Goal: Task Accomplishment & Management: Manage account settings

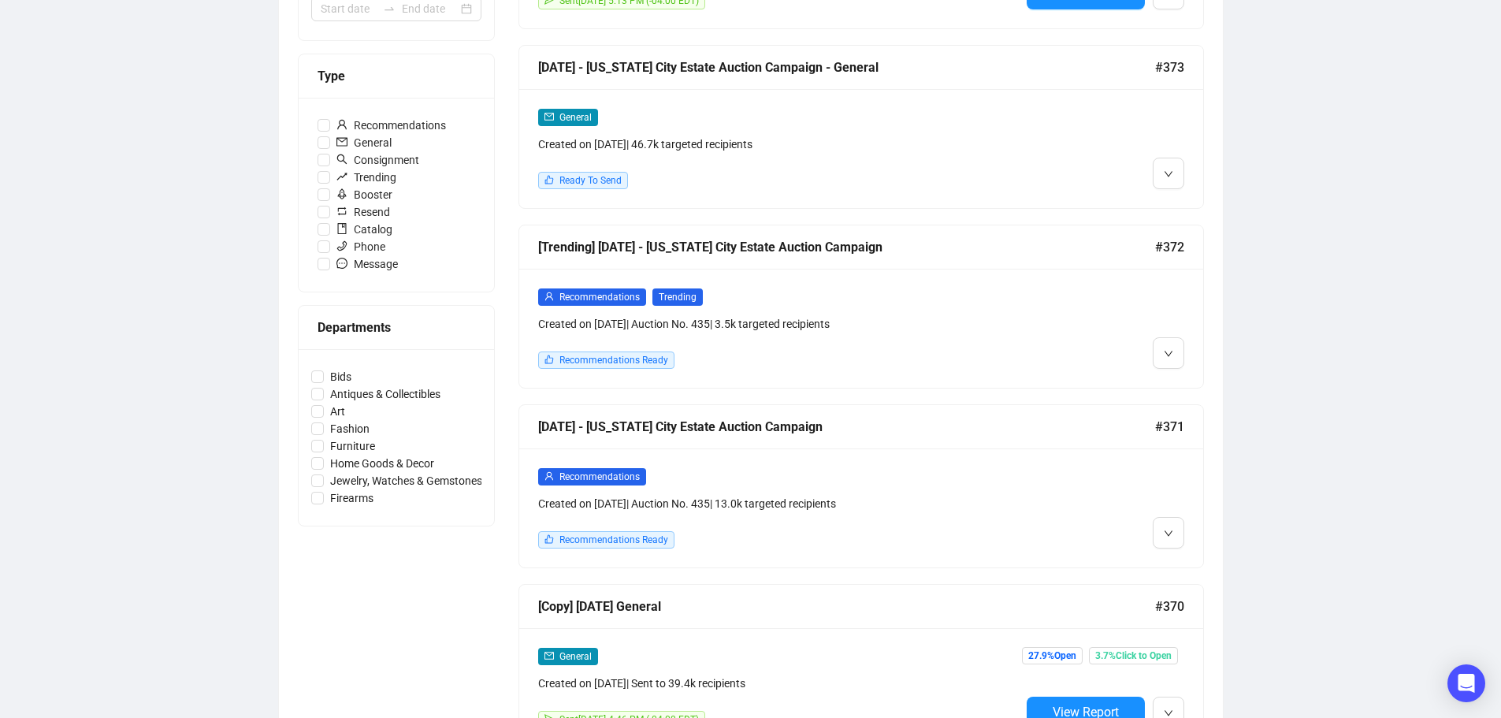
scroll to position [394, 0]
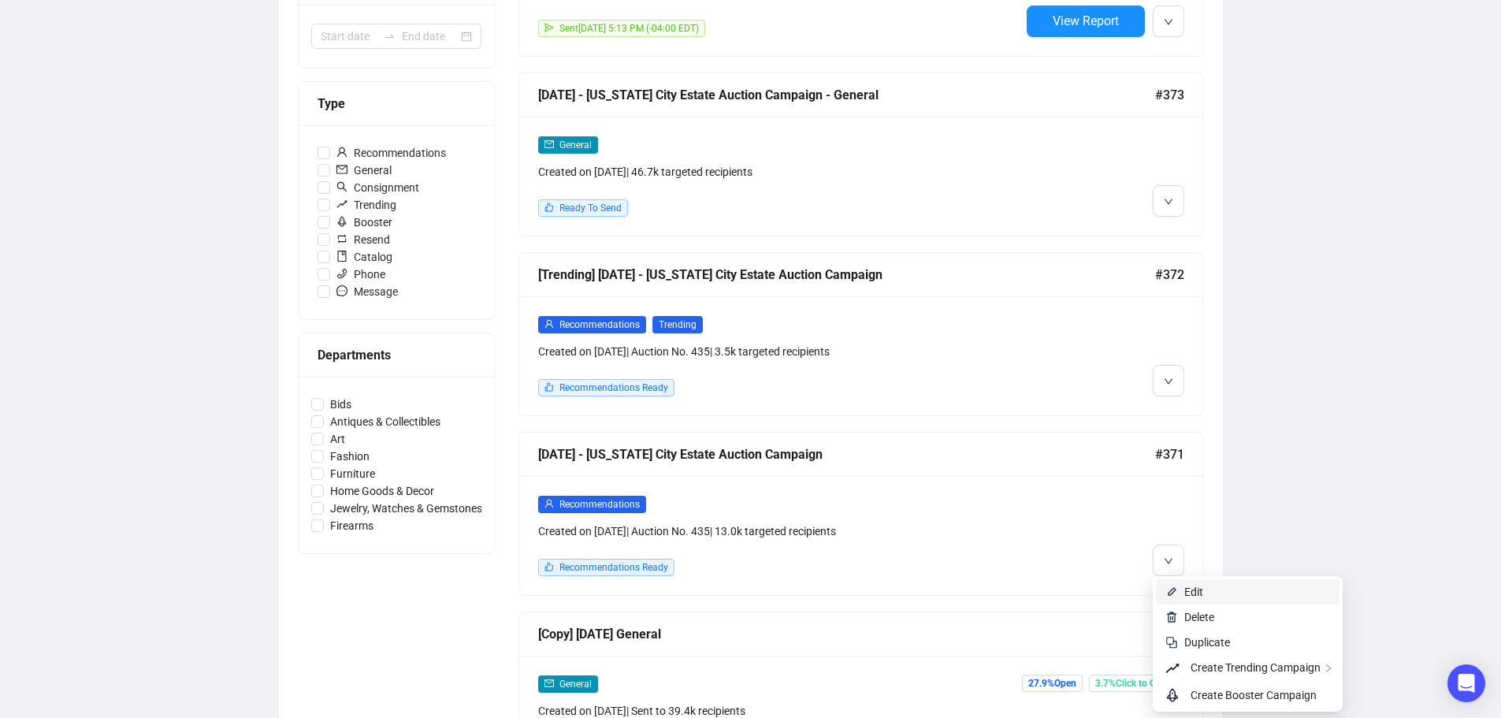
click at [1209, 592] on span "Edit" at bounding box center [1257, 591] width 146 height 17
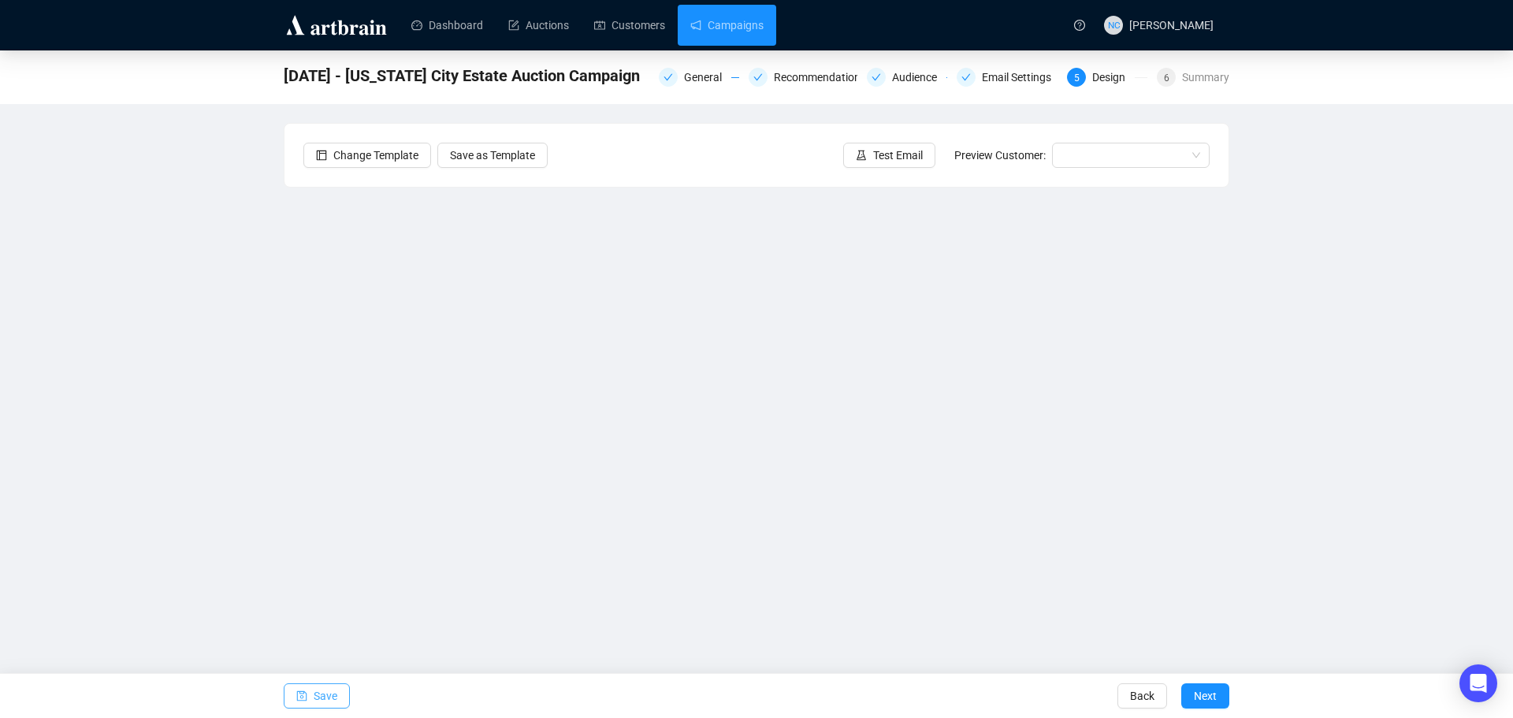
click at [321, 692] on span "Save" at bounding box center [326, 696] width 24 height 44
click at [1139, 158] on input "search" at bounding box center [1123, 155] width 124 height 24
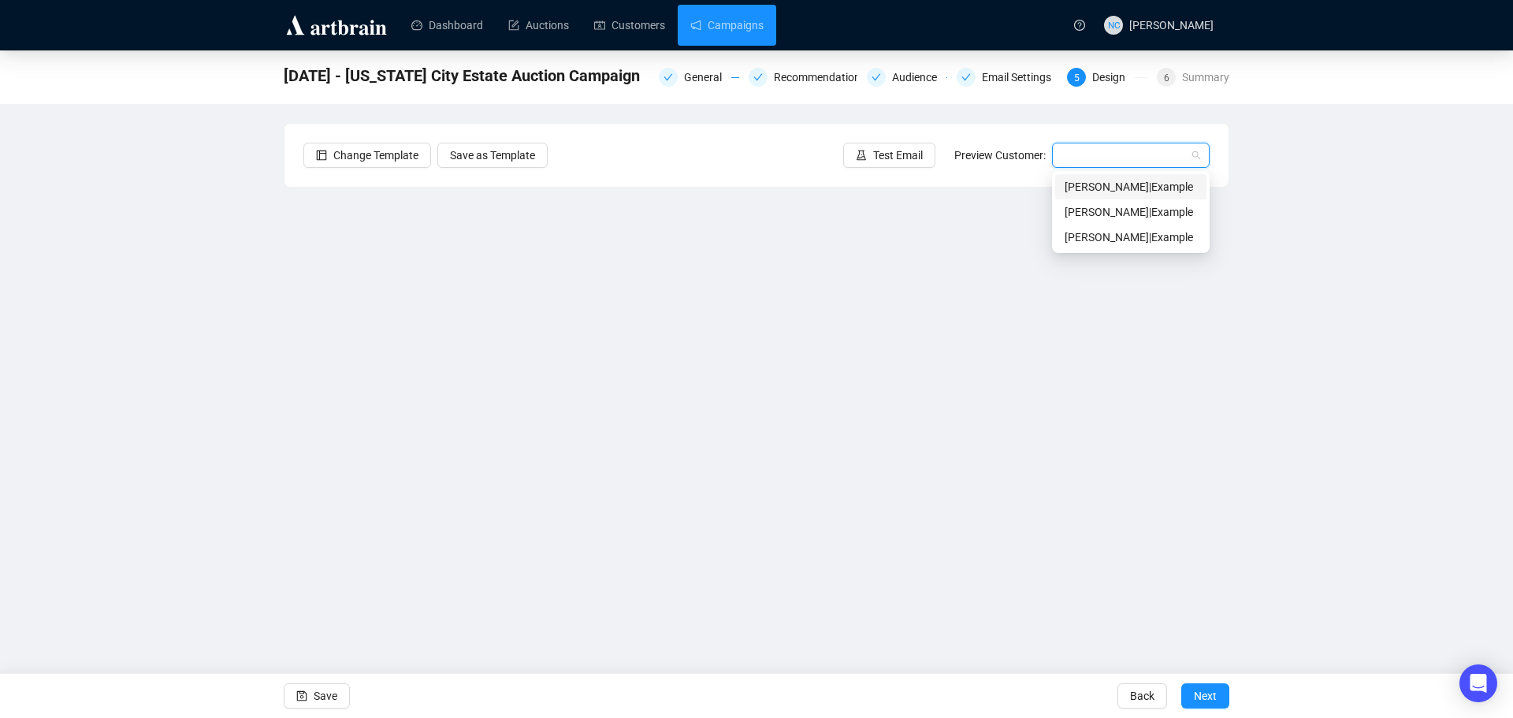
click at [1121, 182] on div "[PERSON_NAME] | Example" at bounding box center [1130, 186] width 132 height 17
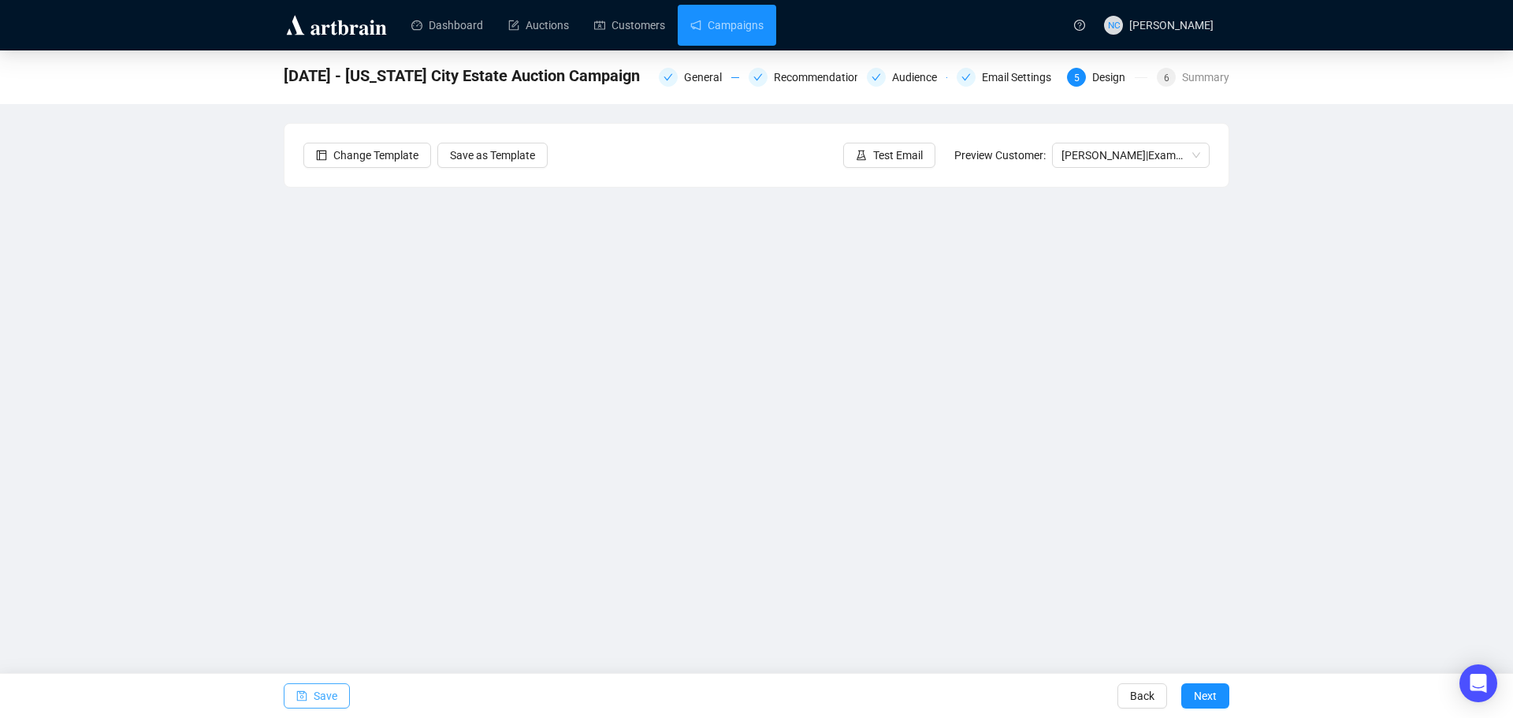
click at [324, 700] on span "Save" at bounding box center [326, 696] width 24 height 44
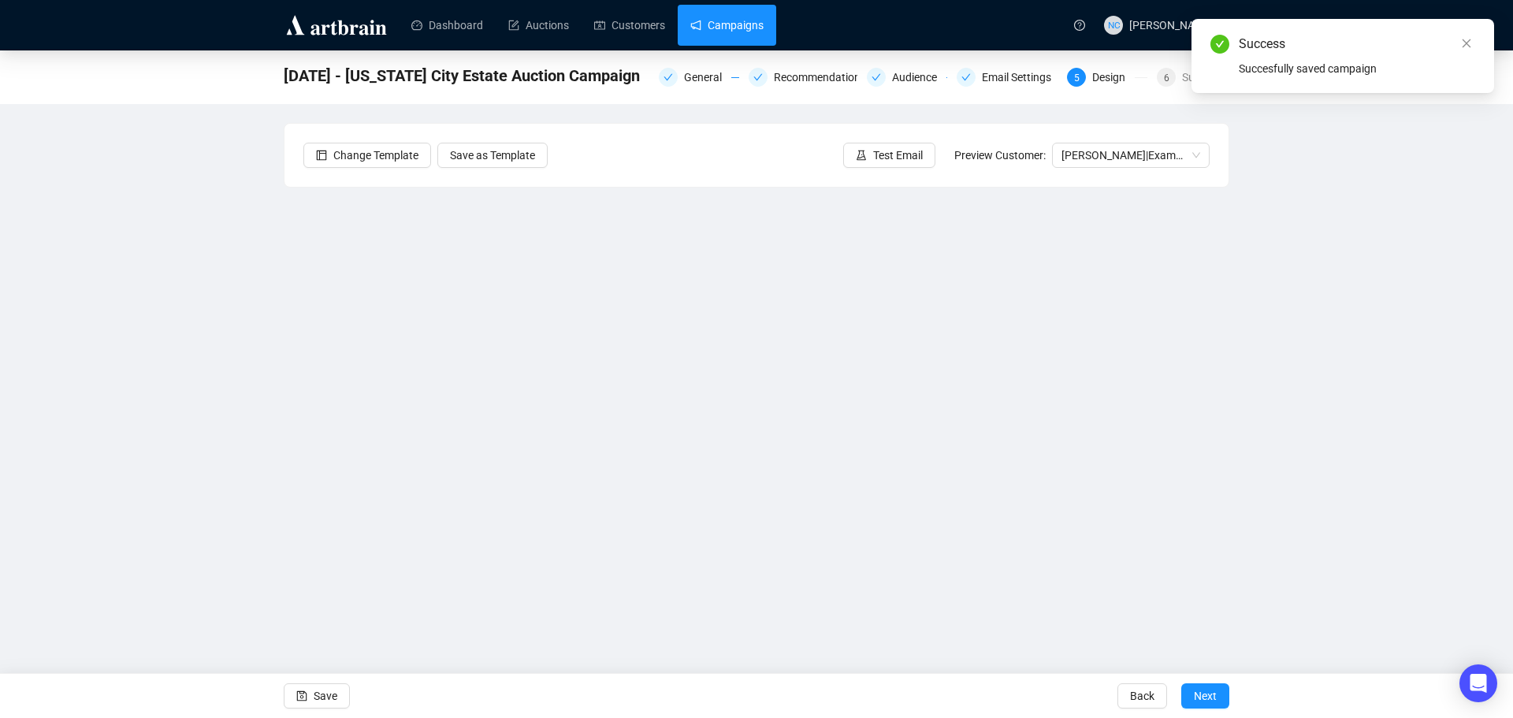
click at [720, 25] on link "Campaigns" at bounding box center [726, 25] width 73 height 41
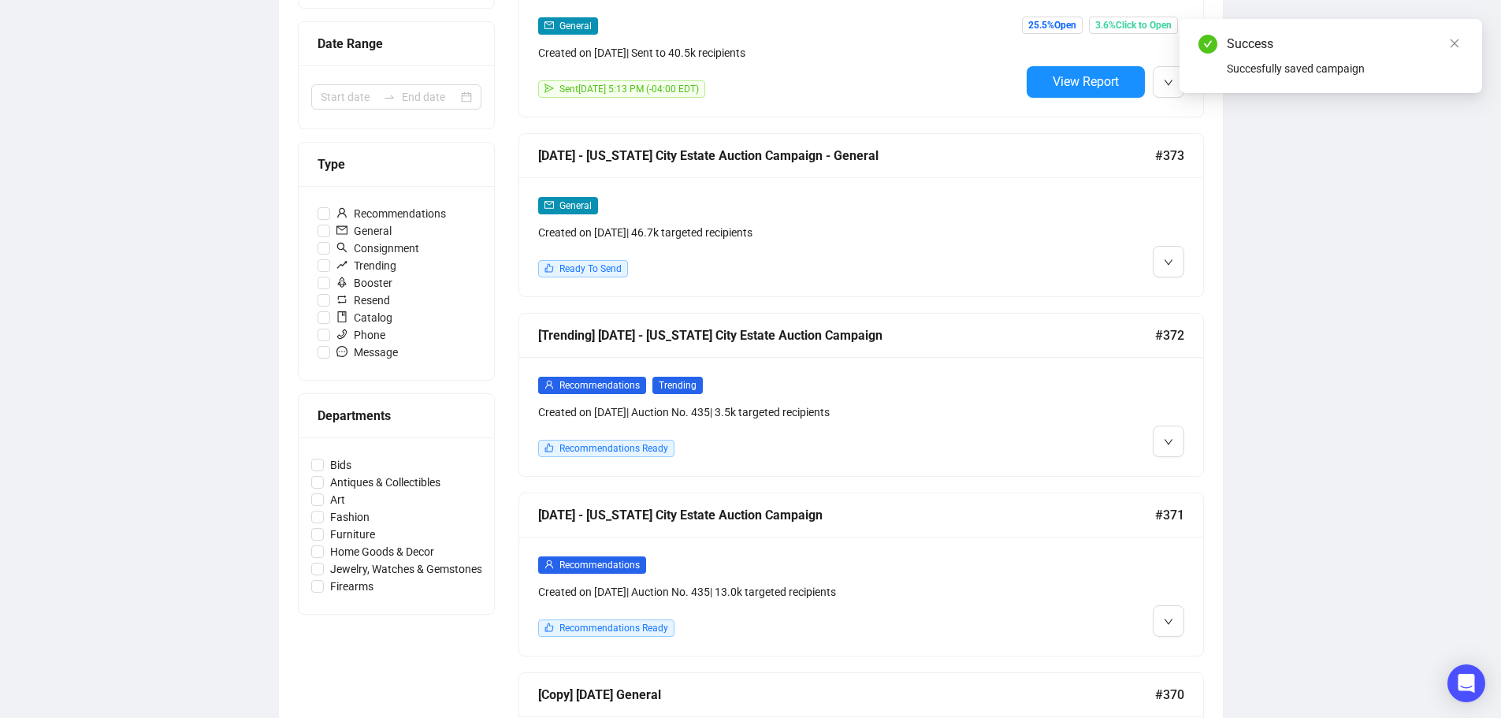
scroll to position [394, 0]
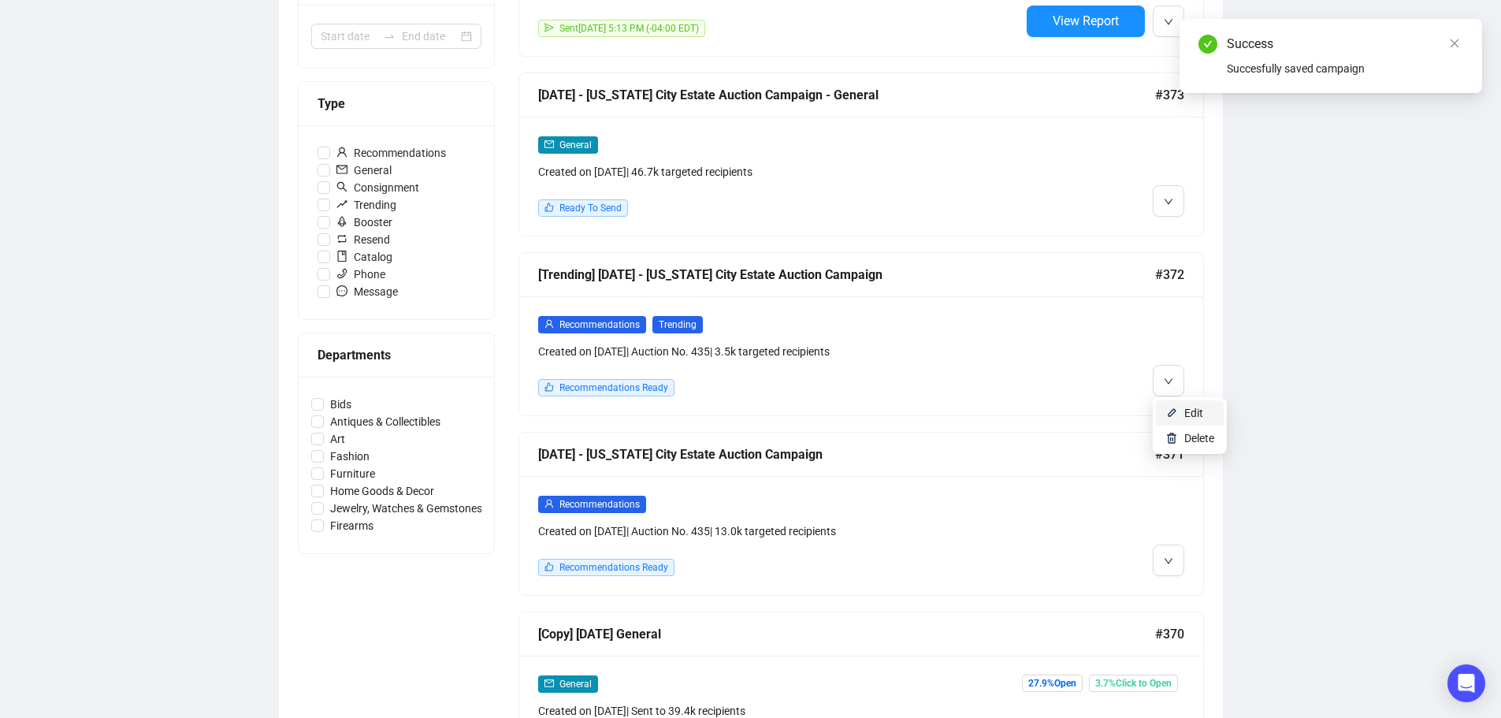
click at [1178, 411] on li "Edit" at bounding box center [1190, 412] width 68 height 25
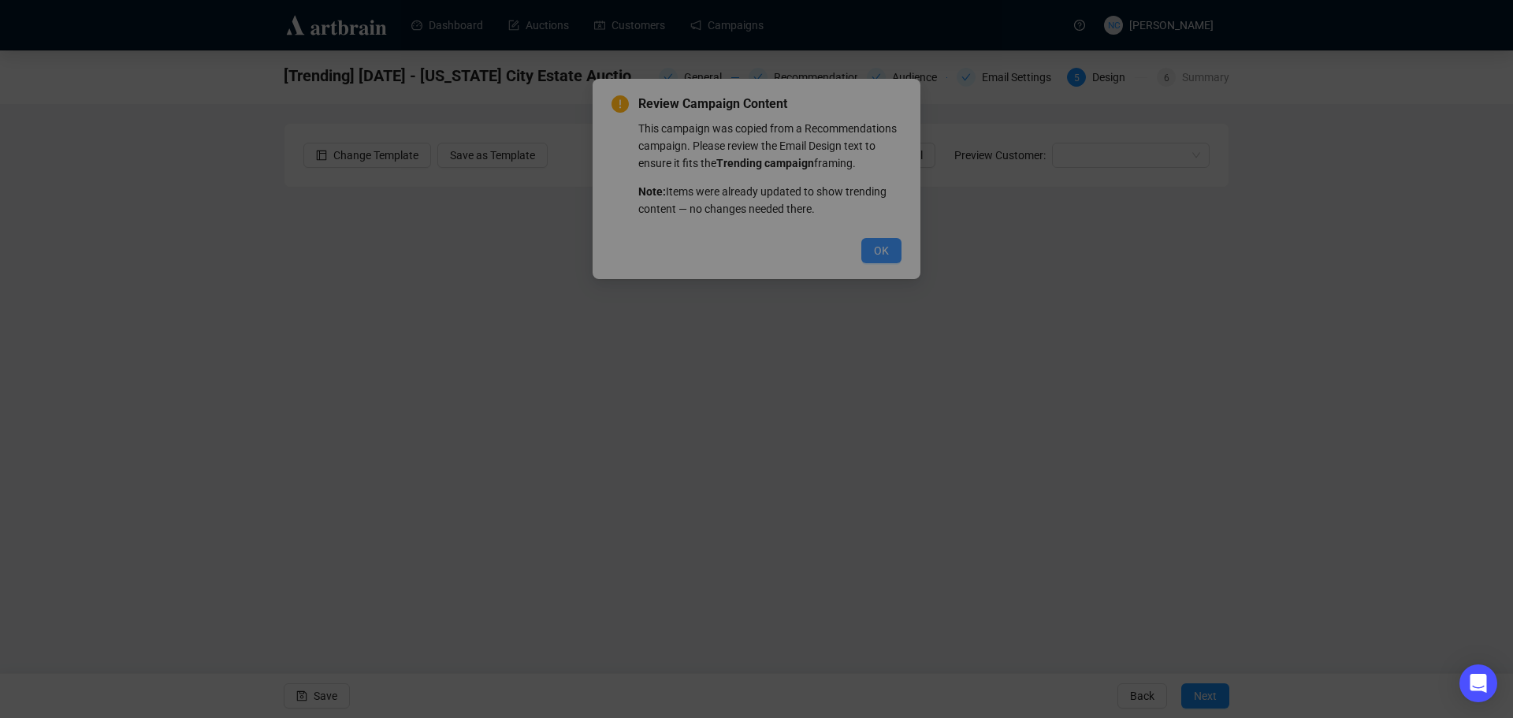
click at [878, 257] on div "Review Campaign Content This campaign was copied from a Recommendations campaig…" at bounding box center [756, 359] width 1513 height 718
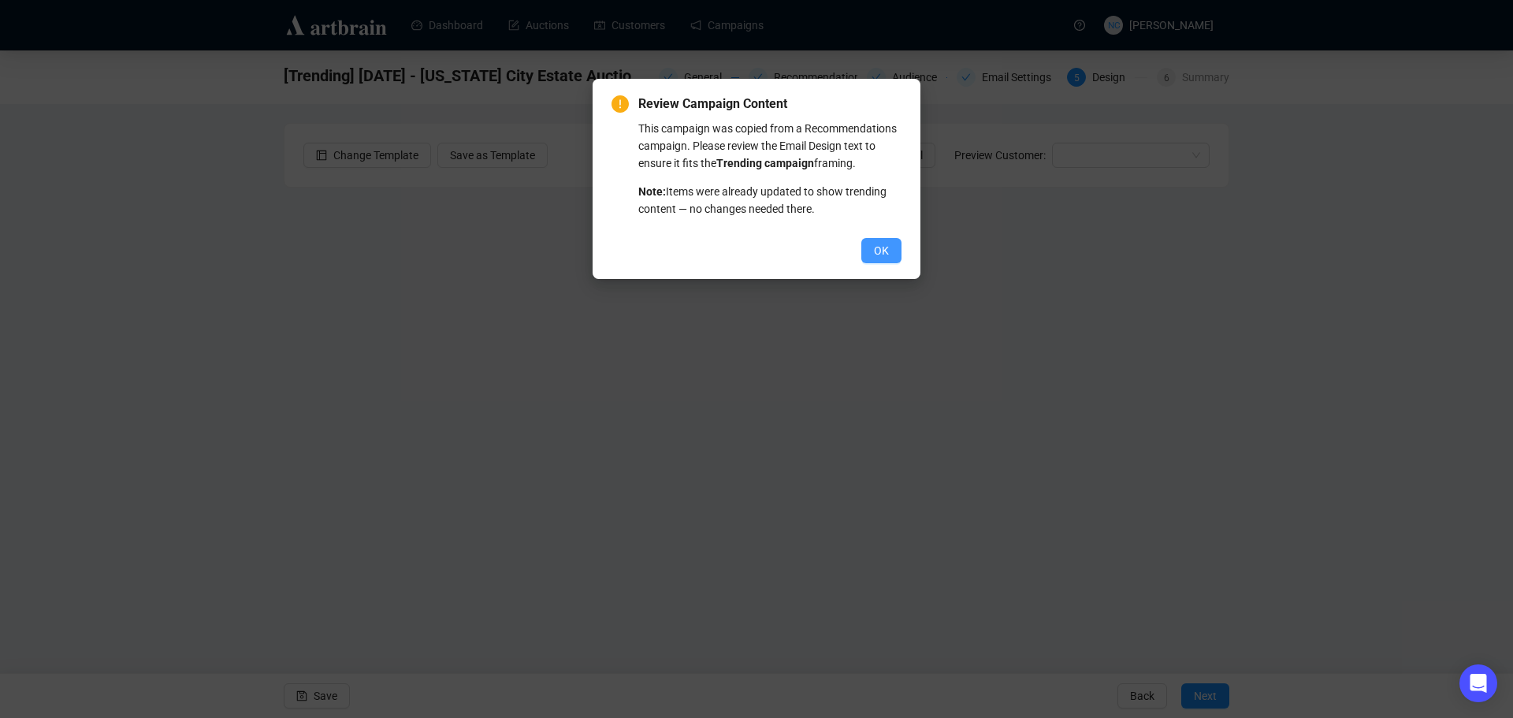
click at [882, 251] on span "OK" at bounding box center [881, 250] width 15 height 17
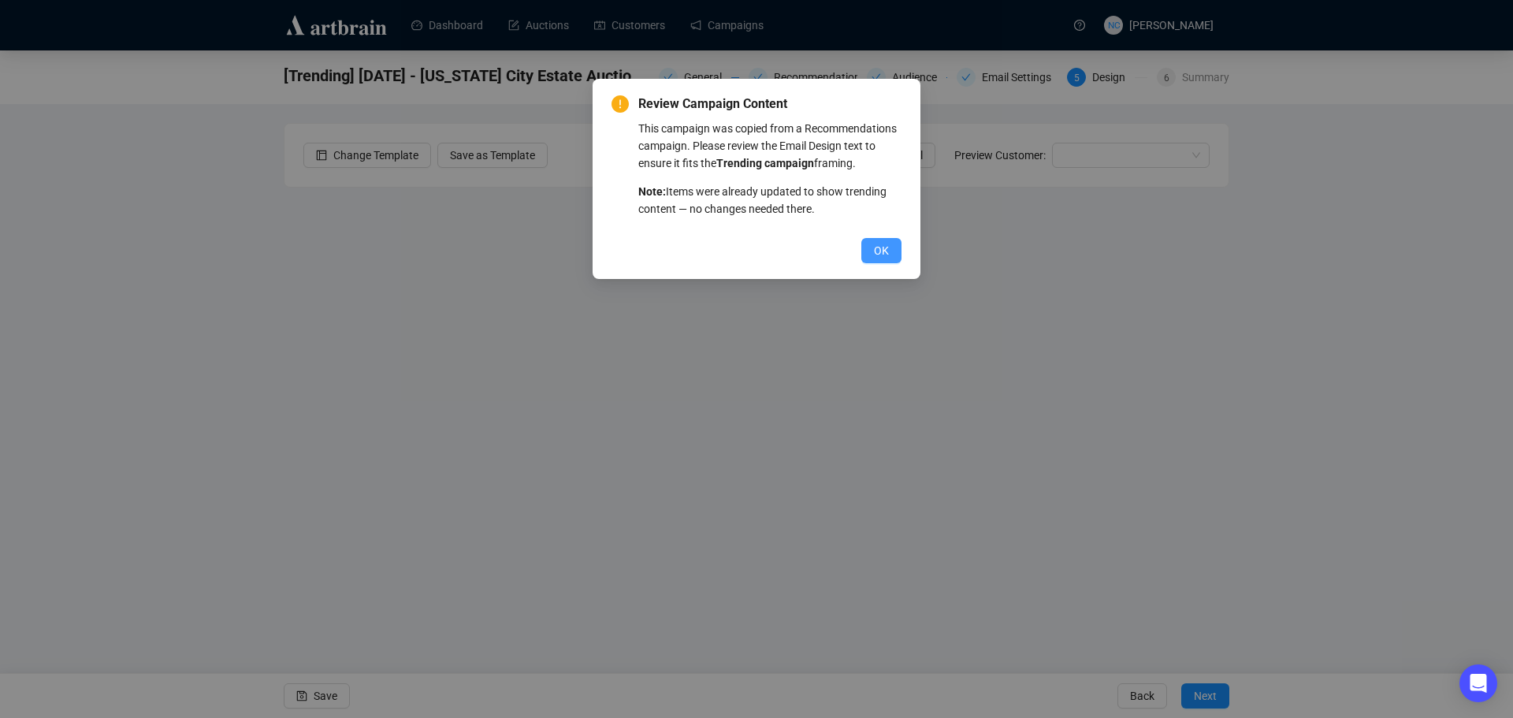
click at [869, 252] on button "OK" at bounding box center [881, 250] width 40 height 25
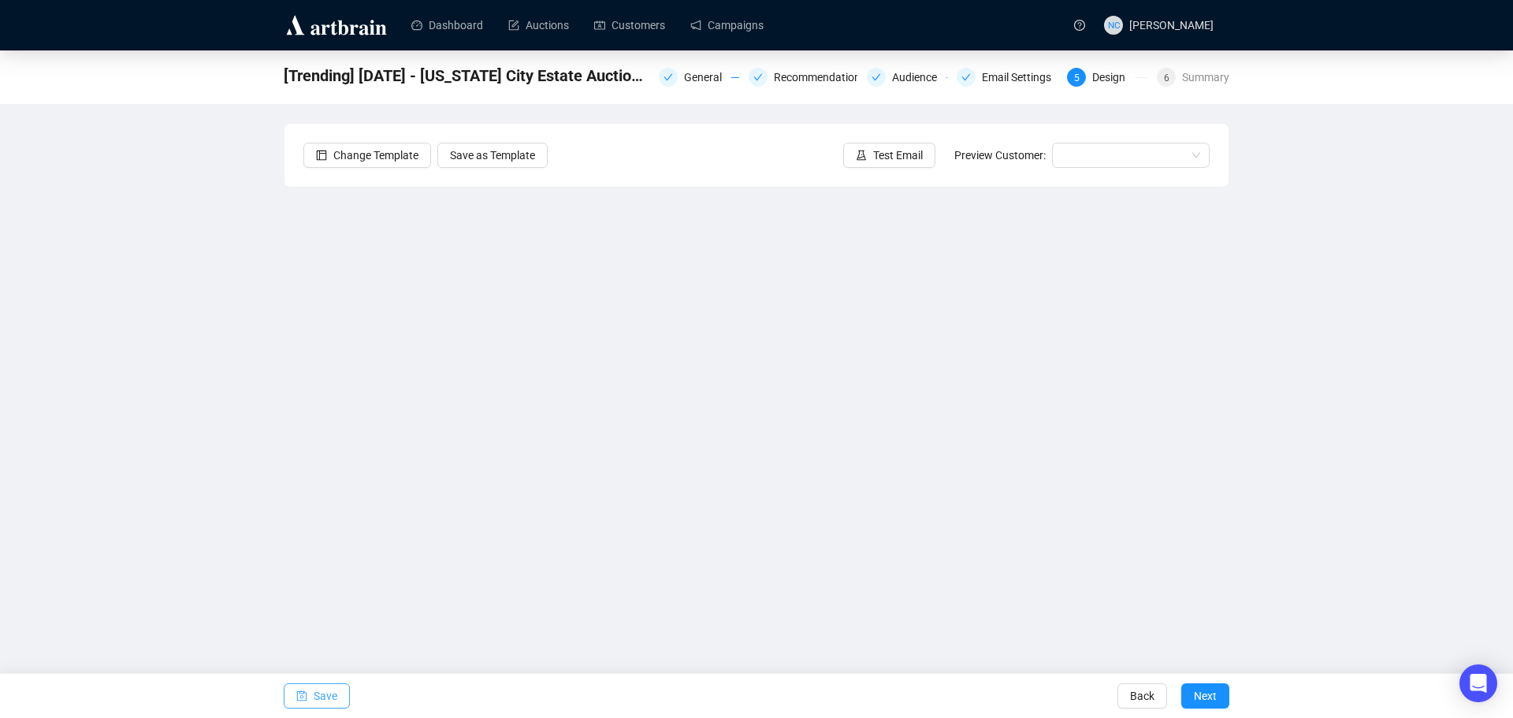
click at [329, 703] on span "Save" at bounding box center [326, 696] width 24 height 44
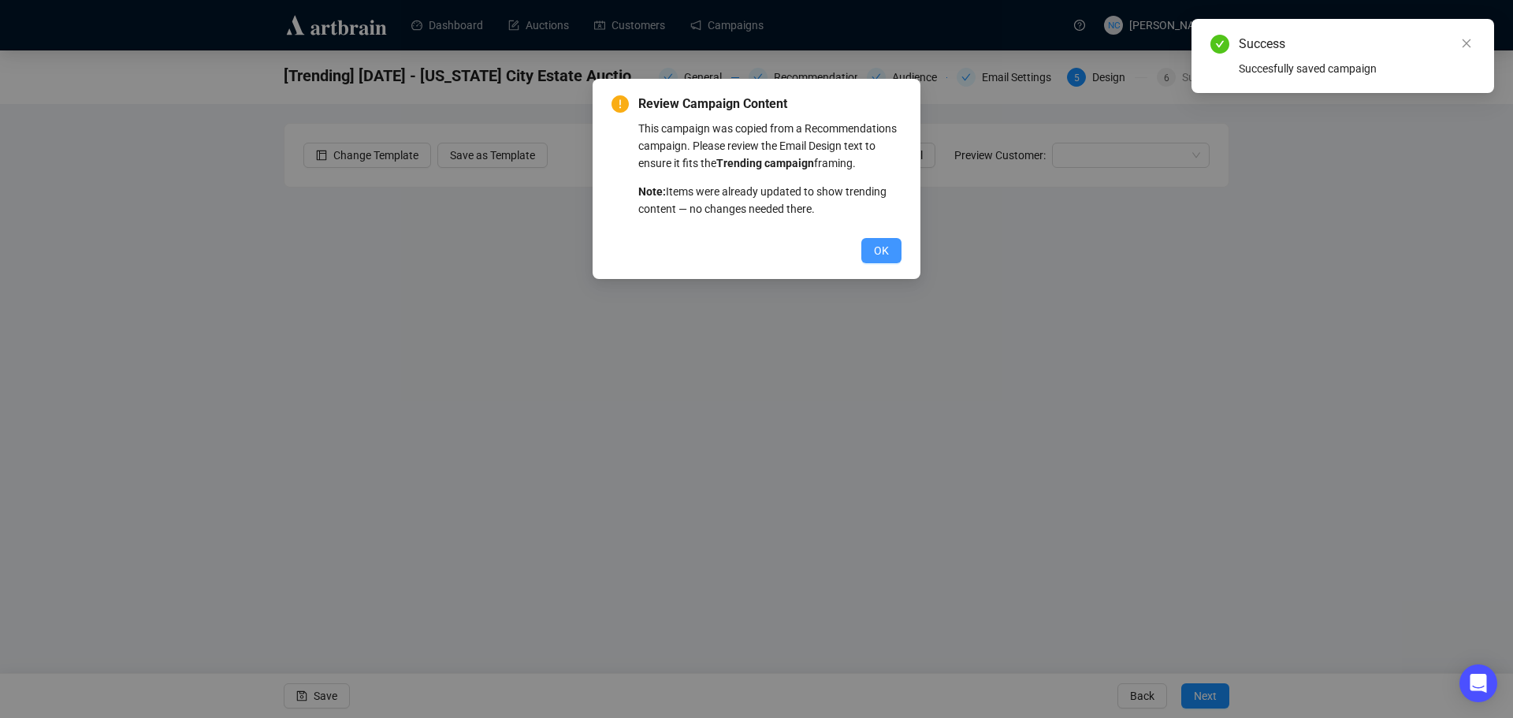
click at [900, 254] on button "OK" at bounding box center [881, 250] width 40 height 25
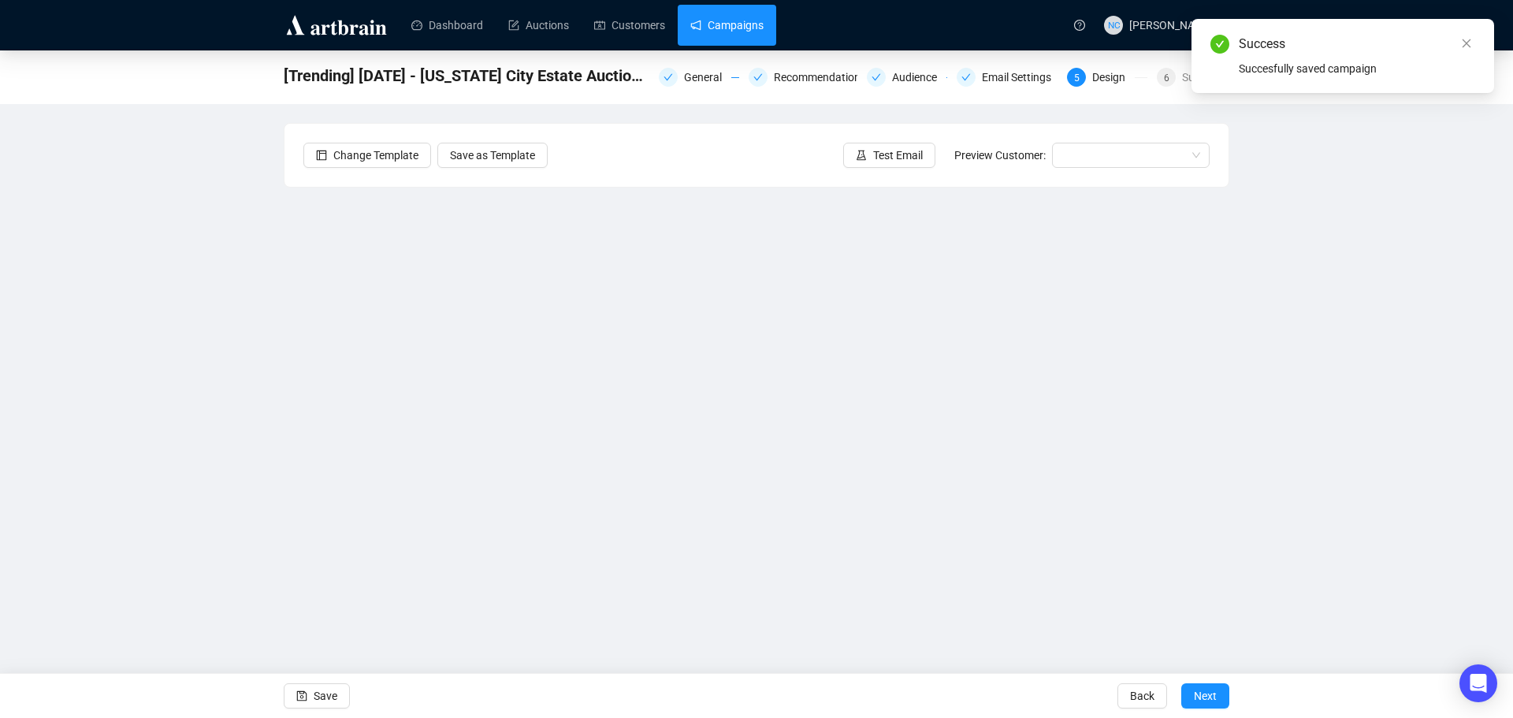
click at [744, 34] on link "Campaigns" at bounding box center [726, 25] width 73 height 41
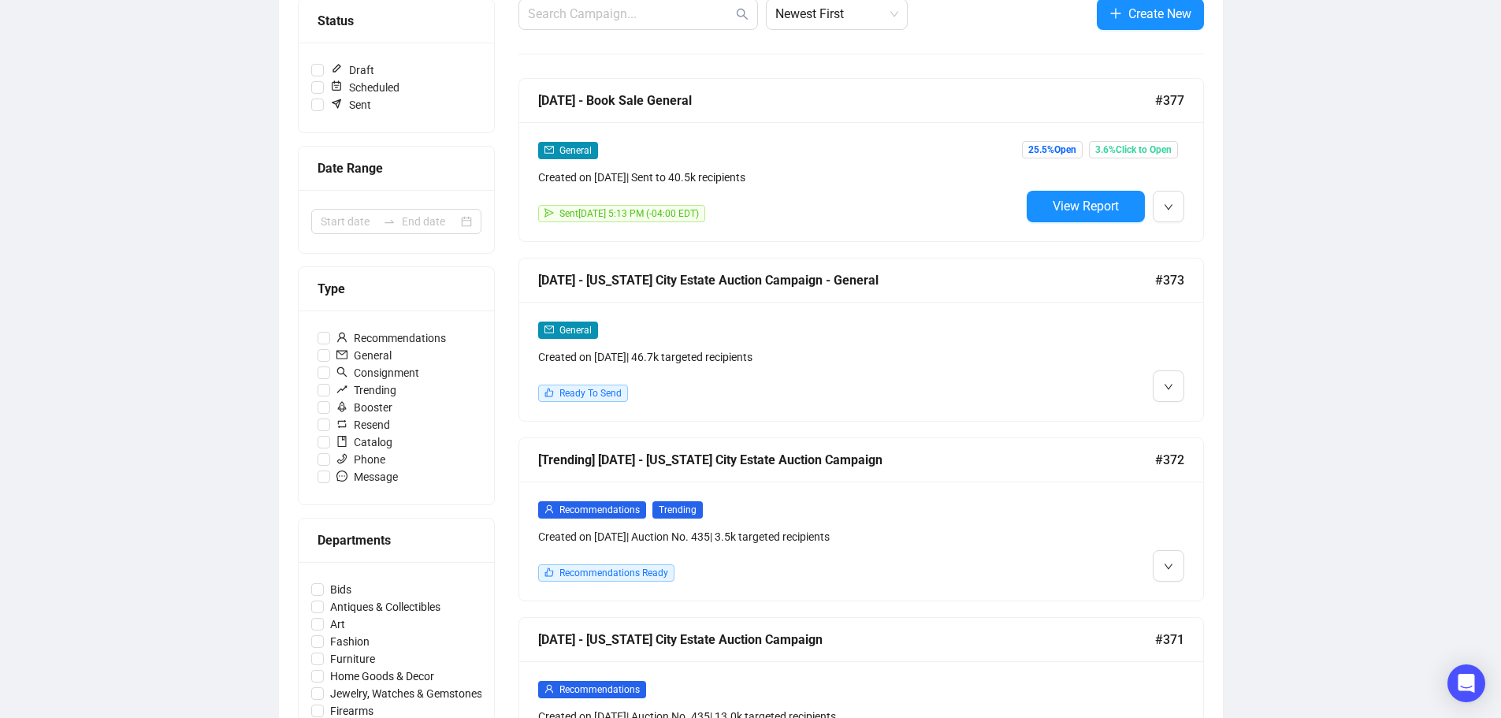
scroll to position [236, 0]
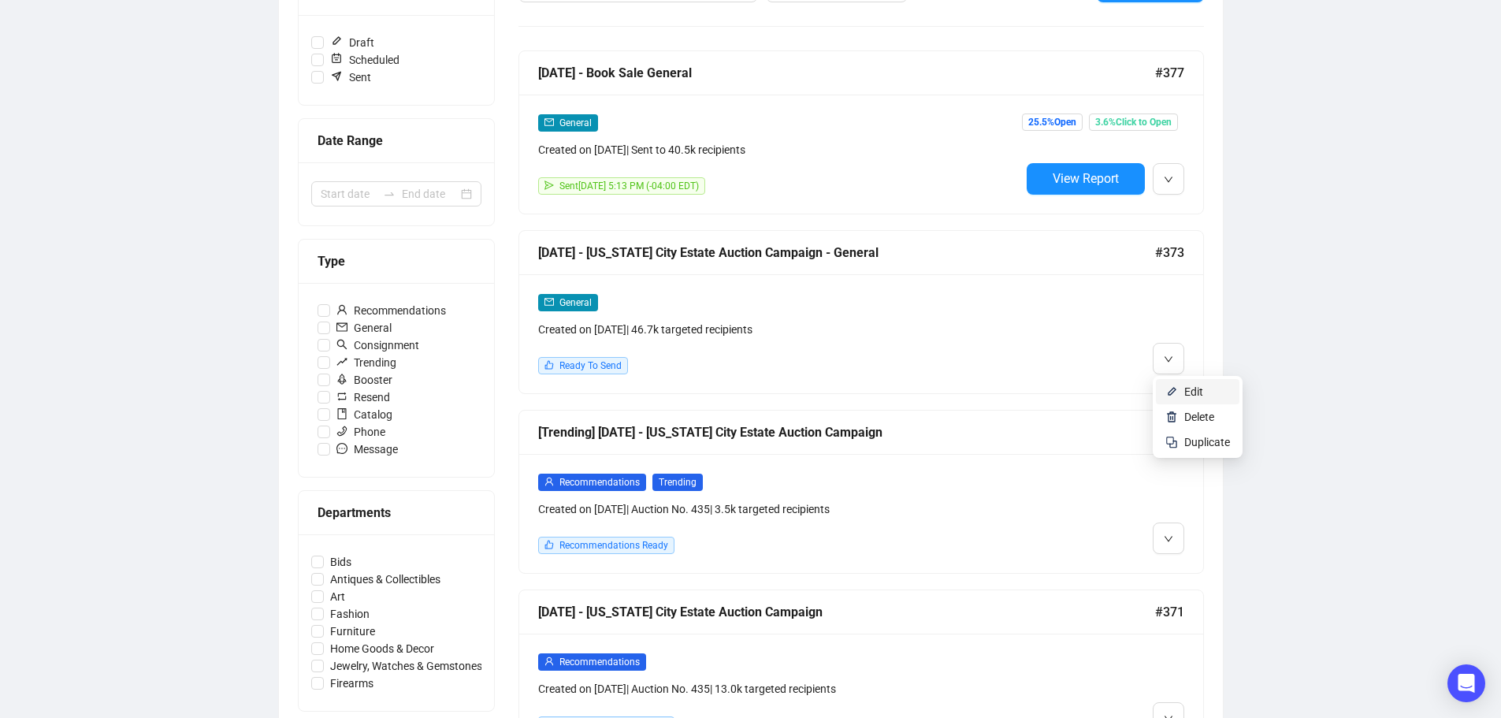
click at [1179, 382] on li "Edit" at bounding box center [1198, 391] width 84 height 25
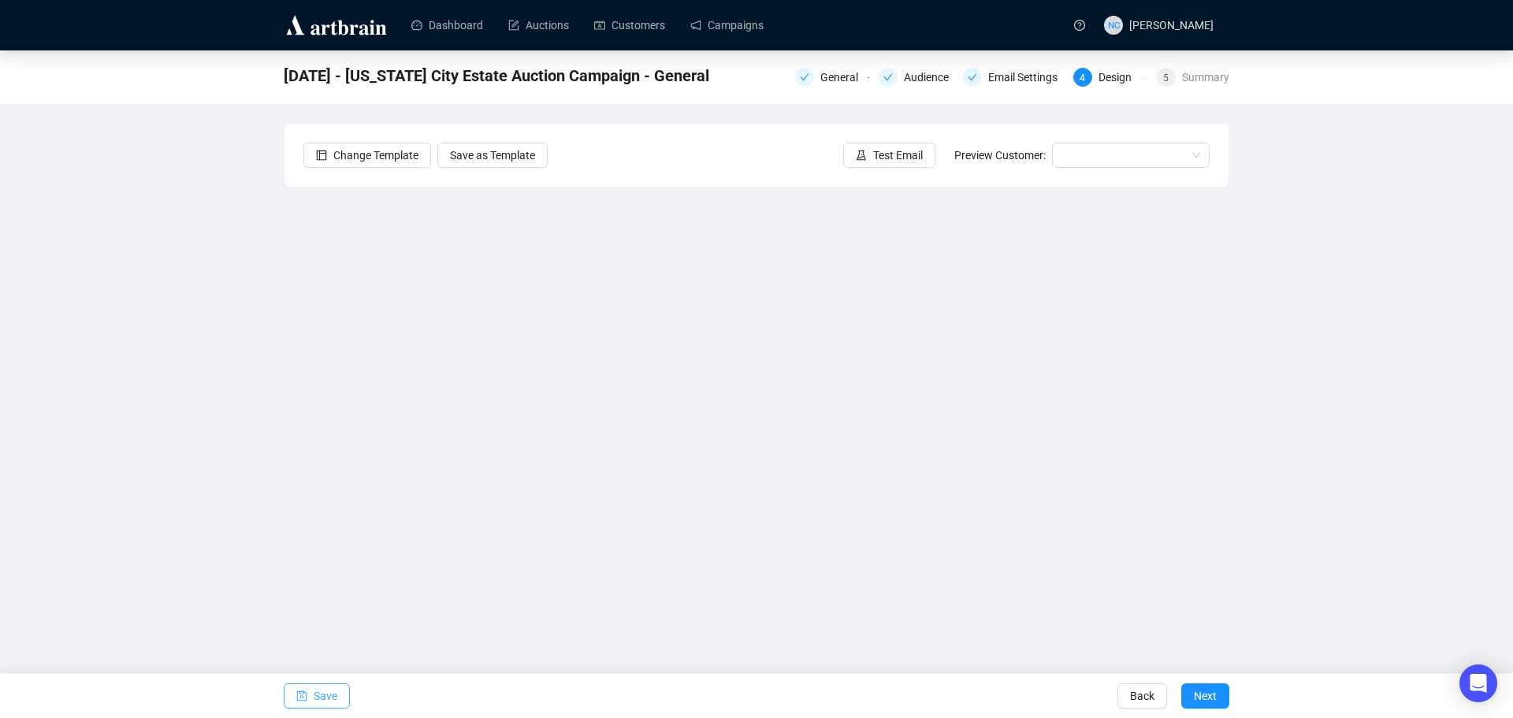
click at [329, 699] on span "Save" at bounding box center [326, 696] width 24 height 44
click at [315, 706] on span "Save" at bounding box center [326, 696] width 24 height 44
click at [1098, 155] on input "search" at bounding box center [1123, 155] width 124 height 24
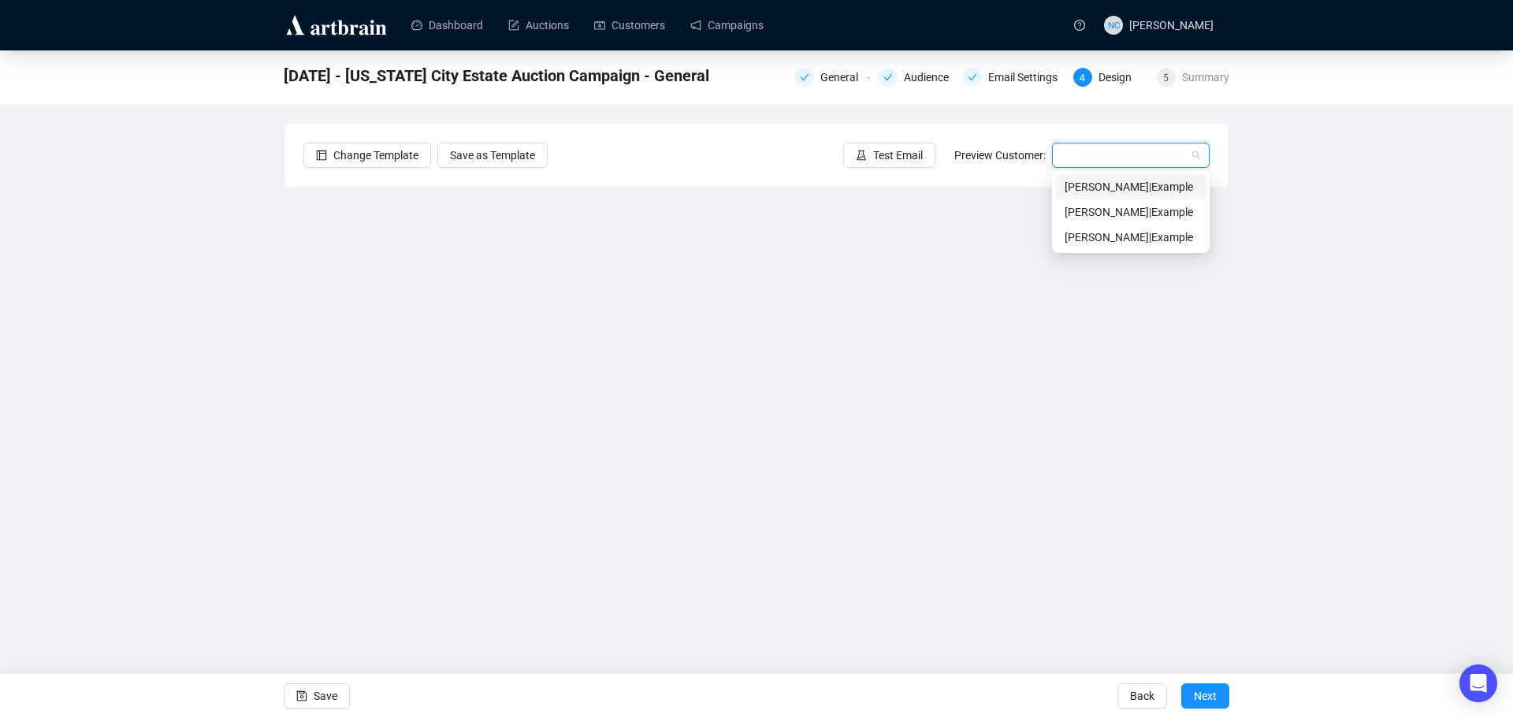
click at [1084, 185] on div "[PERSON_NAME] | Example" at bounding box center [1130, 186] width 132 height 17
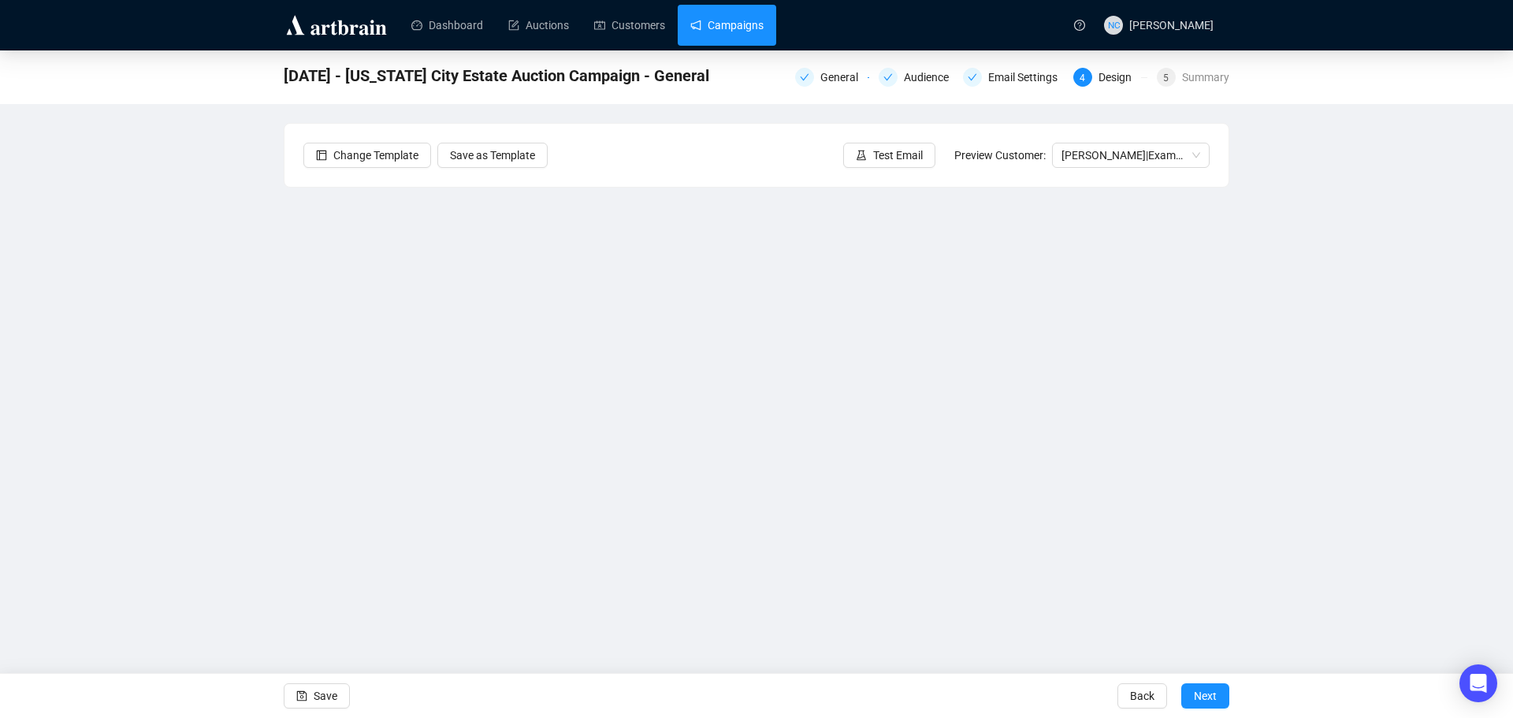
click at [743, 24] on link "Campaigns" at bounding box center [726, 25] width 73 height 41
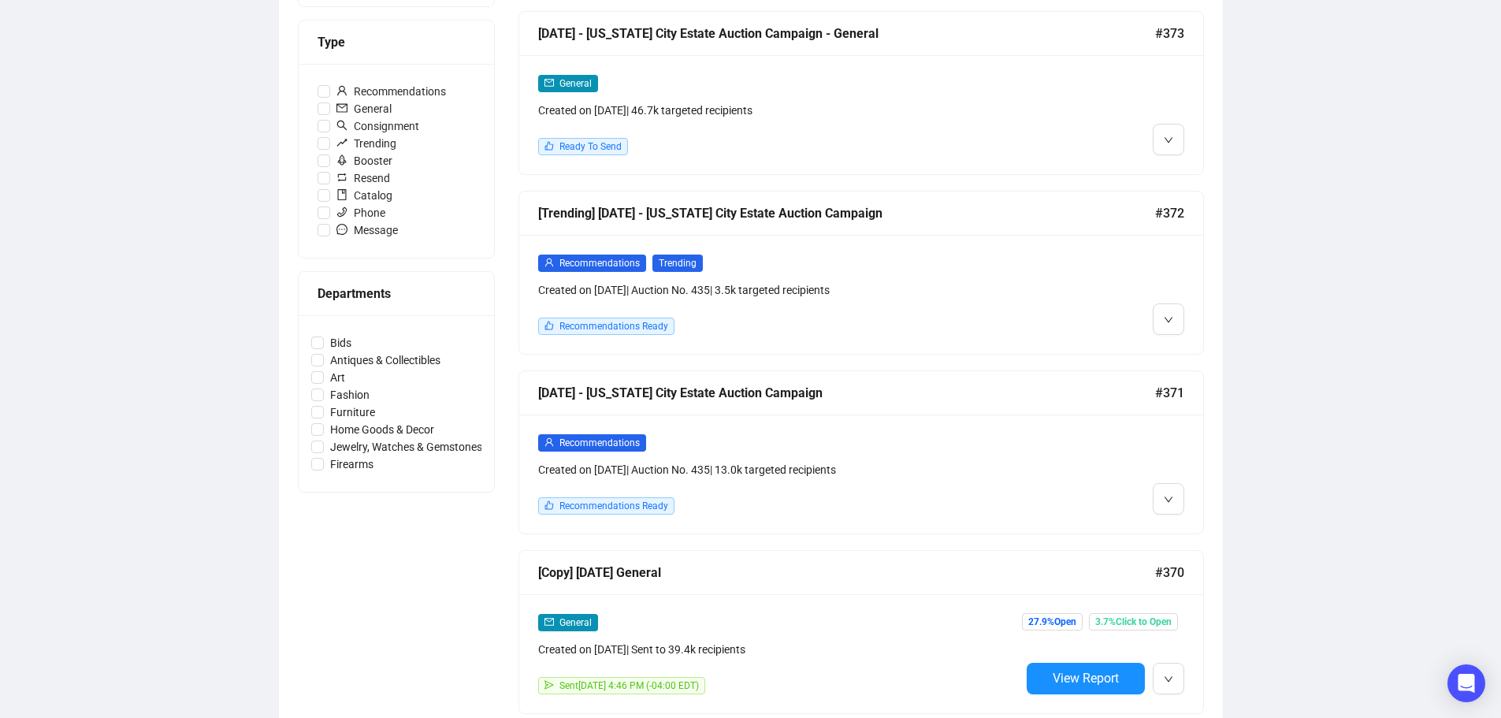
scroll to position [473, 0]
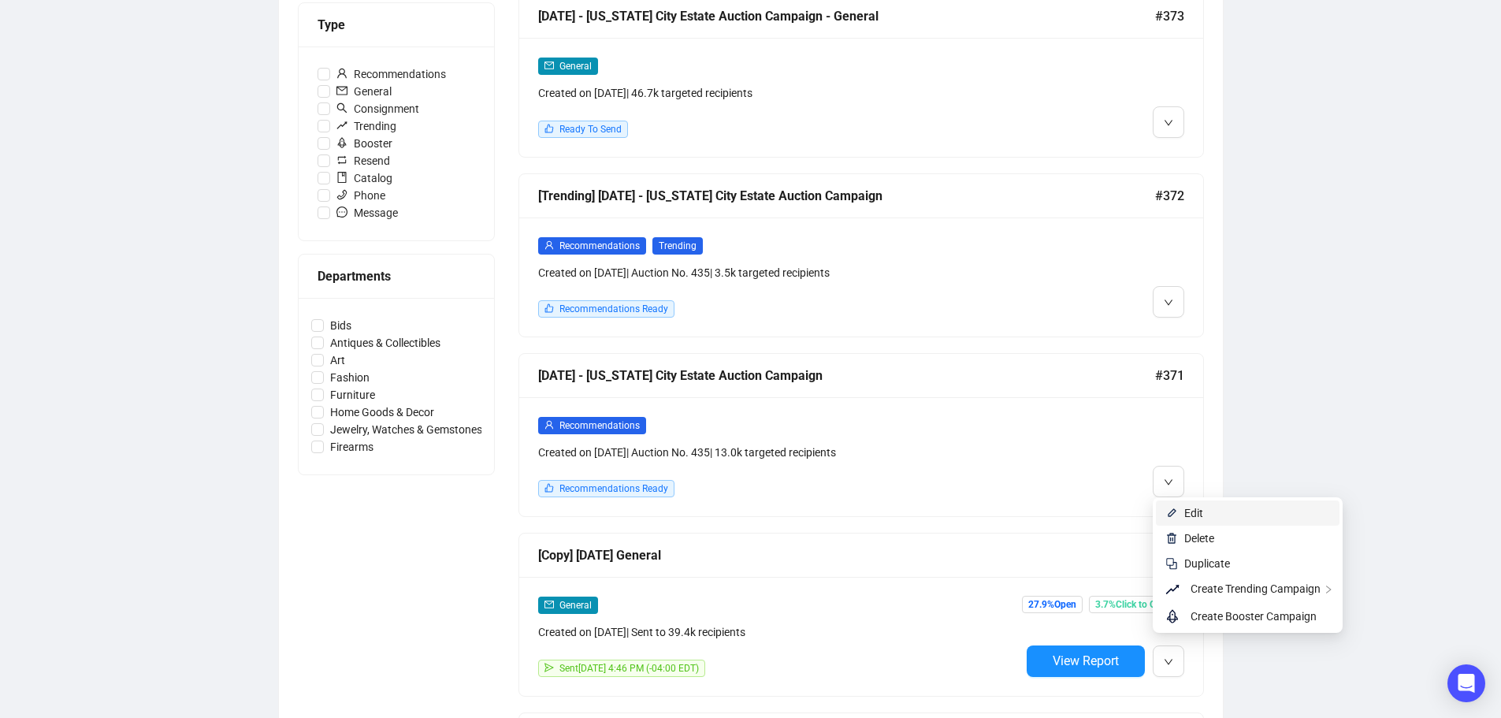
click at [1188, 518] on span "Edit" at bounding box center [1193, 513] width 19 height 13
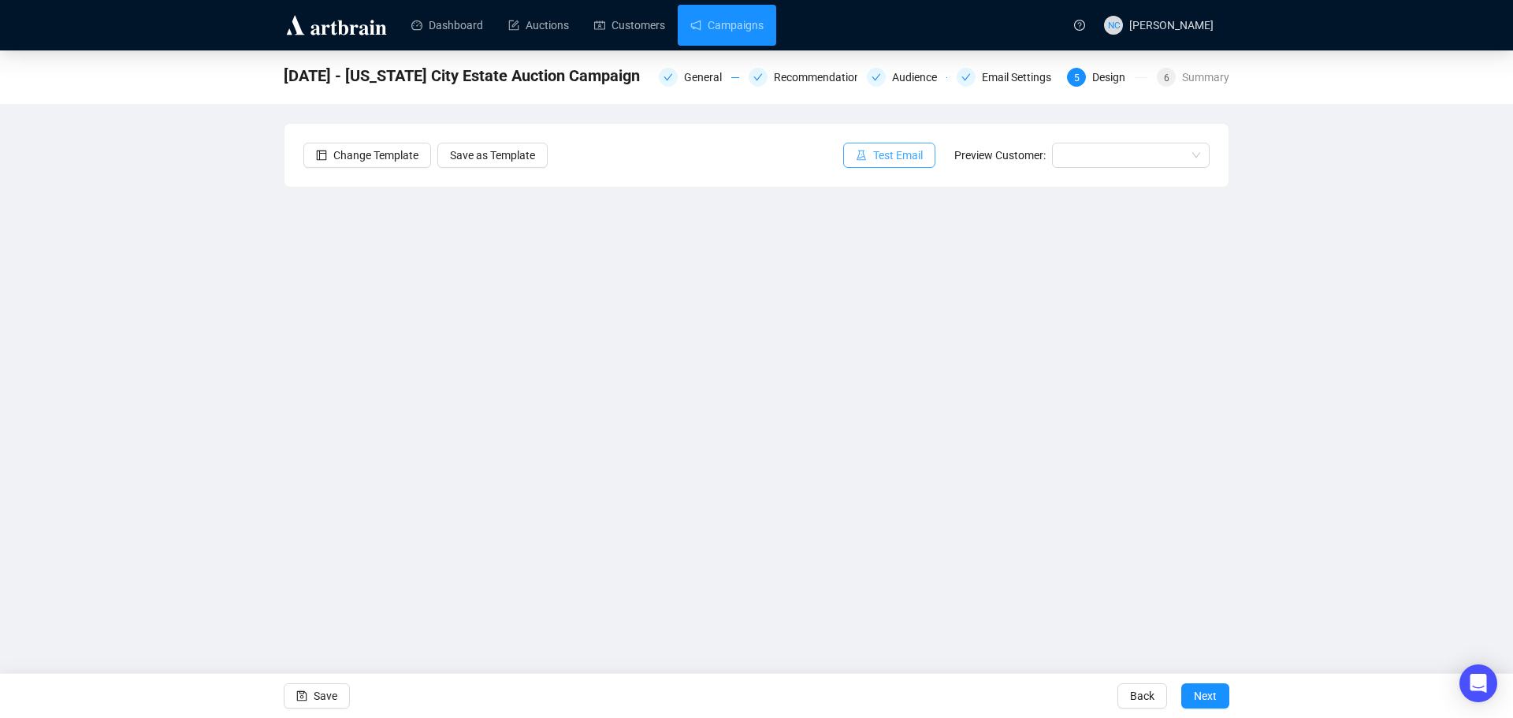
click at [873, 151] on button "Test Email" at bounding box center [889, 155] width 92 height 25
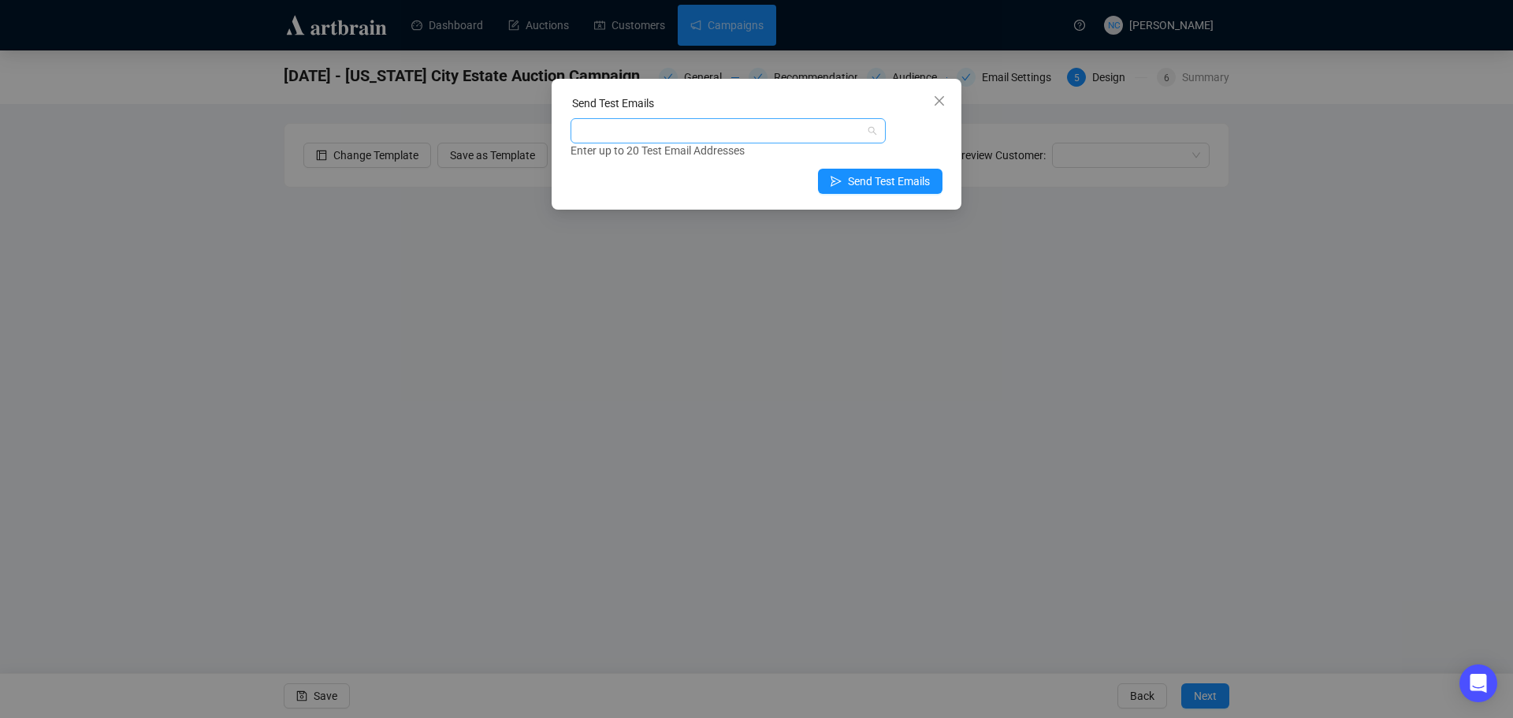
click at [748, 134] on div at bounding box center [720, 131] width 292 height 22
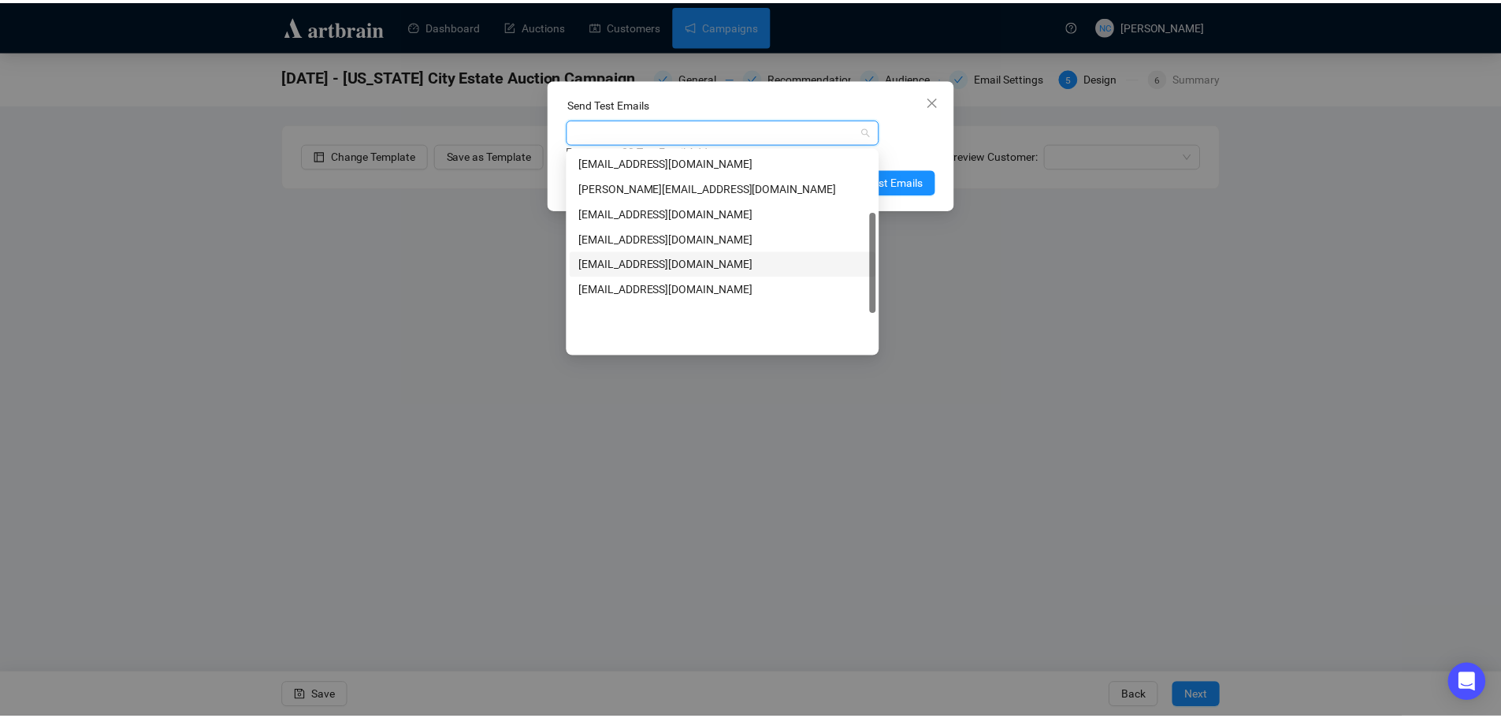
scroll to position [123, 0]
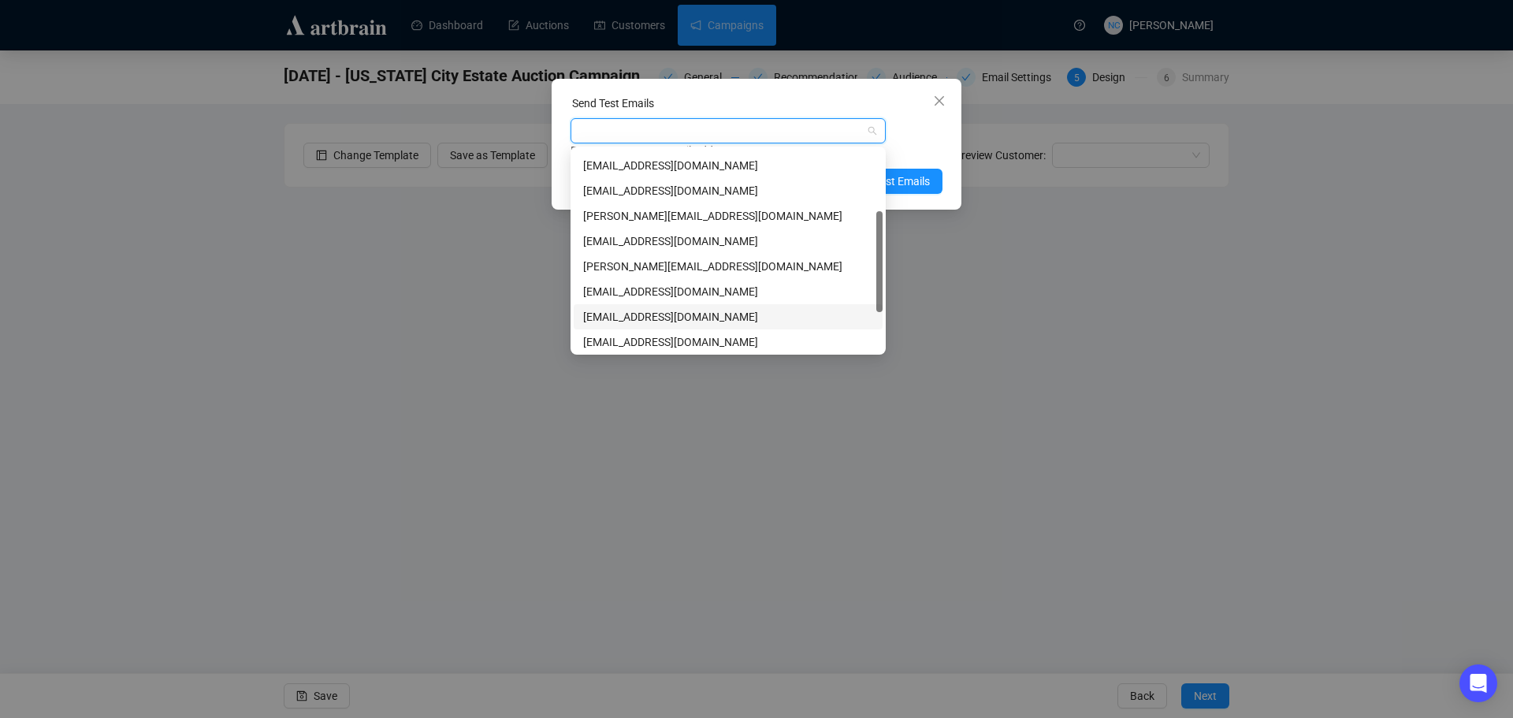
click at [722, 312] on div "[EMAIL_ADDRESS][DOMAIN_NAME]" at bounding box center [728, 316] width 290 height 17
click at [920, 155] on div "Enter up to 20 Test Email Addresses" at bounding box center [756, 151] width 372 height 18
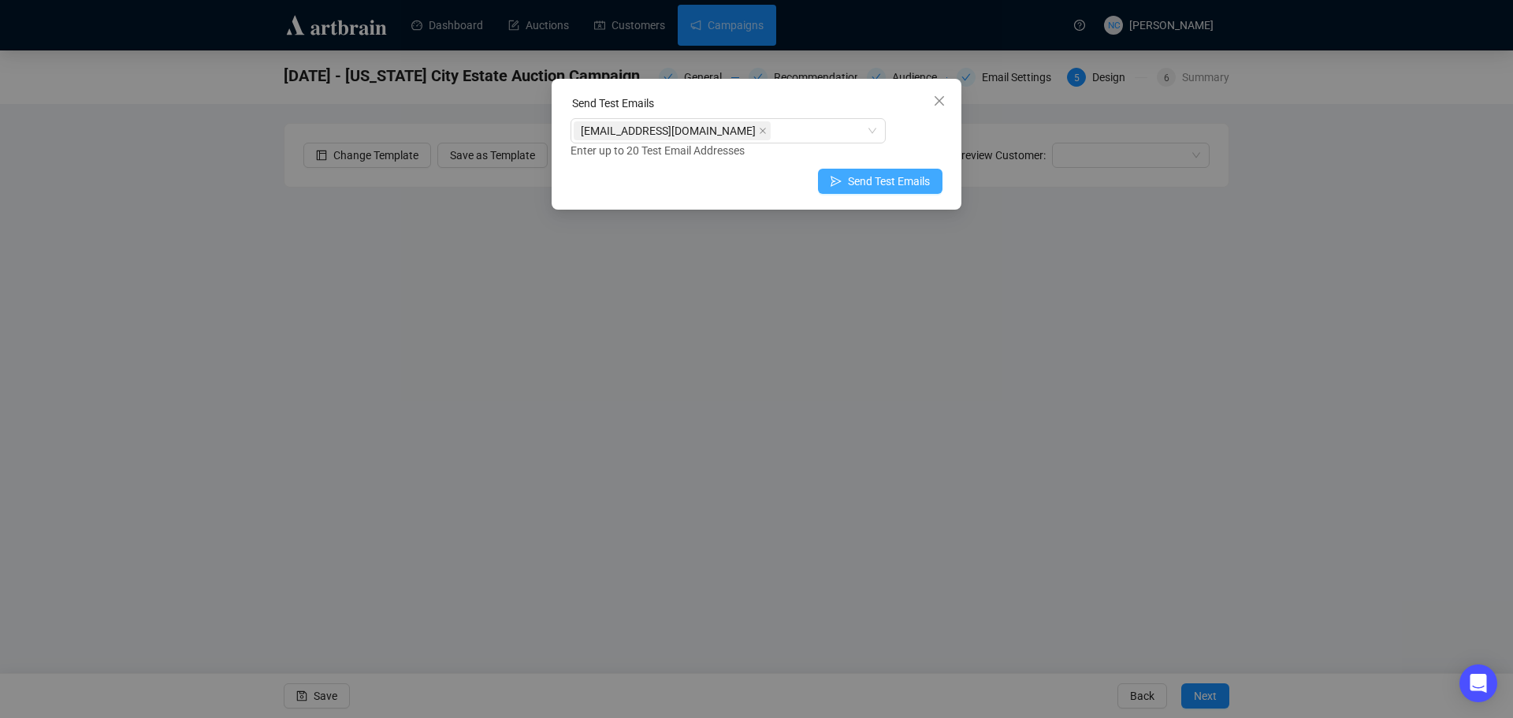
click at [900, 173] on span "Send Test Emails" at bounding box center [889, 181] width 82 height 17
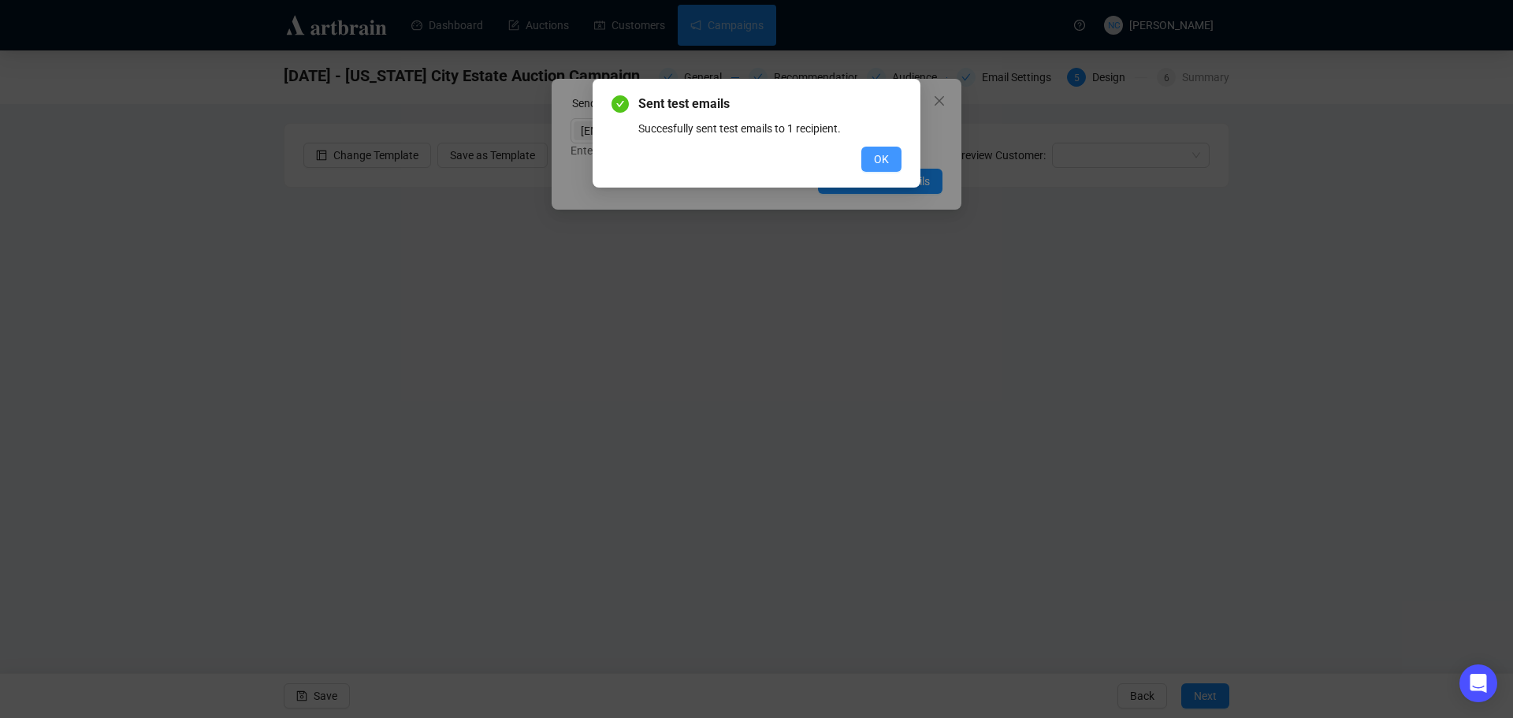
click at [894, 160] on button "OK" at bounding box center [881, 159] width 40 height 25
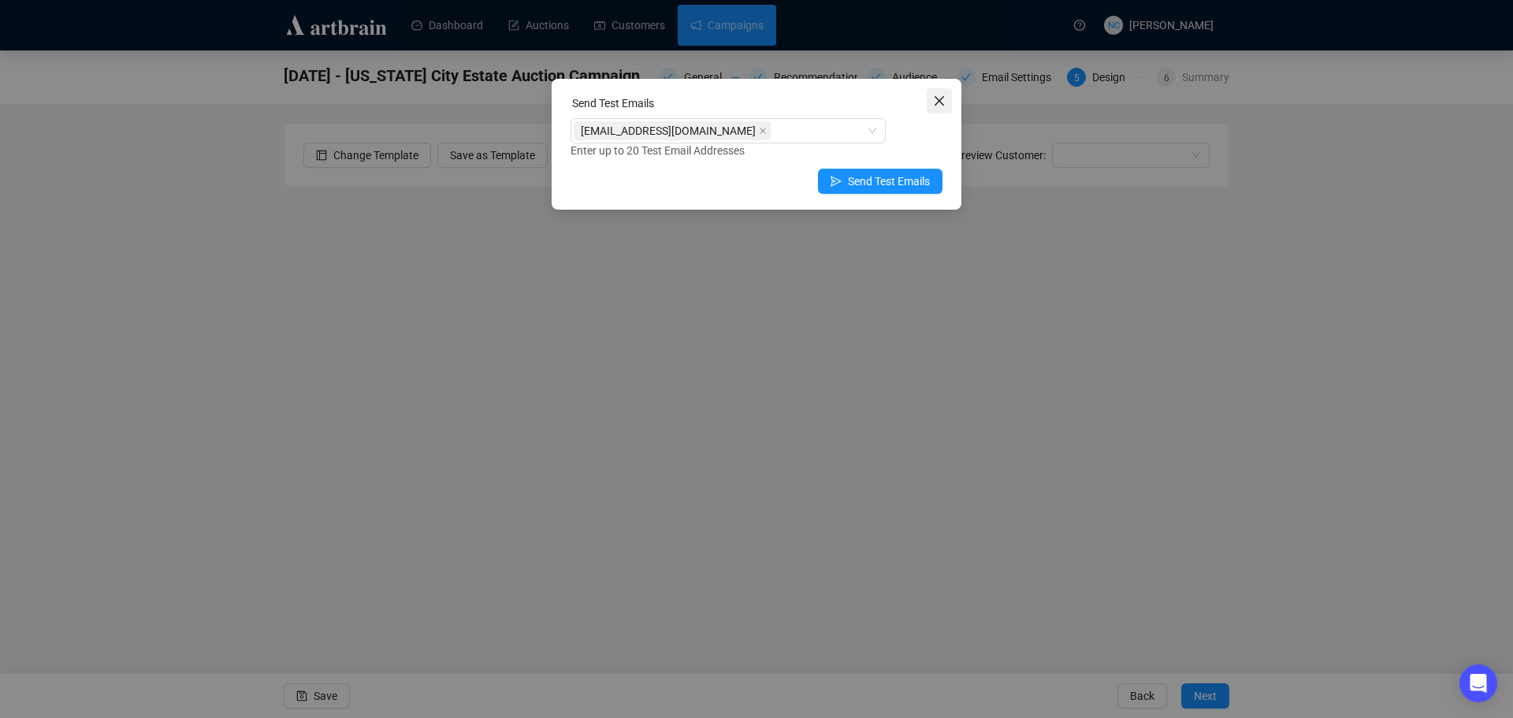
click at [945, 106] on icon "close" at bounding box center [939, 101] width 13 height 13
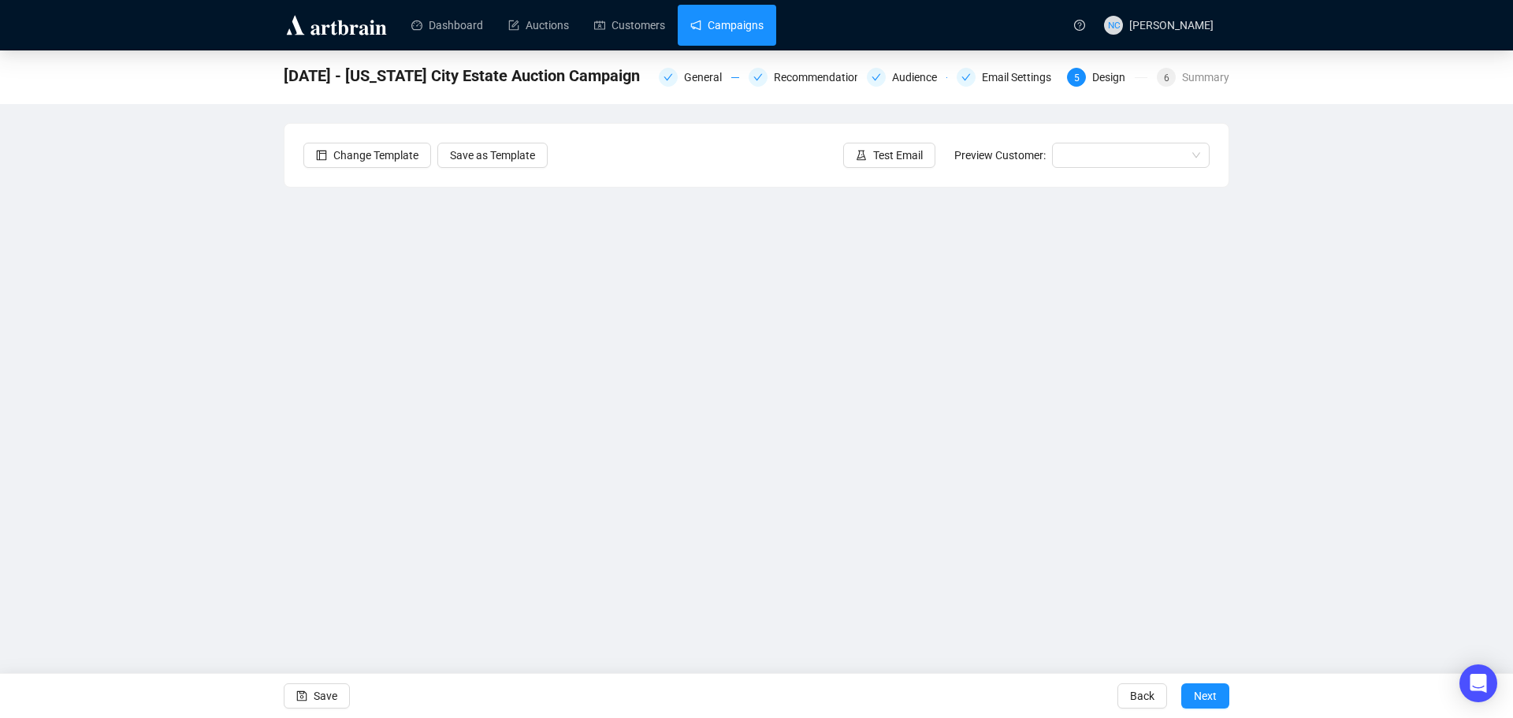
click at [717, 25] on link "Campaigns" at bounding box center [726, 25] width 73 height 41
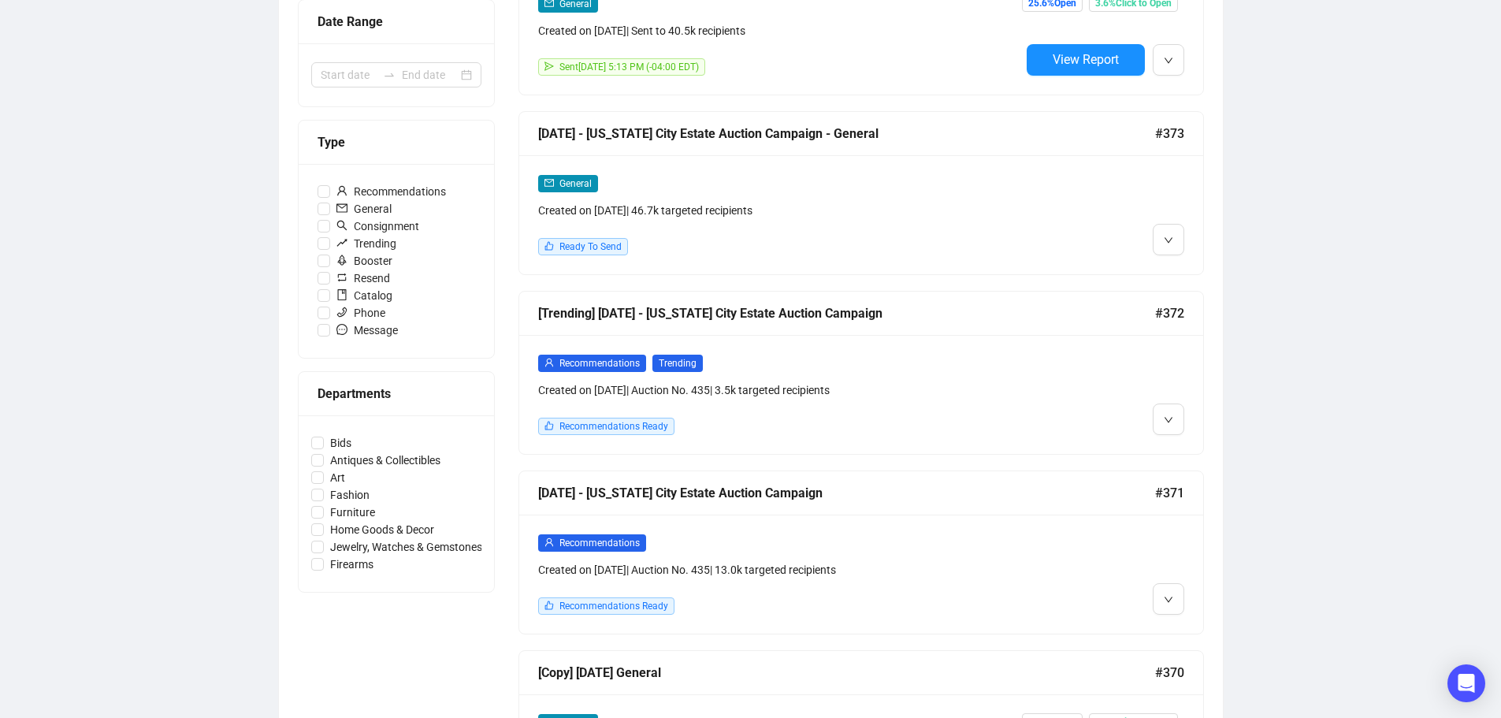
scroll to position [394, 0]
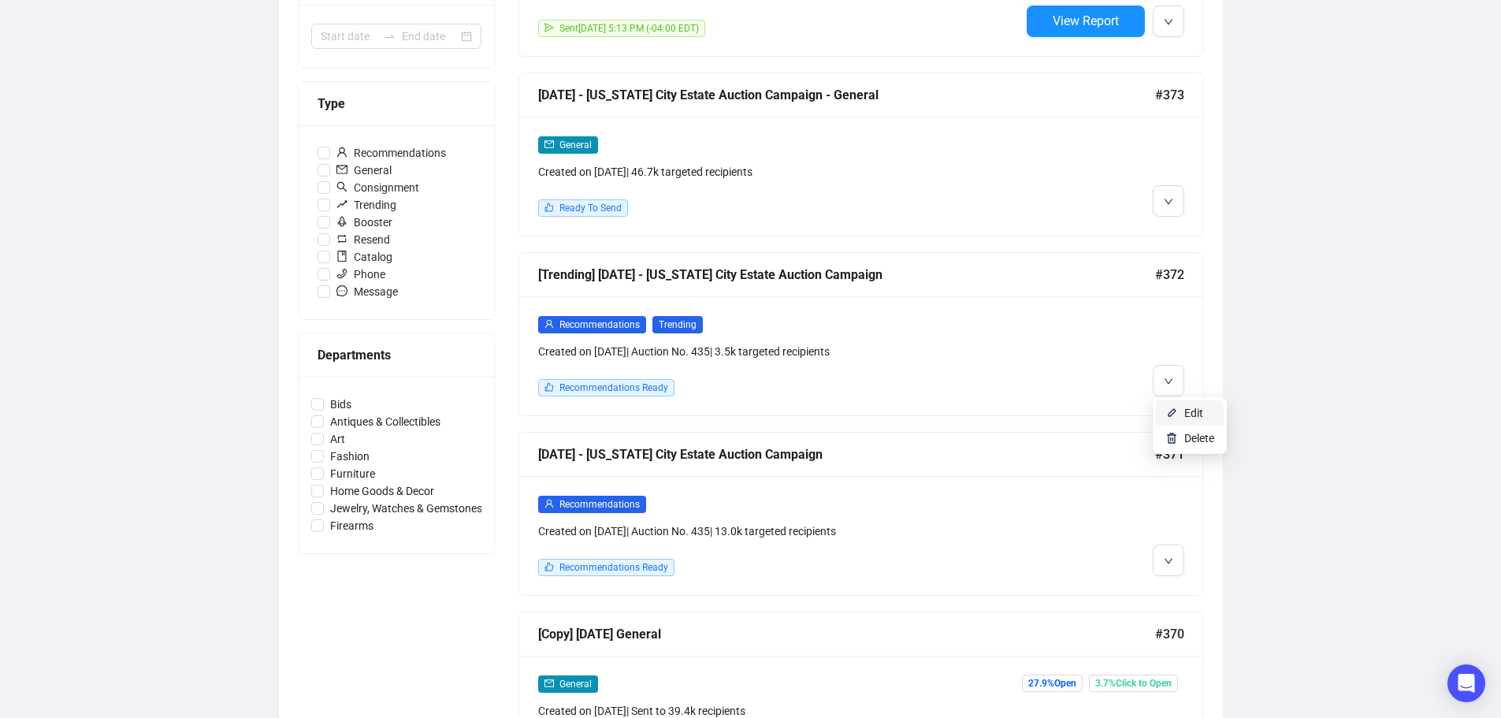
click at [1189, 421] on span "Edit" at bounding box center [1199, 412] width 30 height 17
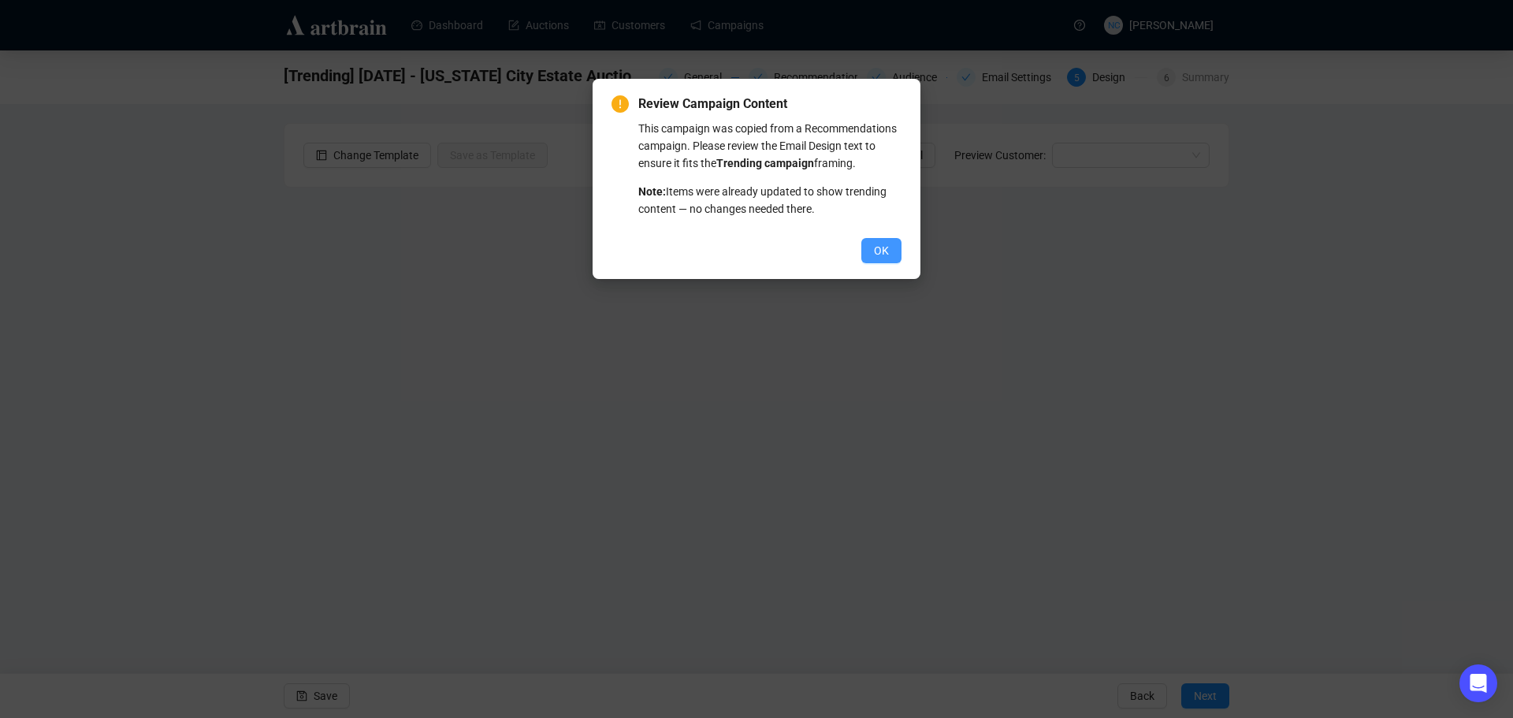
click at [890, 255] on button "OK" at bounding box center [881, 250] width 40 height 25
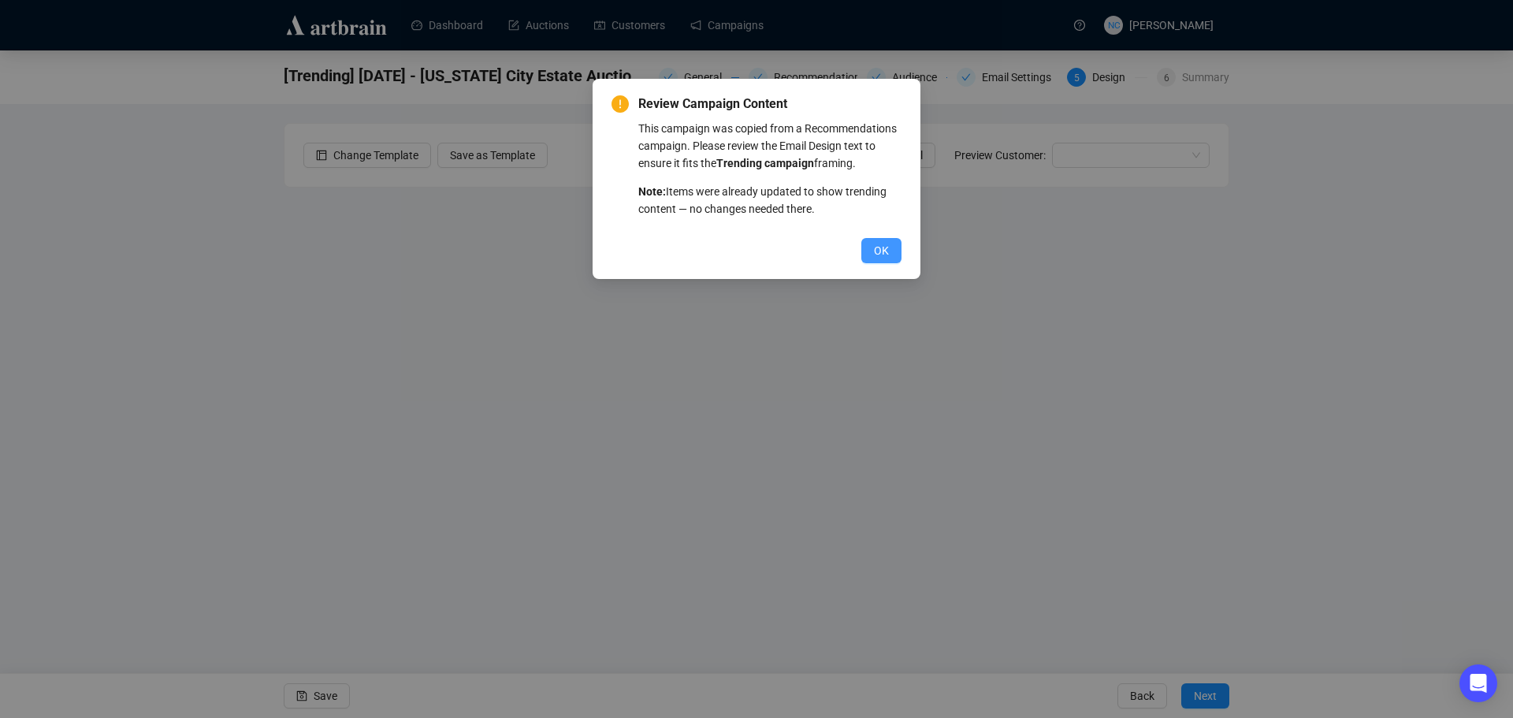
click at [882, 253] on span "OK" at bounding box center [881, 250] width 15 height 17
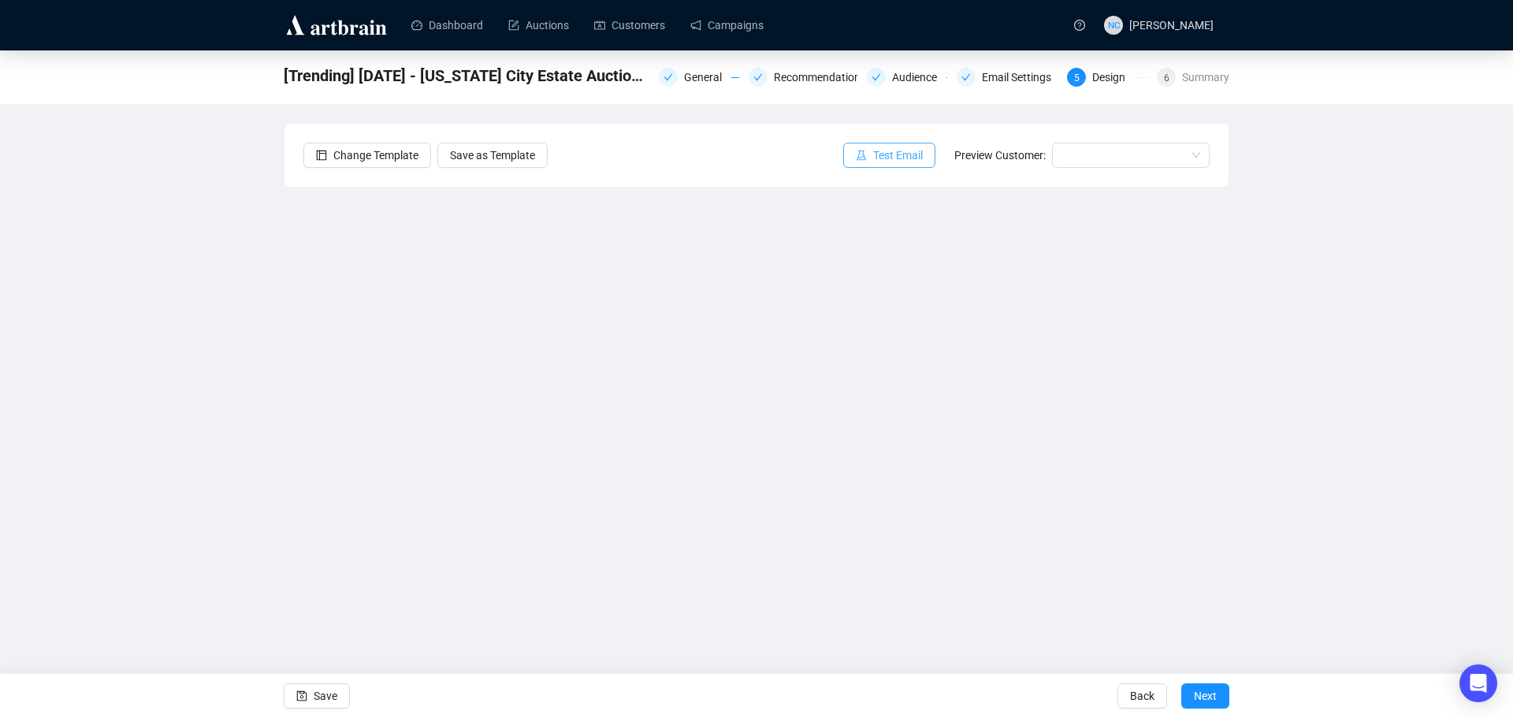
click at [893, 156] on span "Test Email" at bounding box center [898, 155] width 50 height 17
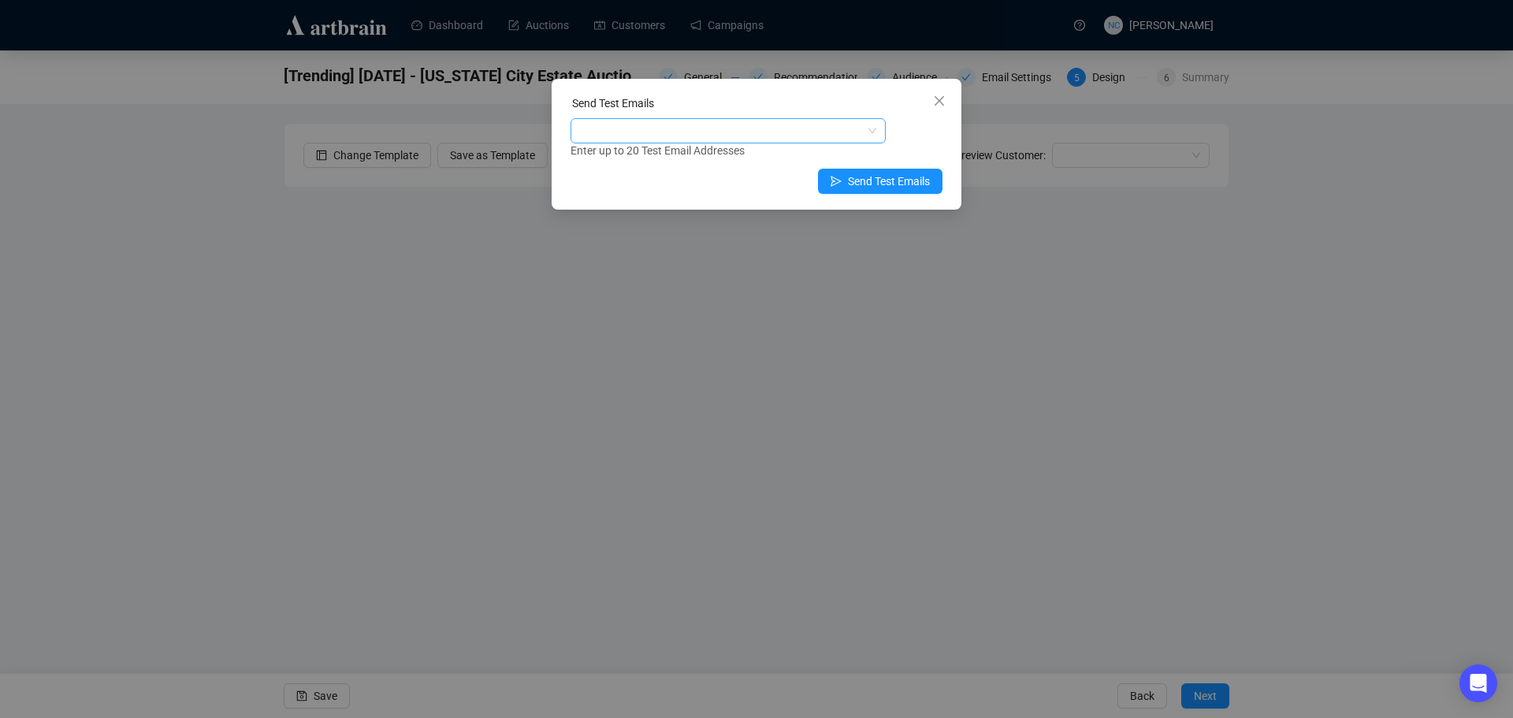
click at [783, 133] on div at bounding box center [720, 131] width 292 height 22
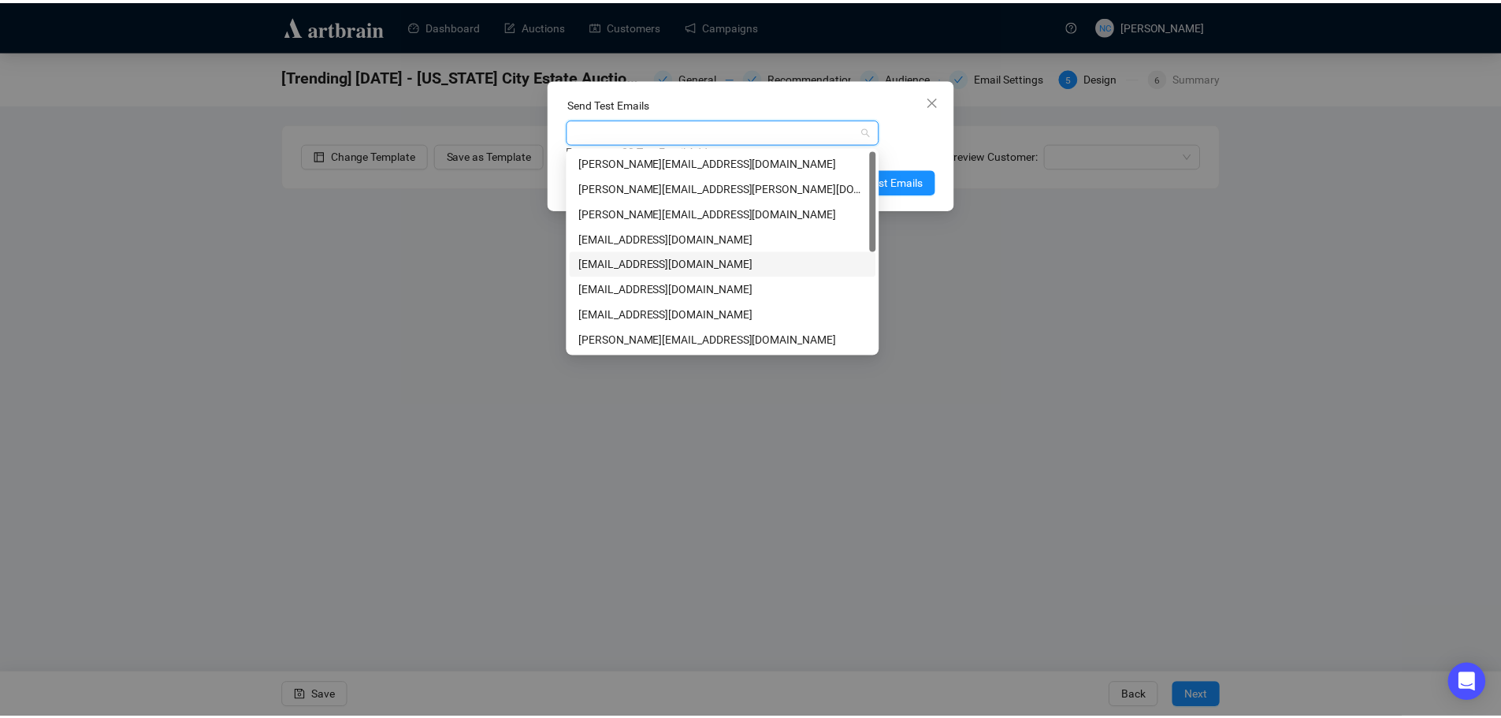
scroll to position [202, 0]
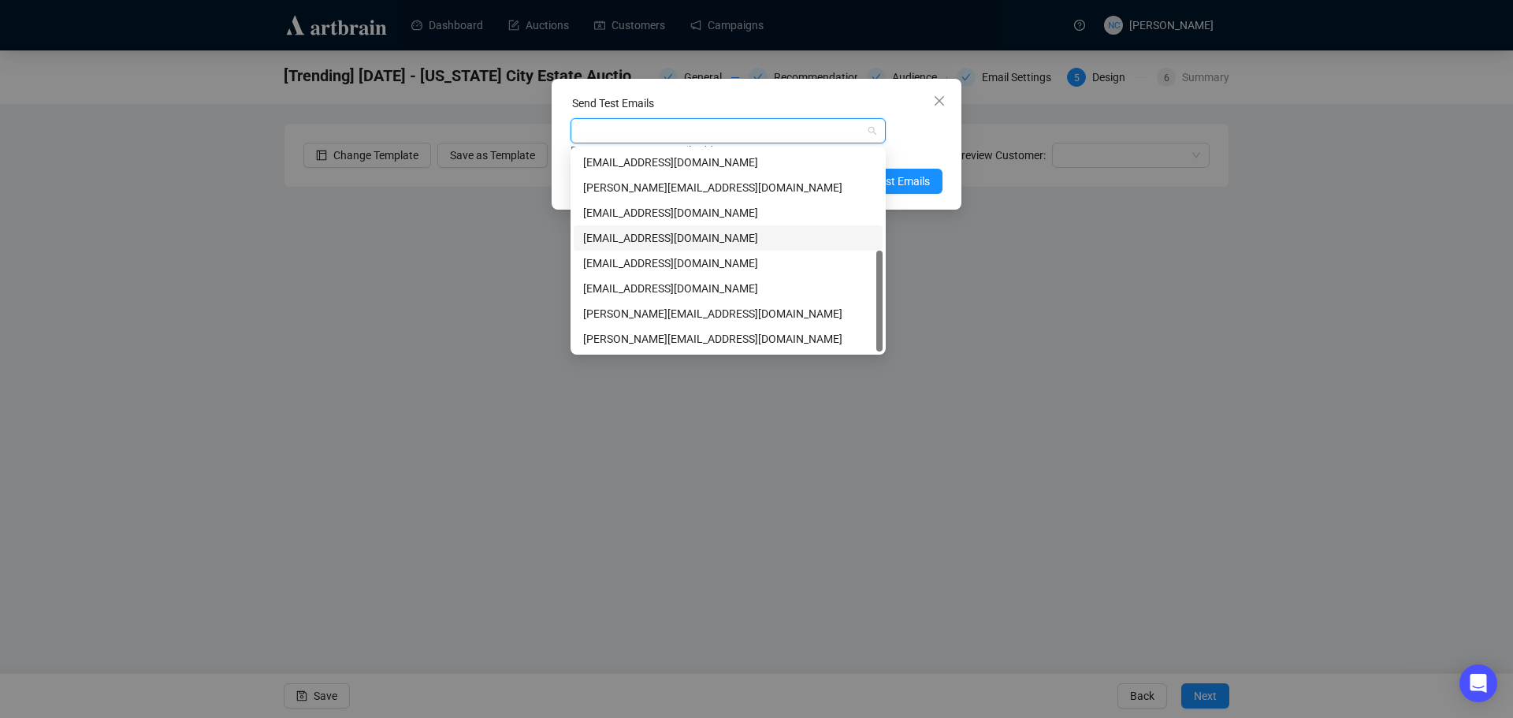
click at [744, 236] on div "[EMAIL_ADDRESS][DOMAIN_NAME]" at bounding box center [728, 237] width 290 height 17
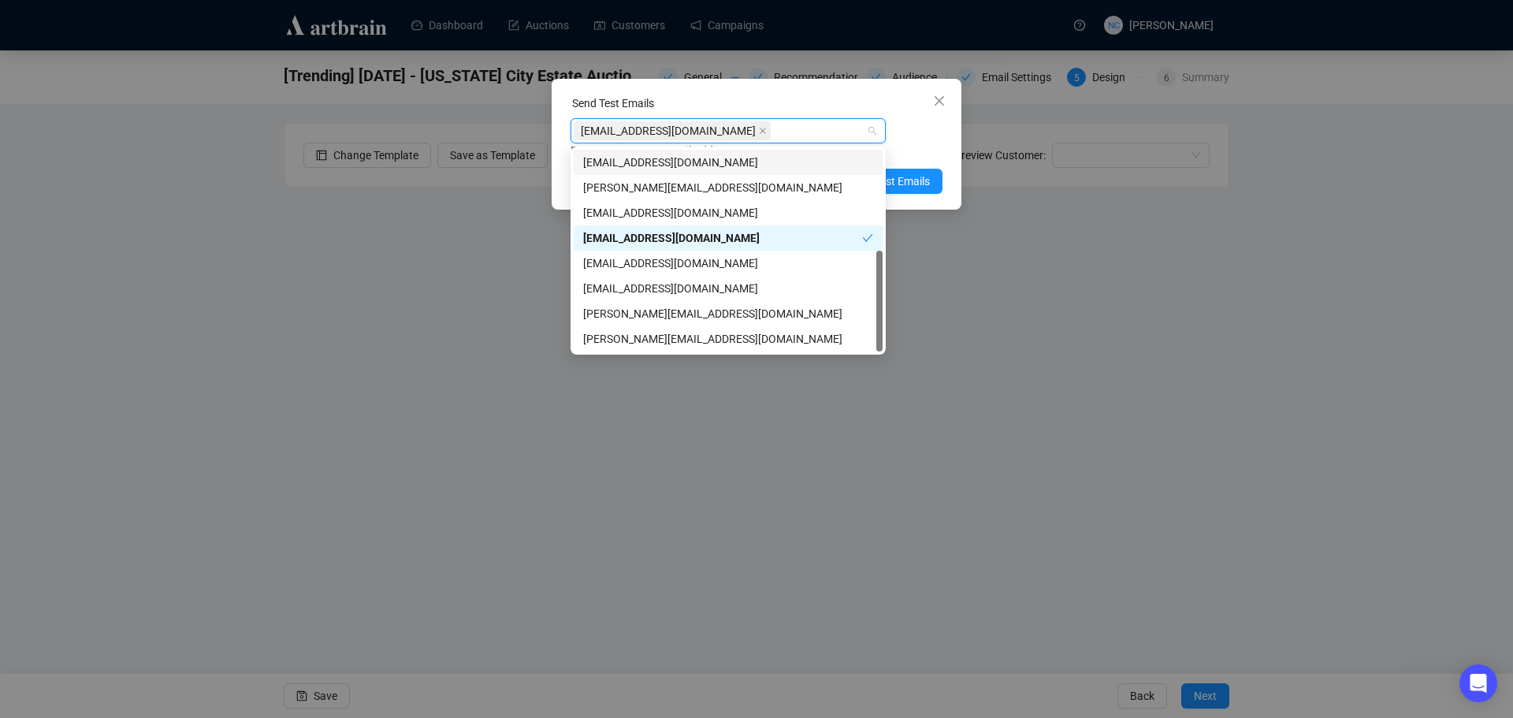
click at [922, 135] on div "[EMAIL_ADDRESS][DOMAIN_NAME] Enter up to 20 Test Email Addresses" at bounding box center [756, 138] width 372 height 41
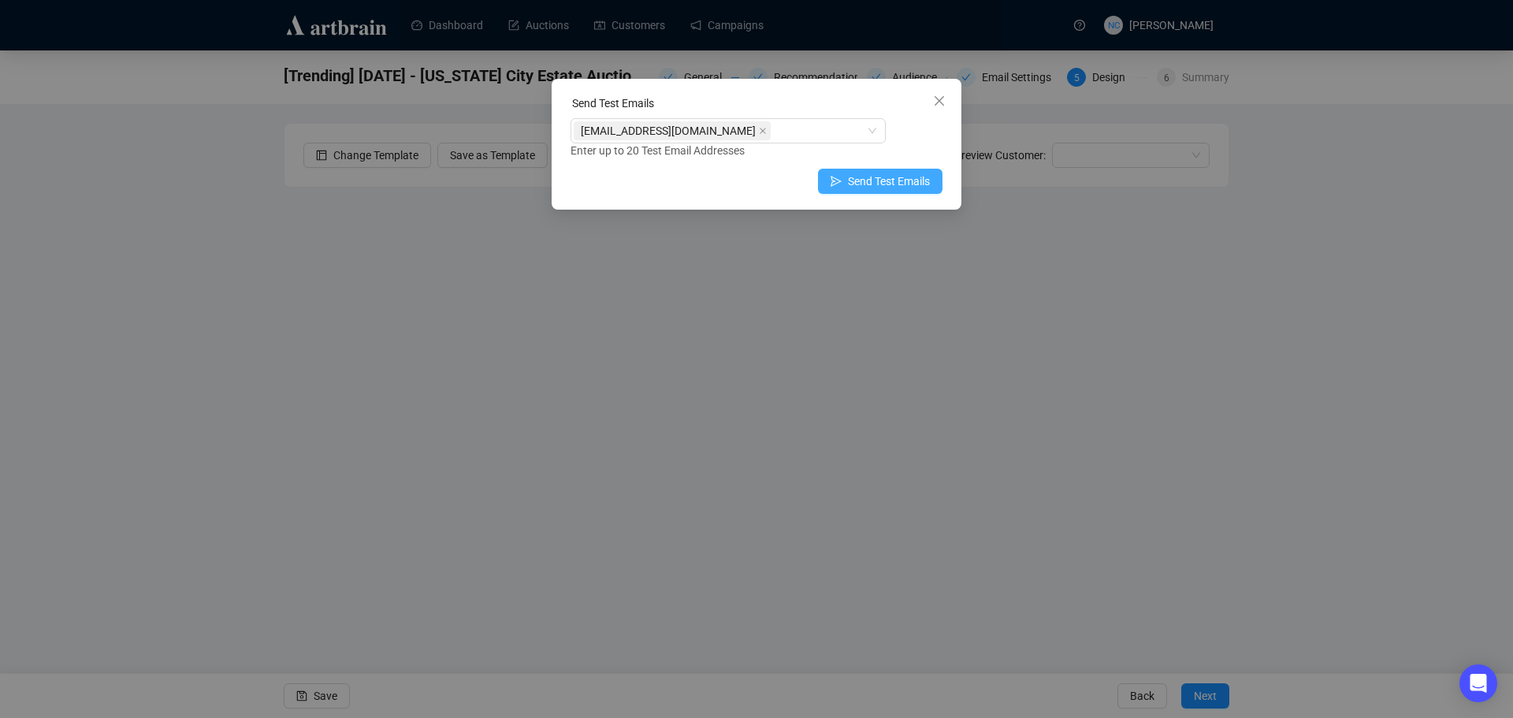
click at [902, 180] on span "Send Test Emails" at bounding box center [889, 181] width 82 height 17
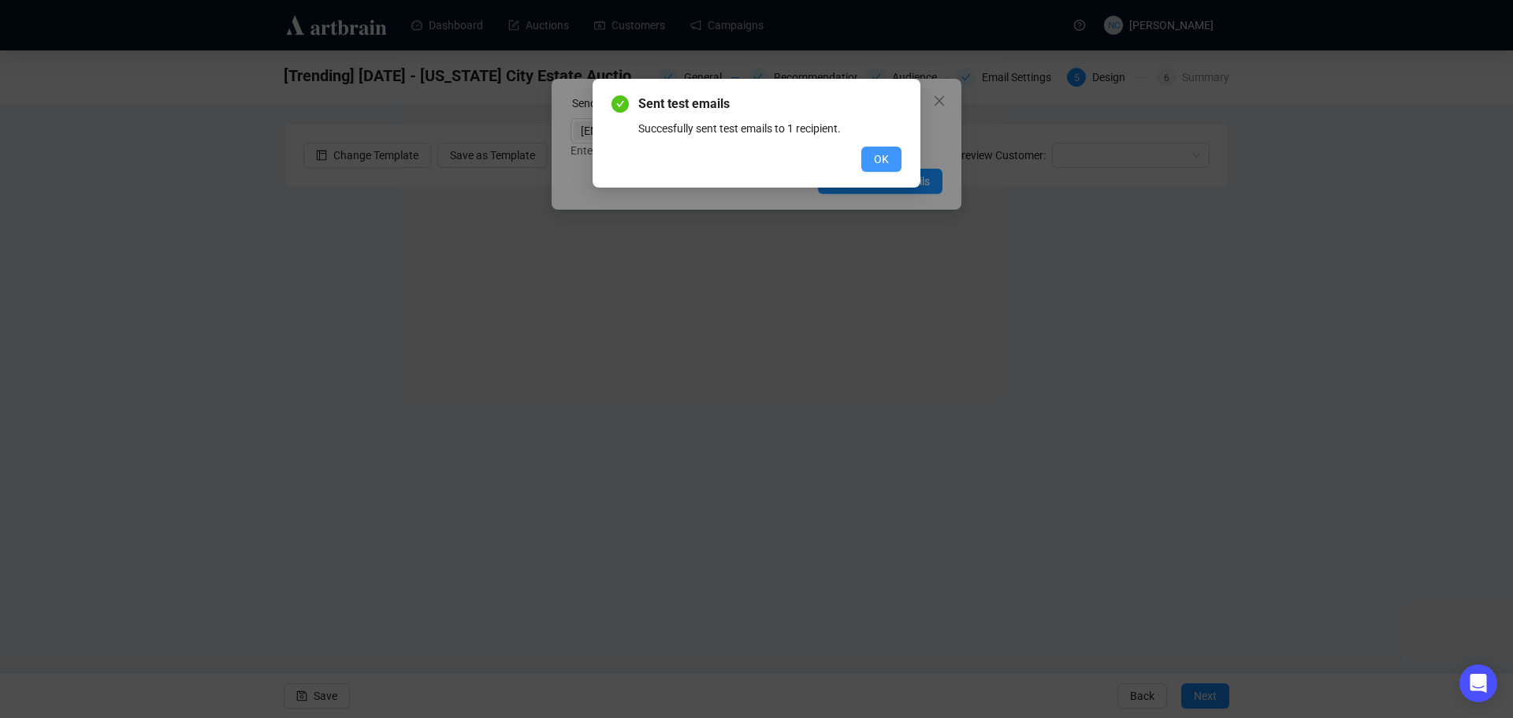
click at [879, 156] on span "OK" at bounding box center [881, 158] width 15 height 17
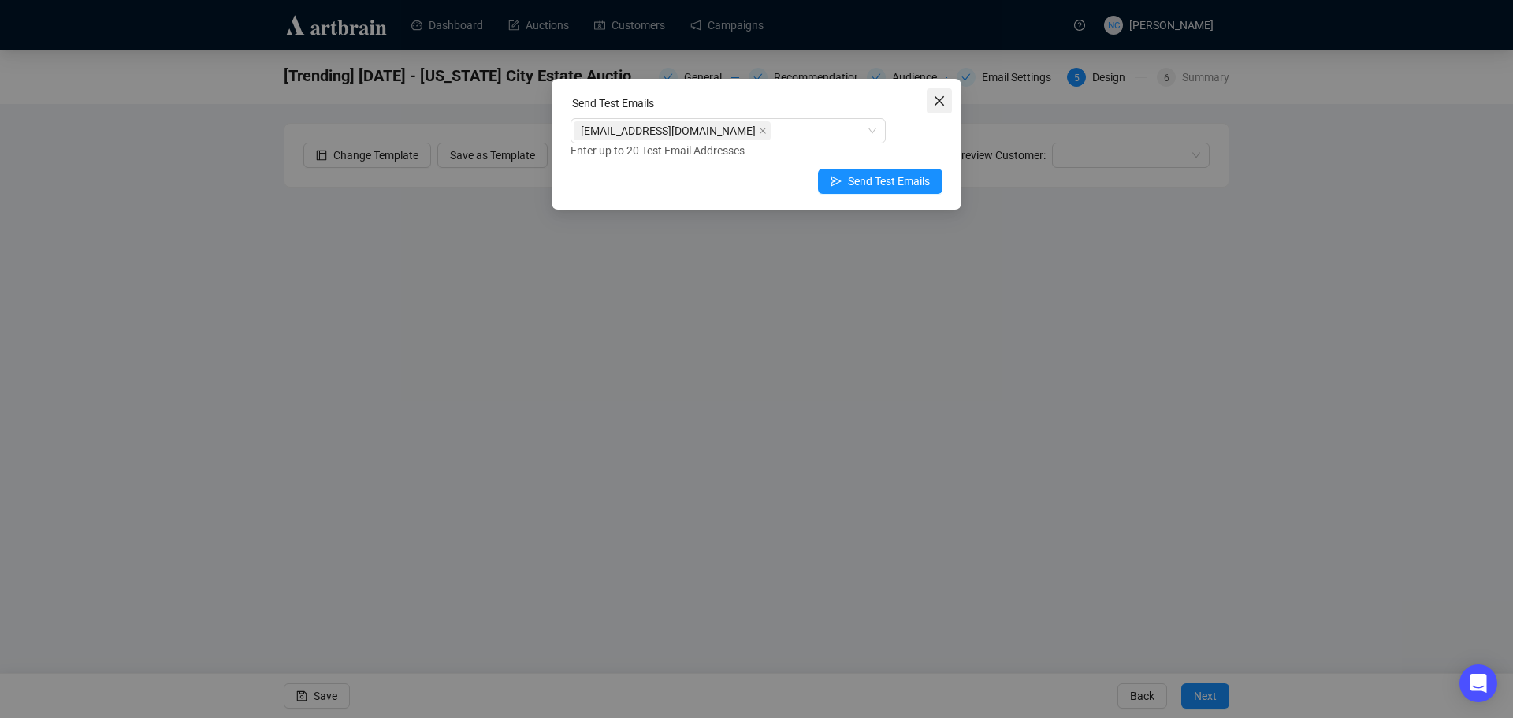
click at [931, 101] on span "Close" at bounding box center [938, 101] width 25 height 13
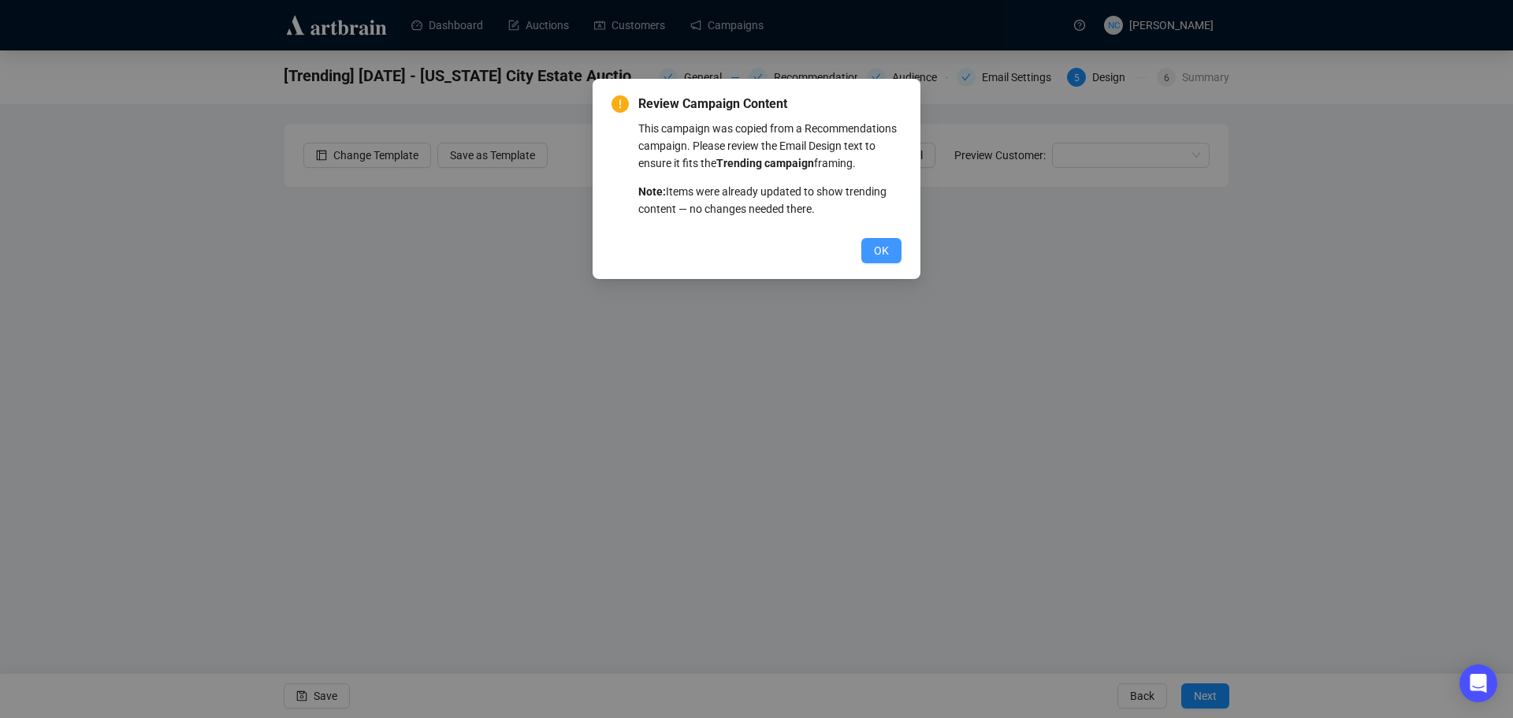
click at [880, 251] on span "OK" at bounding box center [881, 250] width 15 height 17
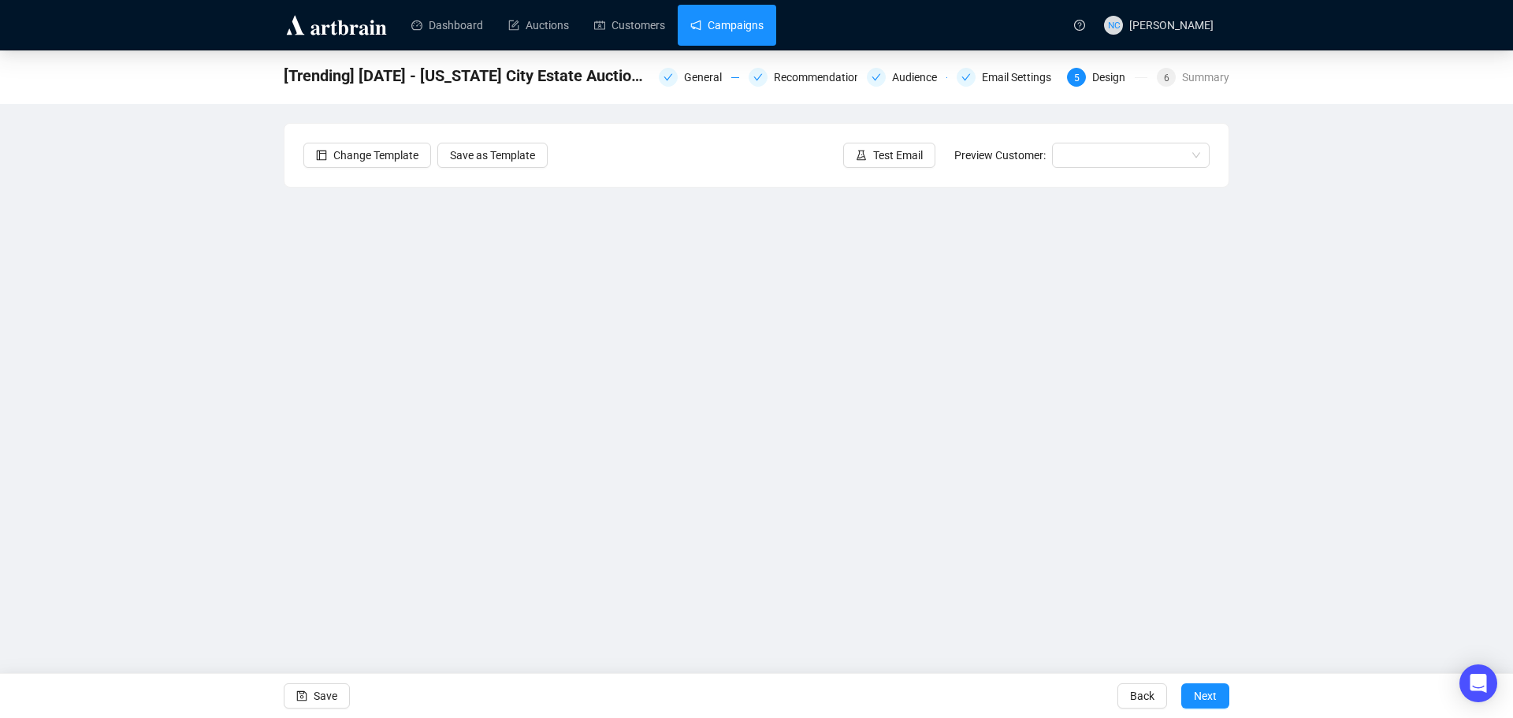
click at [718, 24] on link "Campaigns" at bounding box center [726, 25] width 73 height 41
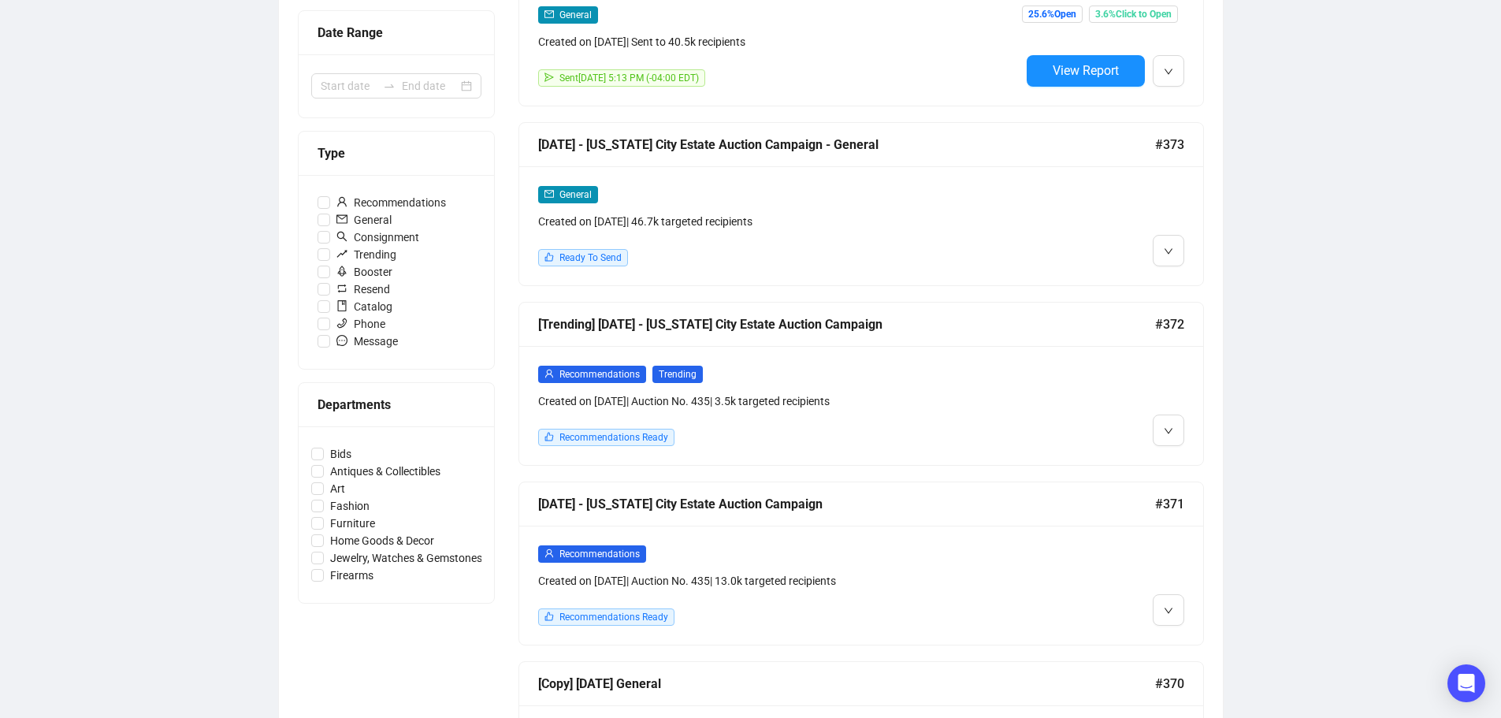
scroll to position [473, 0]
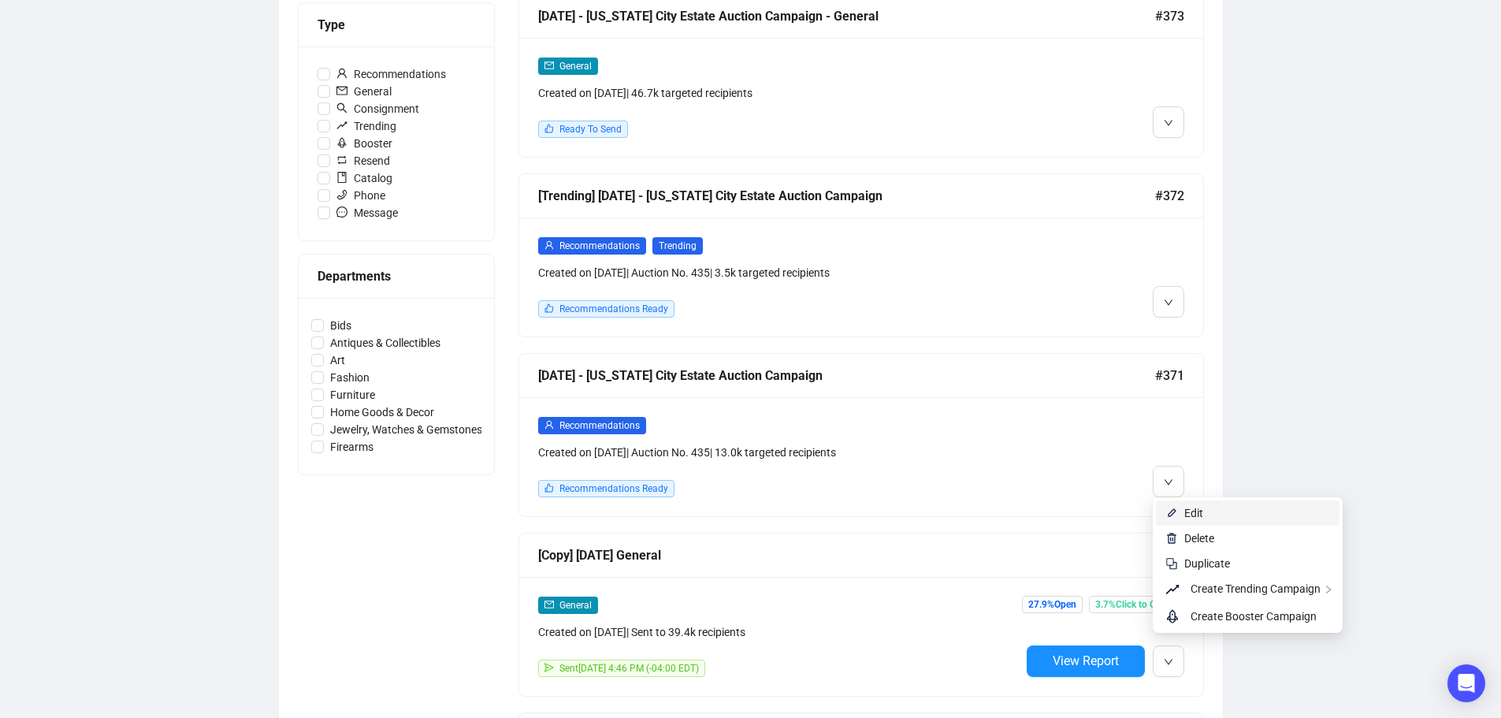
click at [1204, 512] on span "Edit" at bounding box center [1257, 512] width 146 height 17
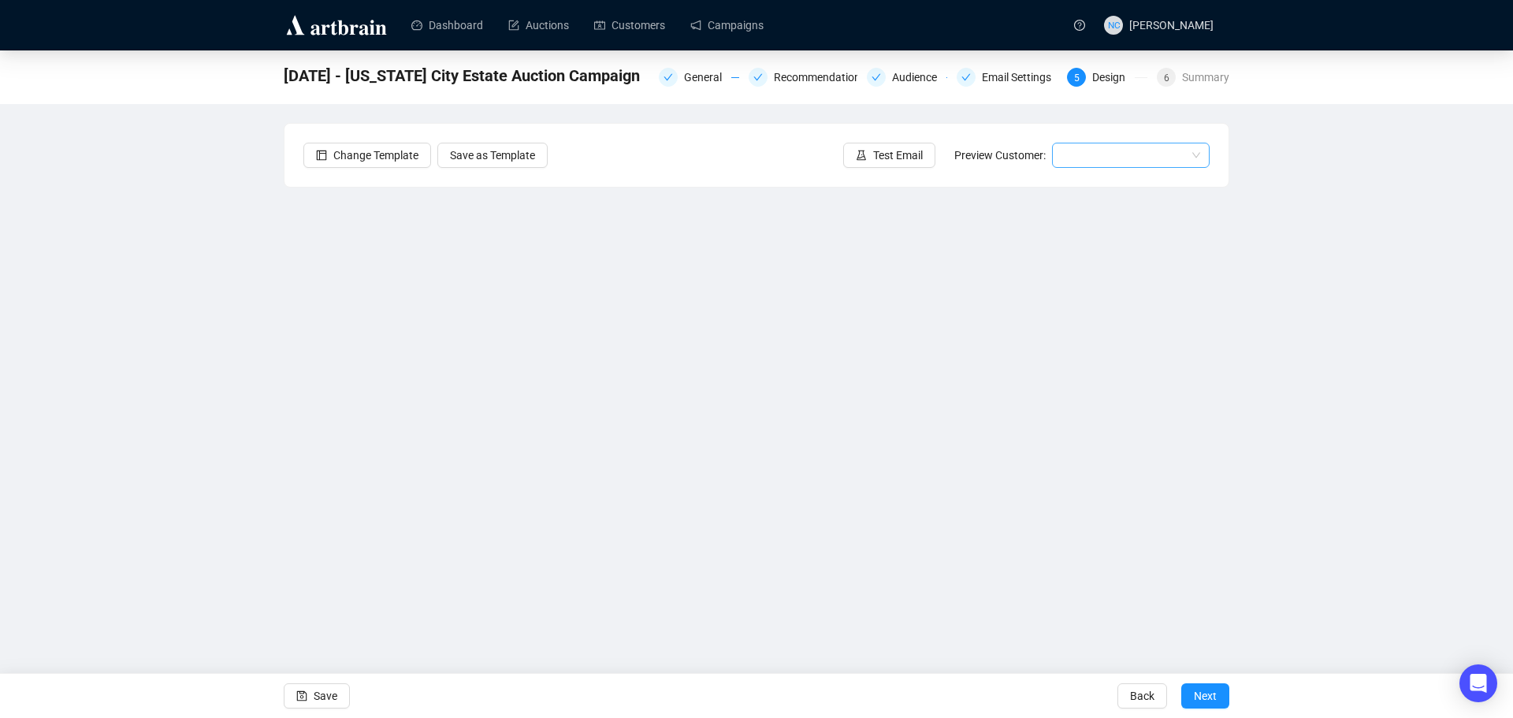
click at [1108, 155] on input "search" at bounding box center [1123, 155] width 124 height 24
click at [1106, 216] on div "[PERSON_NAME] | Example" at bounding box center [1130, 211] width 132 height 17
click at [895, 155] on span "Test Email" at bounding box center [898, 155] width 50 height 17
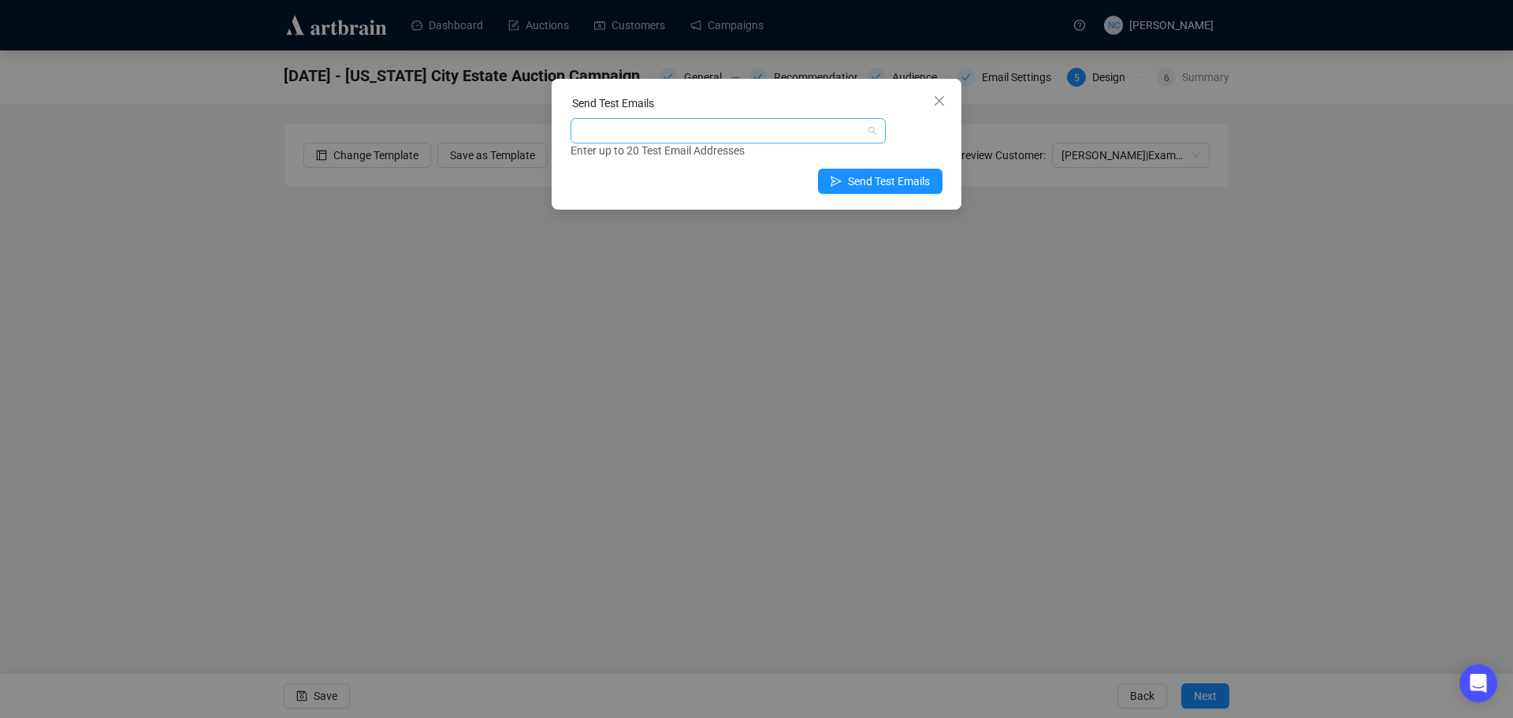
click at [777, 132] on div at bounding box center [720, 131] width 292 height 22
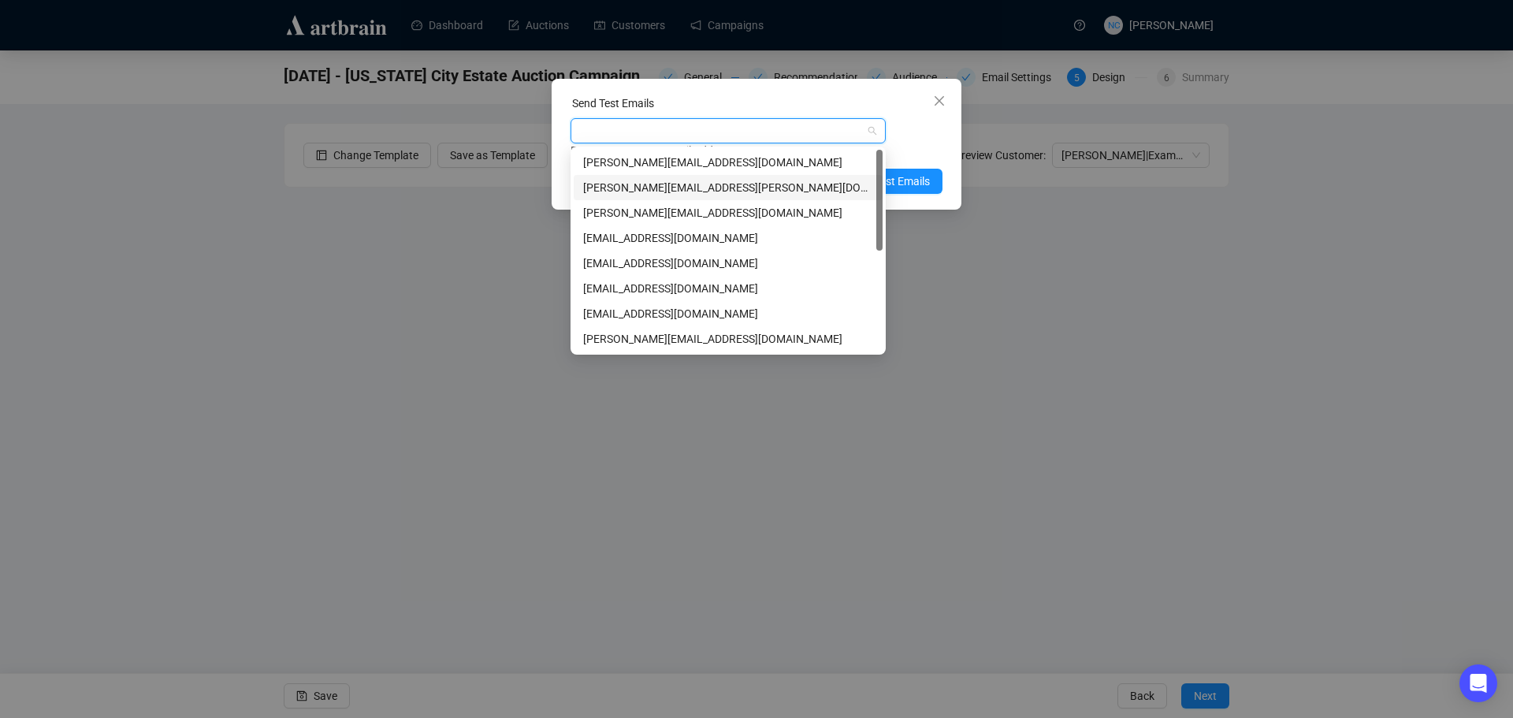
click at [721, 188] on div "[PERSON_NAME][EMAIL_ADDRESS][PERSON_NAME][DOMAIN_NAME]" at bounding box center [728, 187] width 290 height 17
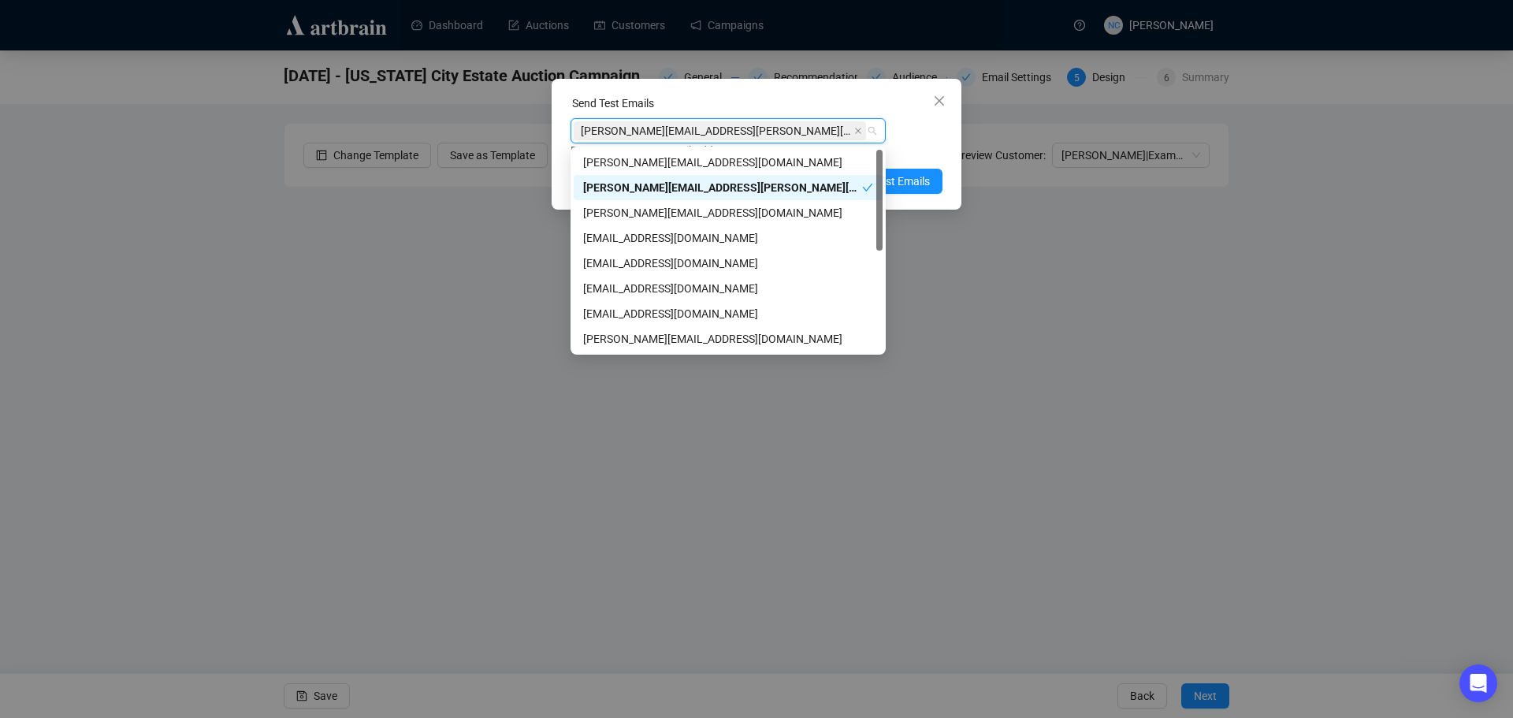
click at [920, 139] on div "[PERSON_NAME][EMAIL_ADDRESS][PERSON_NAME][DOMAIN_NAME] Enter up to 20 Test Emai…" at bounding box center [756, 138] width 372 height 41
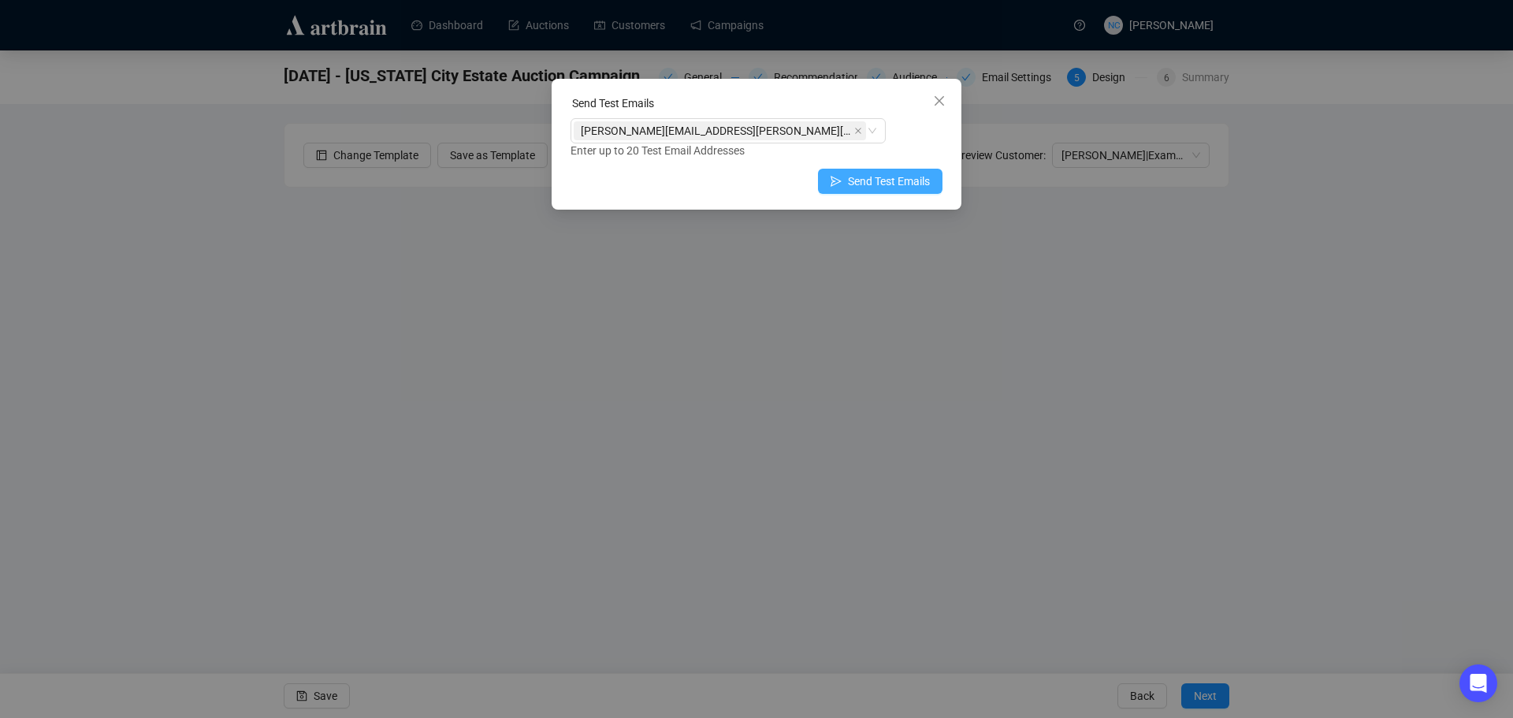
click at [883, 180] on span "Send Test Emails" at bounding box center [889, 181] width 82 height 17
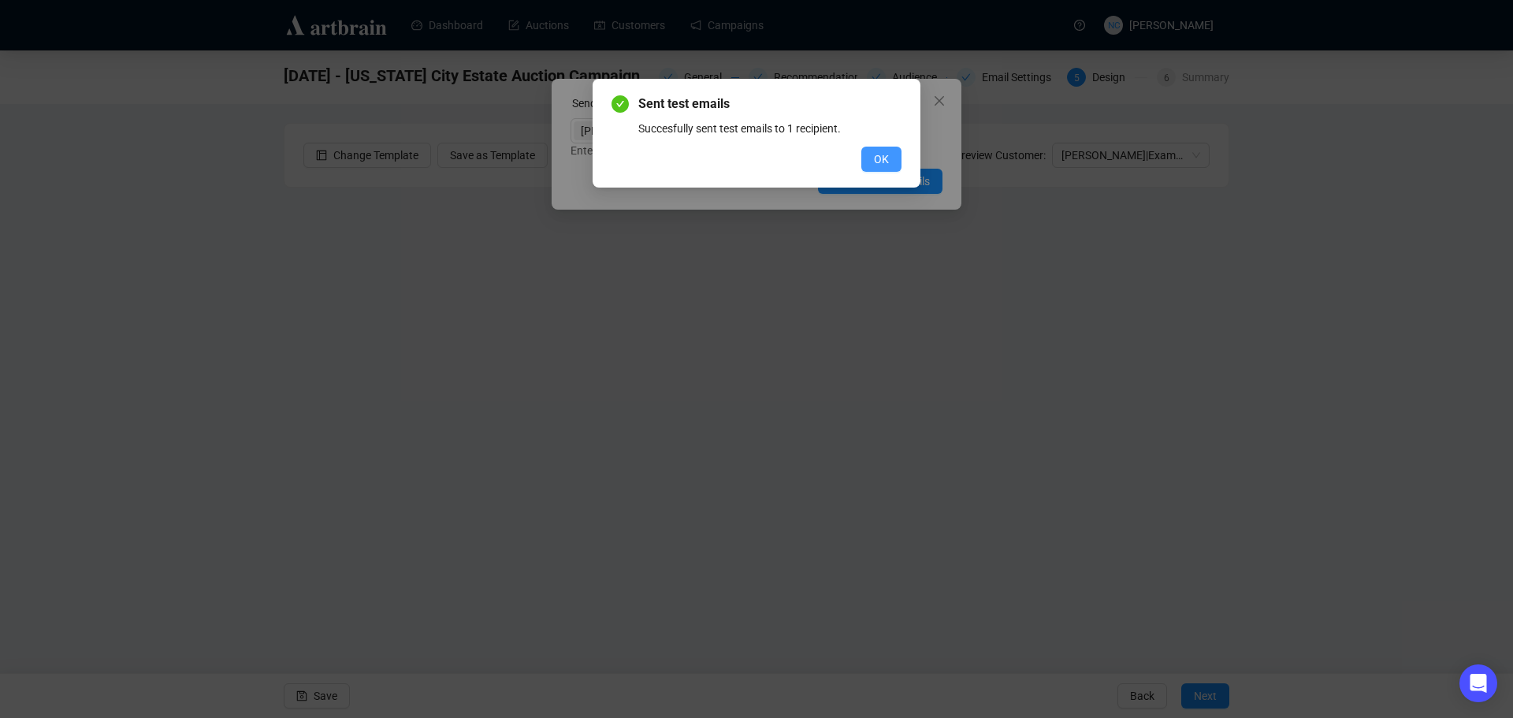
click at [882, 154] on span "OK" at bounding box center [881, 158] width 15 height 17
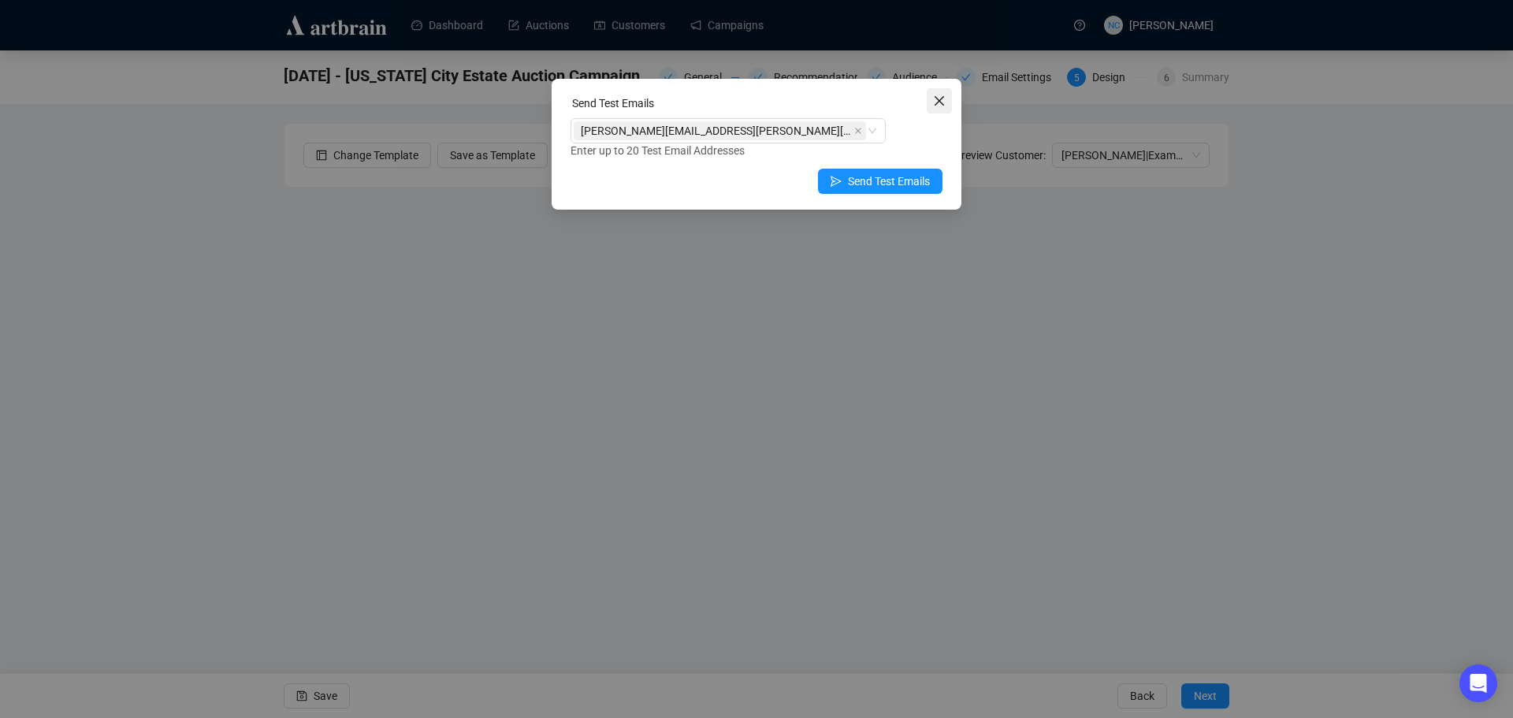
click at [942, 104] on icon "close" at bounding box center [938, 100] width 9 height 9
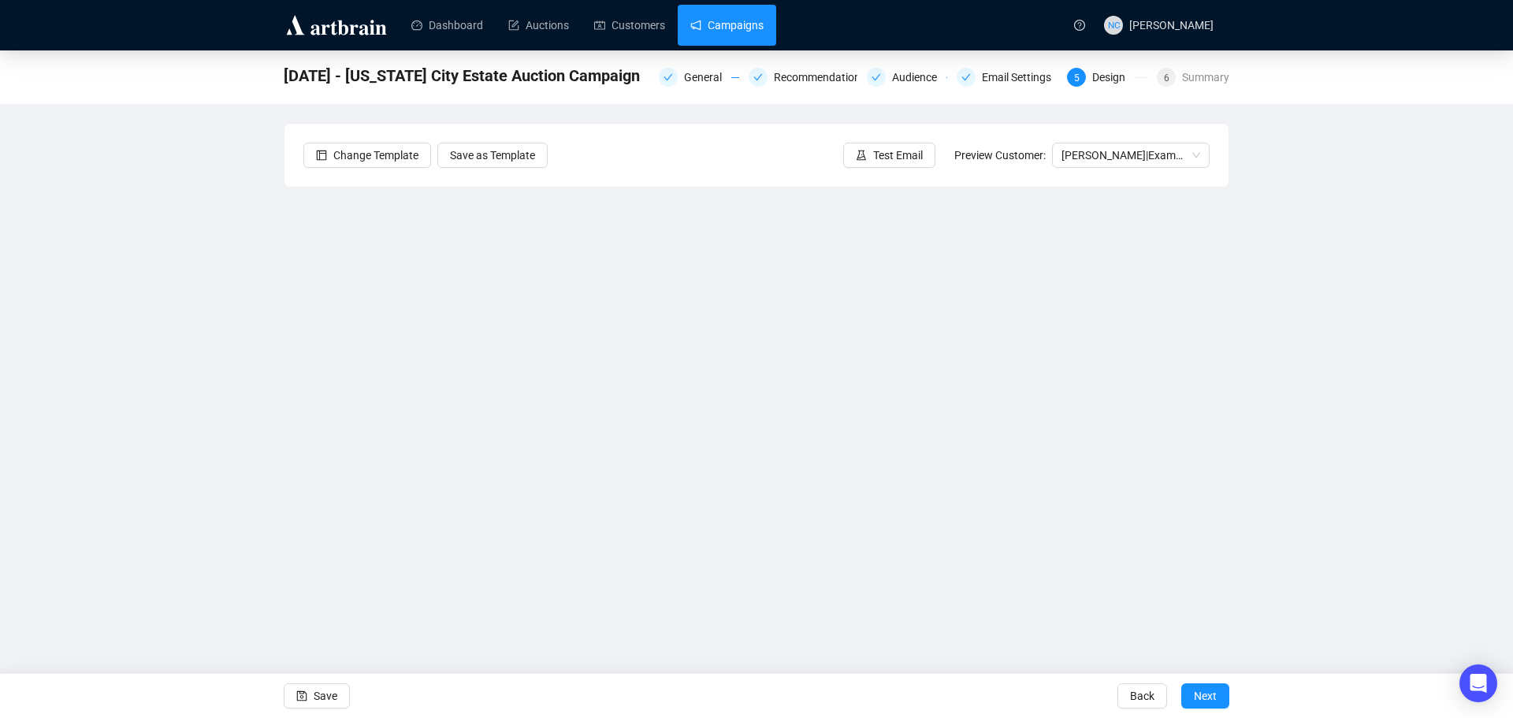
click at [726, 23] on link "Campaigns" at bounding box center [726, 25] width 73 height 41
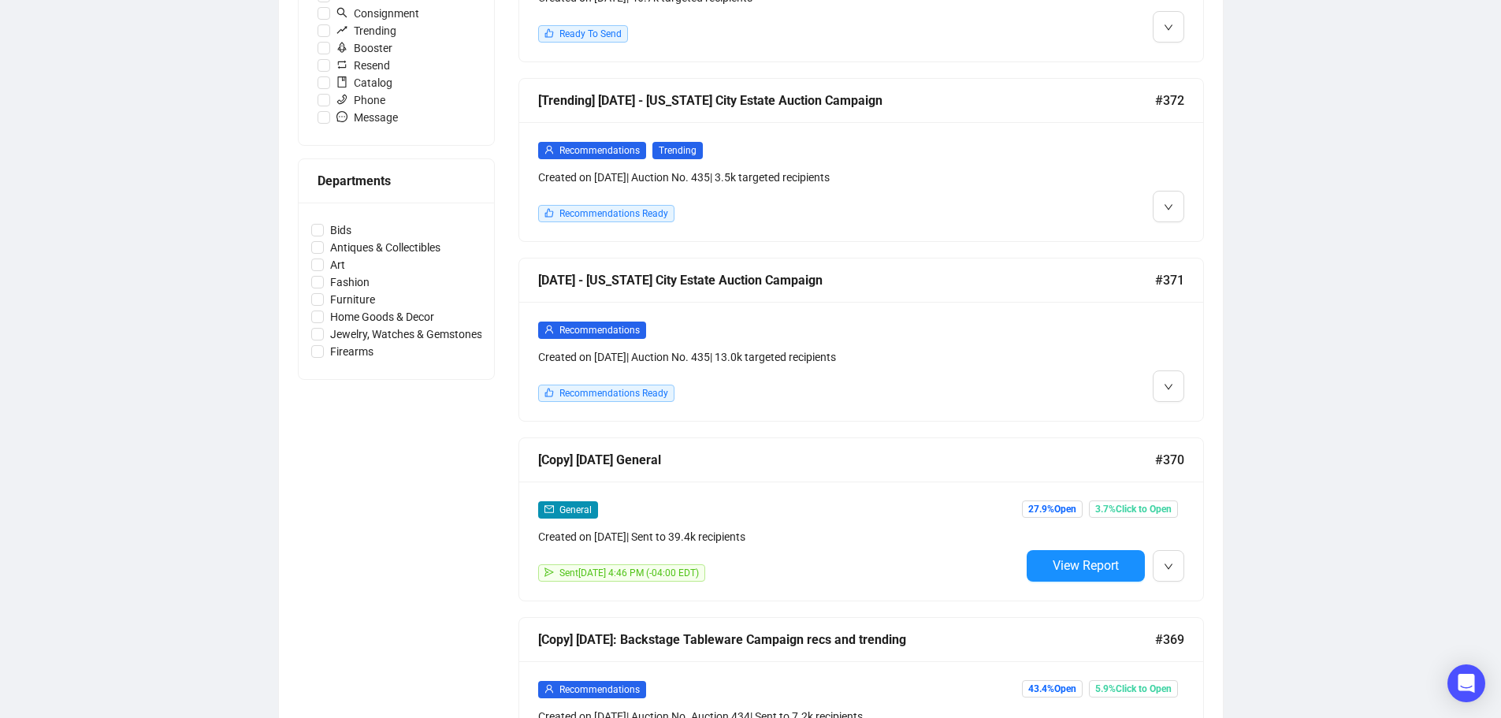
scroll to position [551, 0]
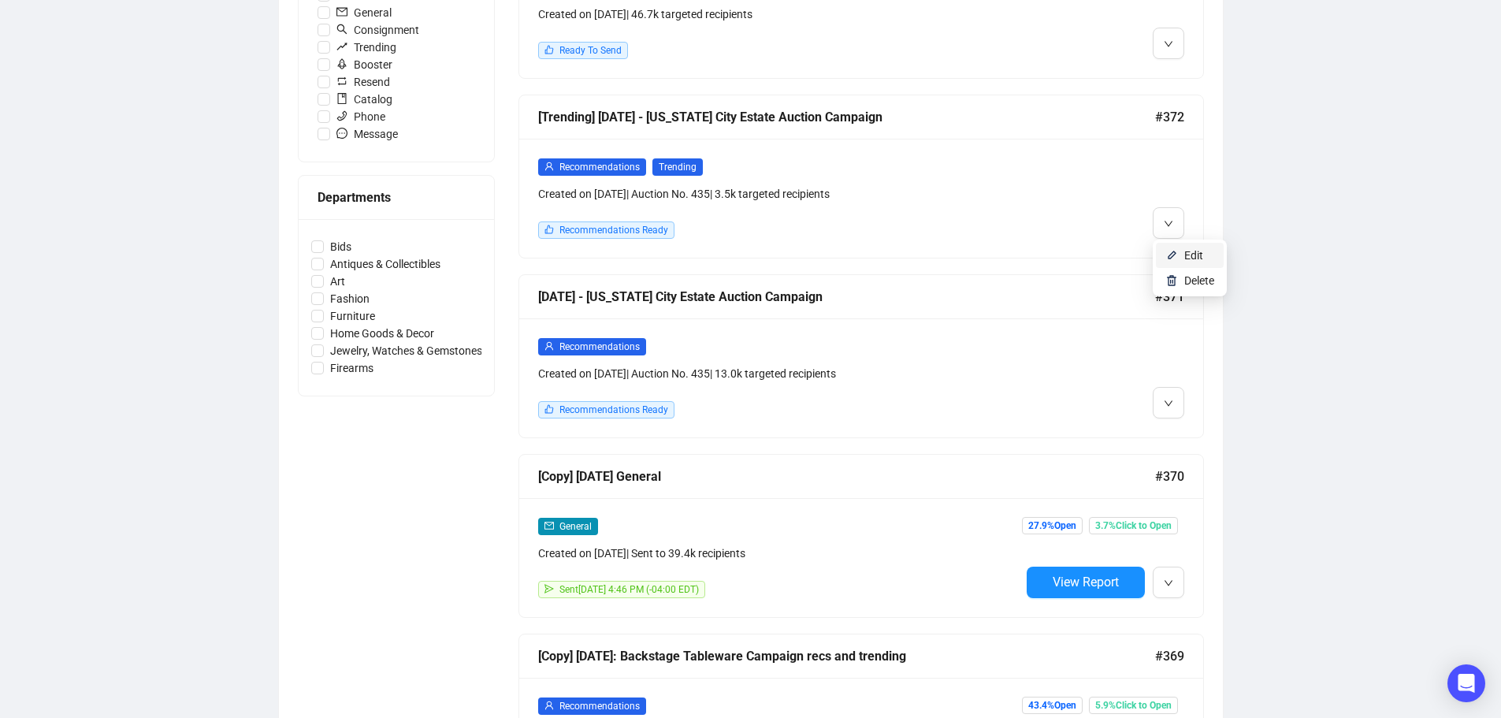
click at [1173, 258] on img at bounding box center [1171, 255] width 13 height 13
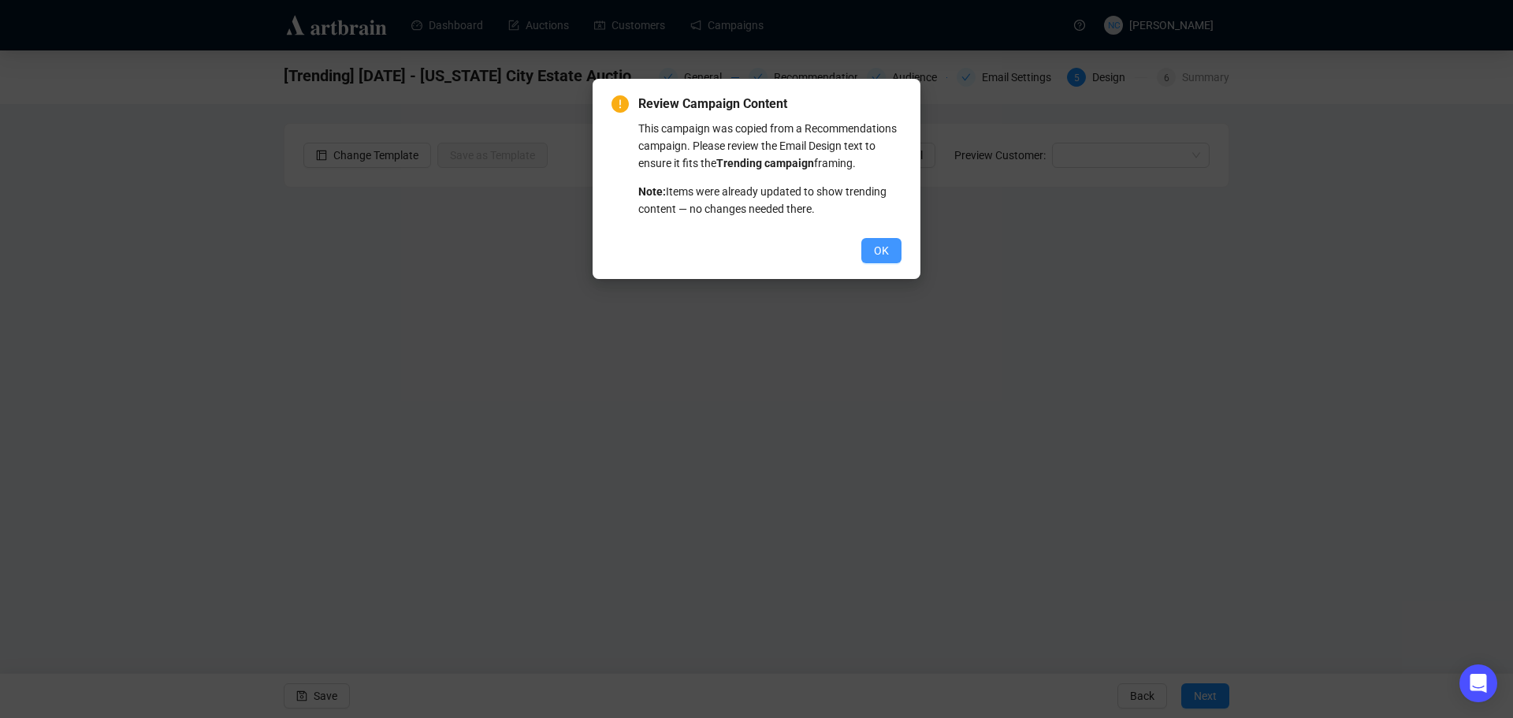
click at [888, 252] on span "OK" at bounding box center [881, 250] width 15 height 17
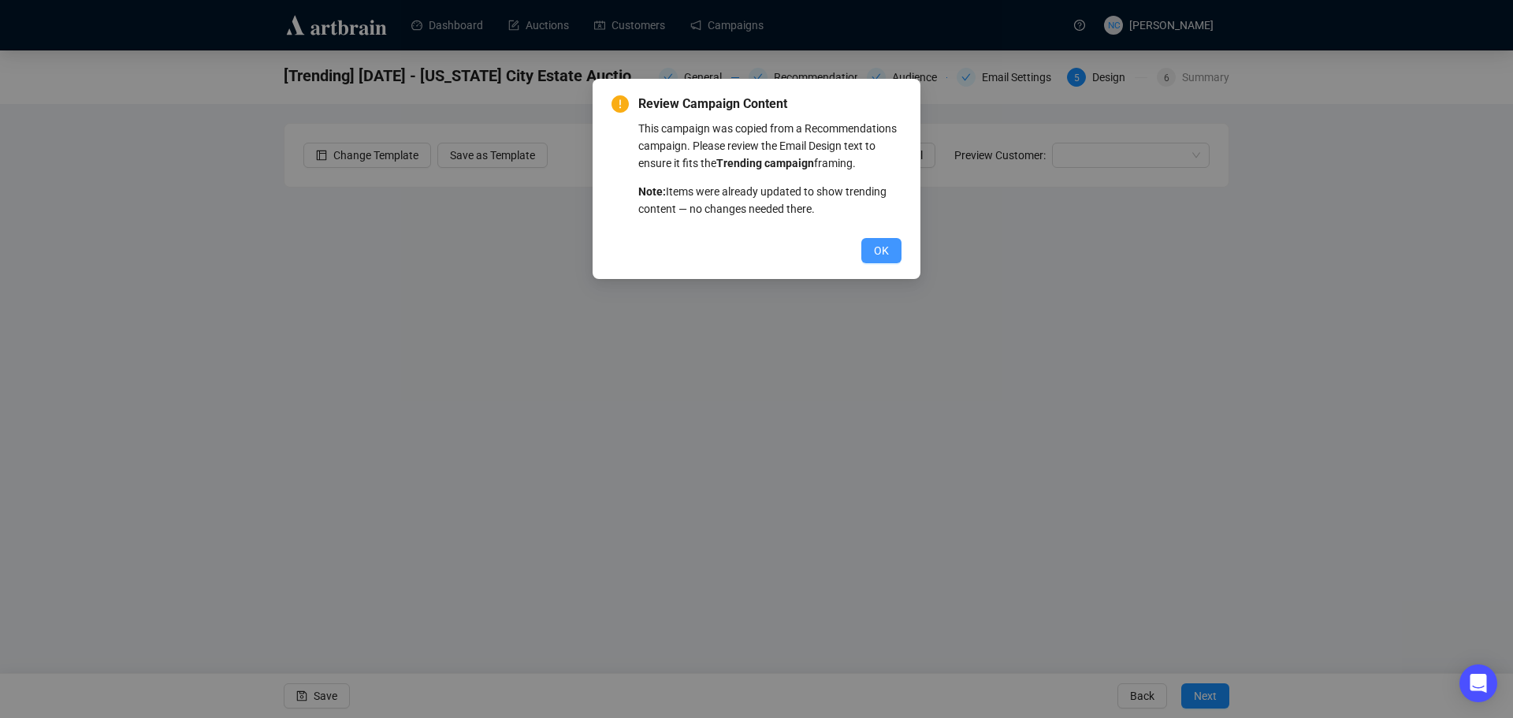
click at [885, 248] on span "OK" at bounding box center [881, 250] width 15 height 17
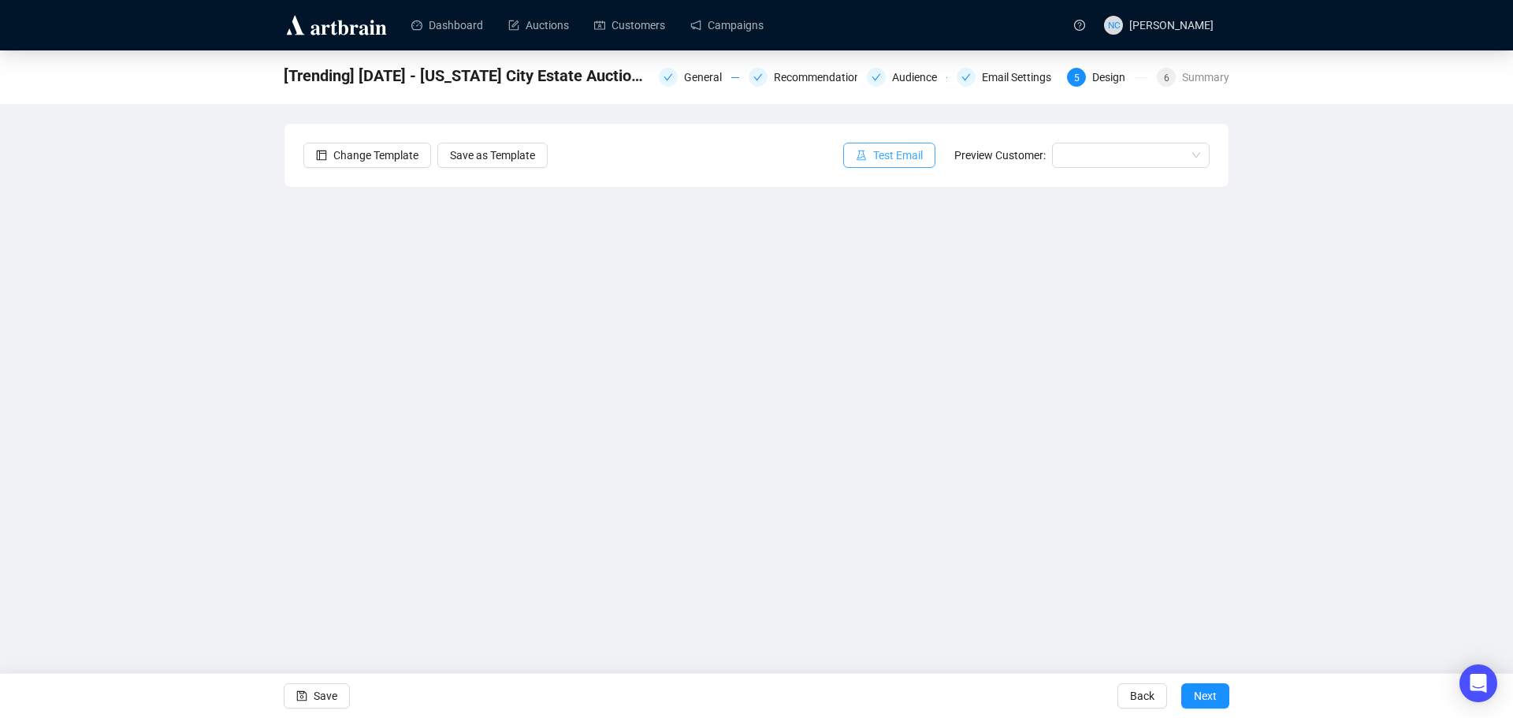
click at [909, 163] on span "Test Email" at bounding box center [898, 155] width 50 height 17
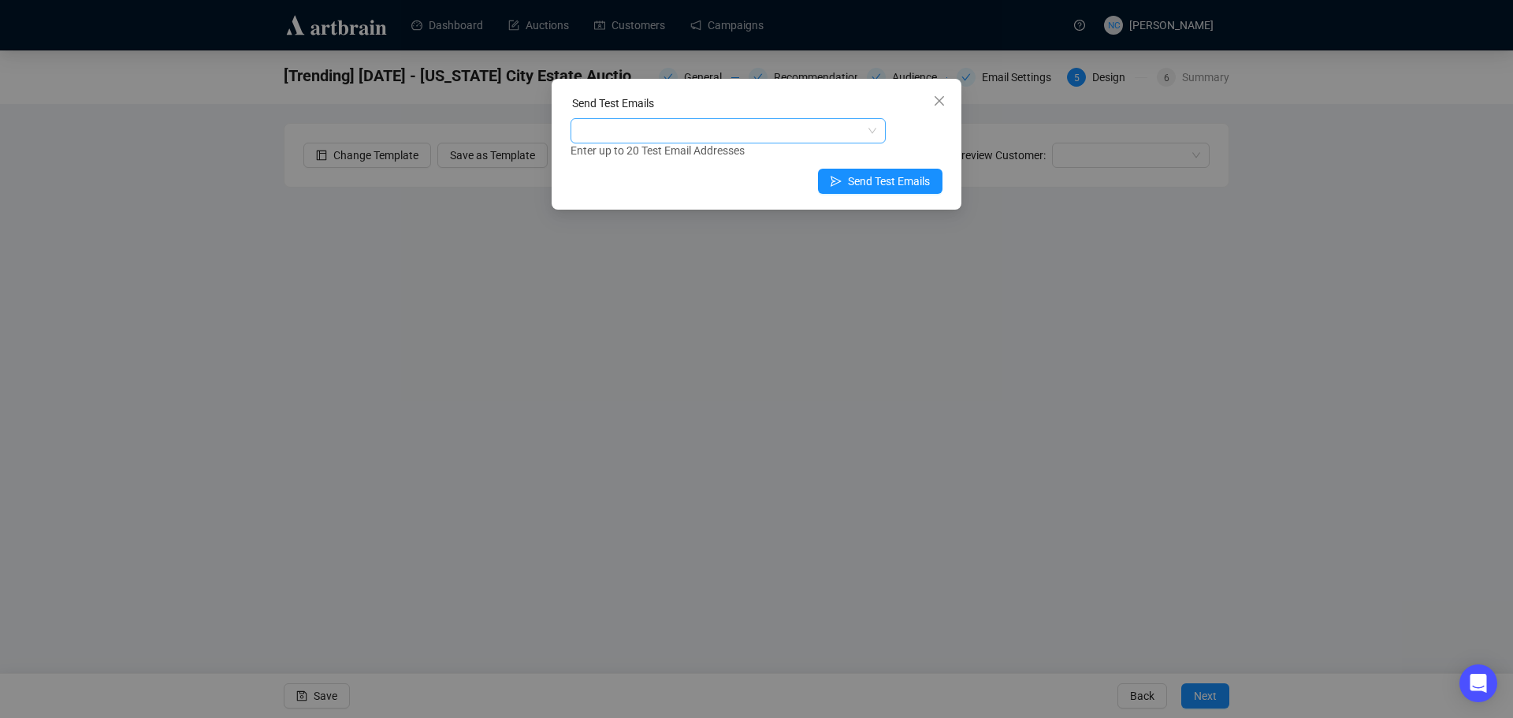
click at [720, 139] on div at bounding box center [720, 131] width 292 height 22
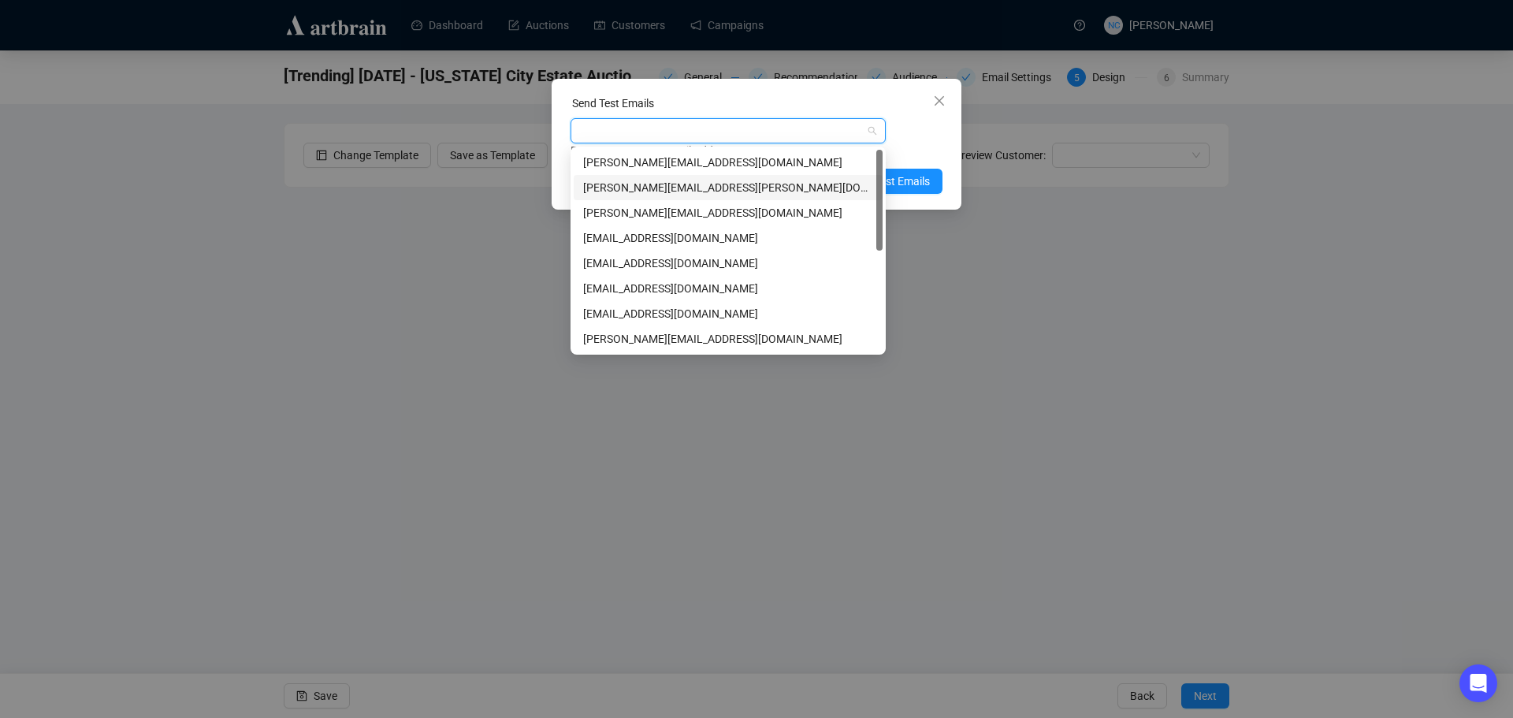
click at [719, 177] on div "[PERSON_NAME][EMAIL_ADDRESS][PERSON_NAME][DOMAIN_NAME]" at bounding box center [728, 187] width 309 height 25
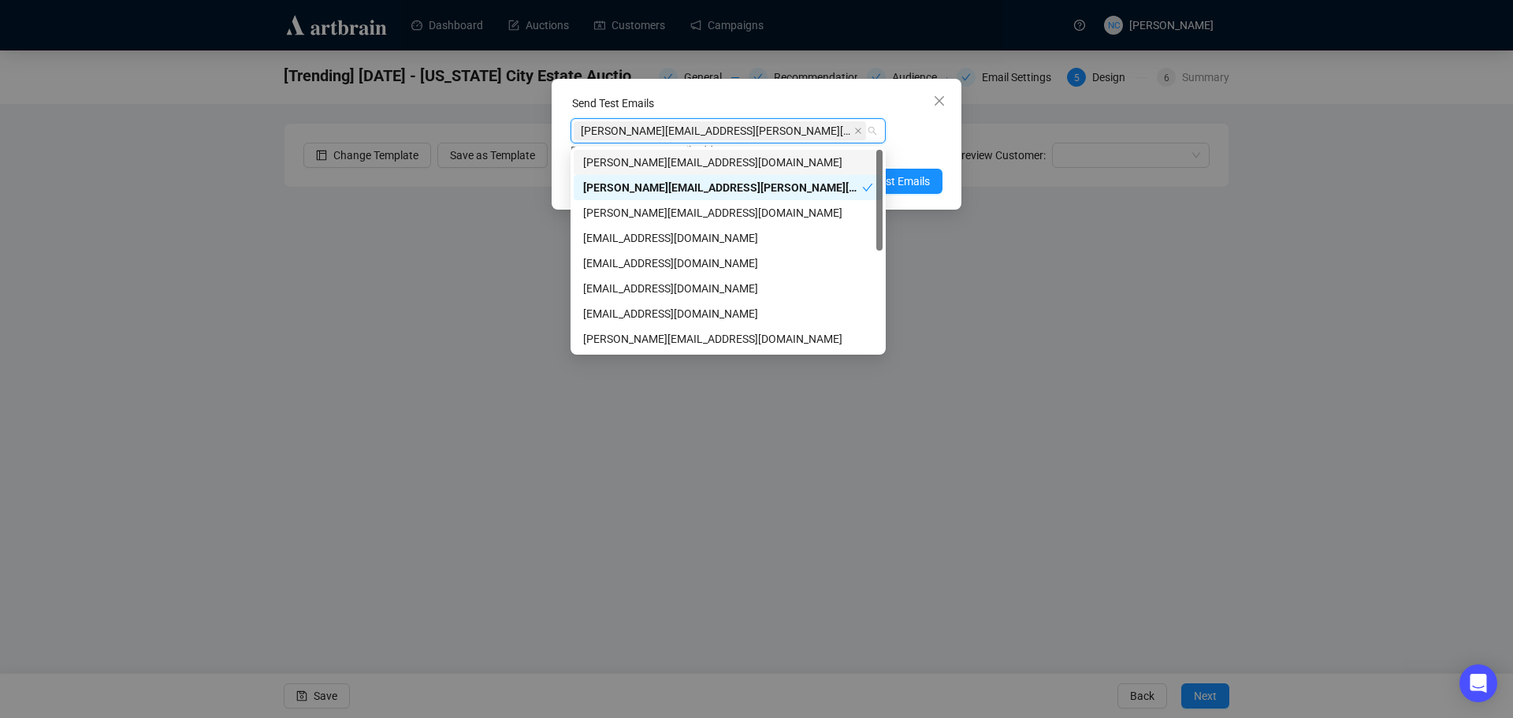
click at [818, 102] on div "Send Test Emails" at bounding box center [756, 107] width 372 height 24
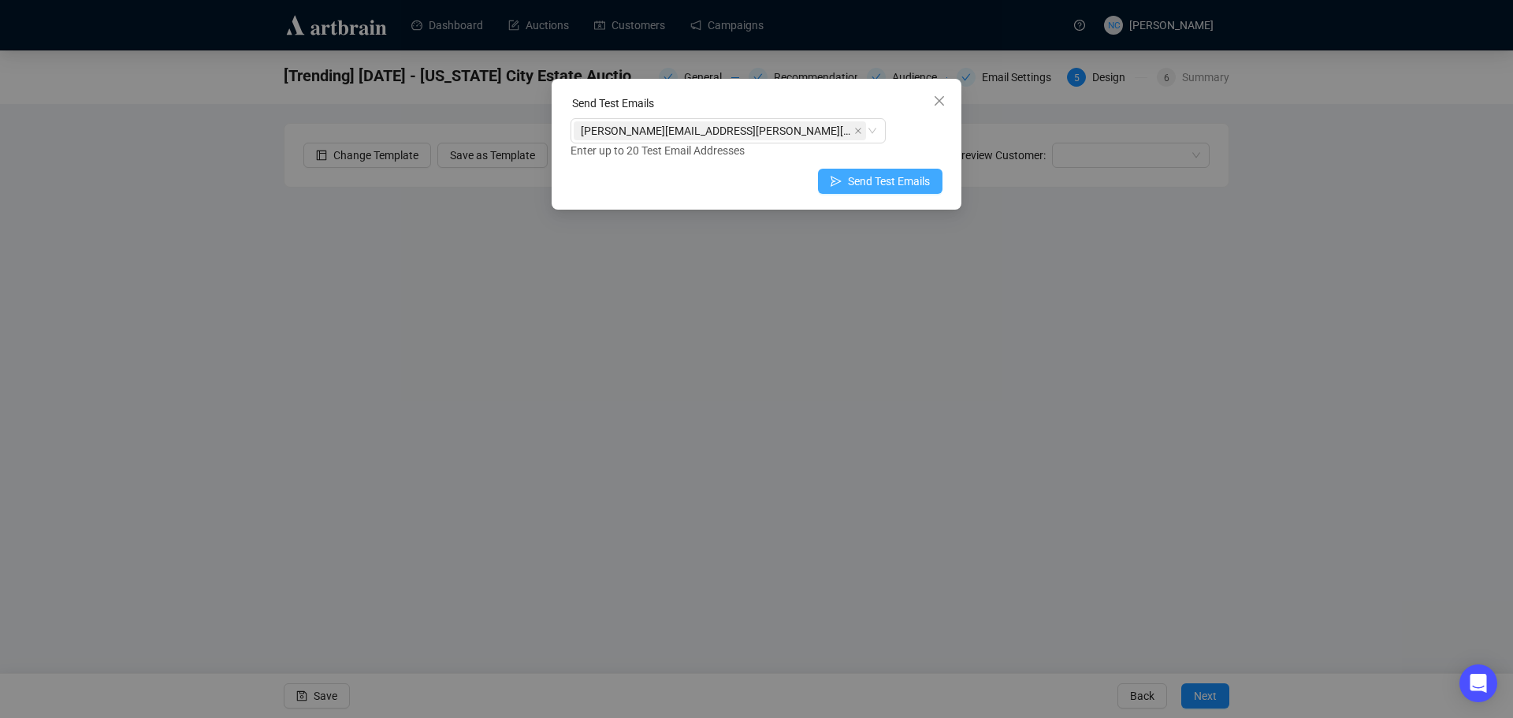
click at [900, 182] on span "Send Test Emails" at bounding box center [889, 181] width 82 height 17
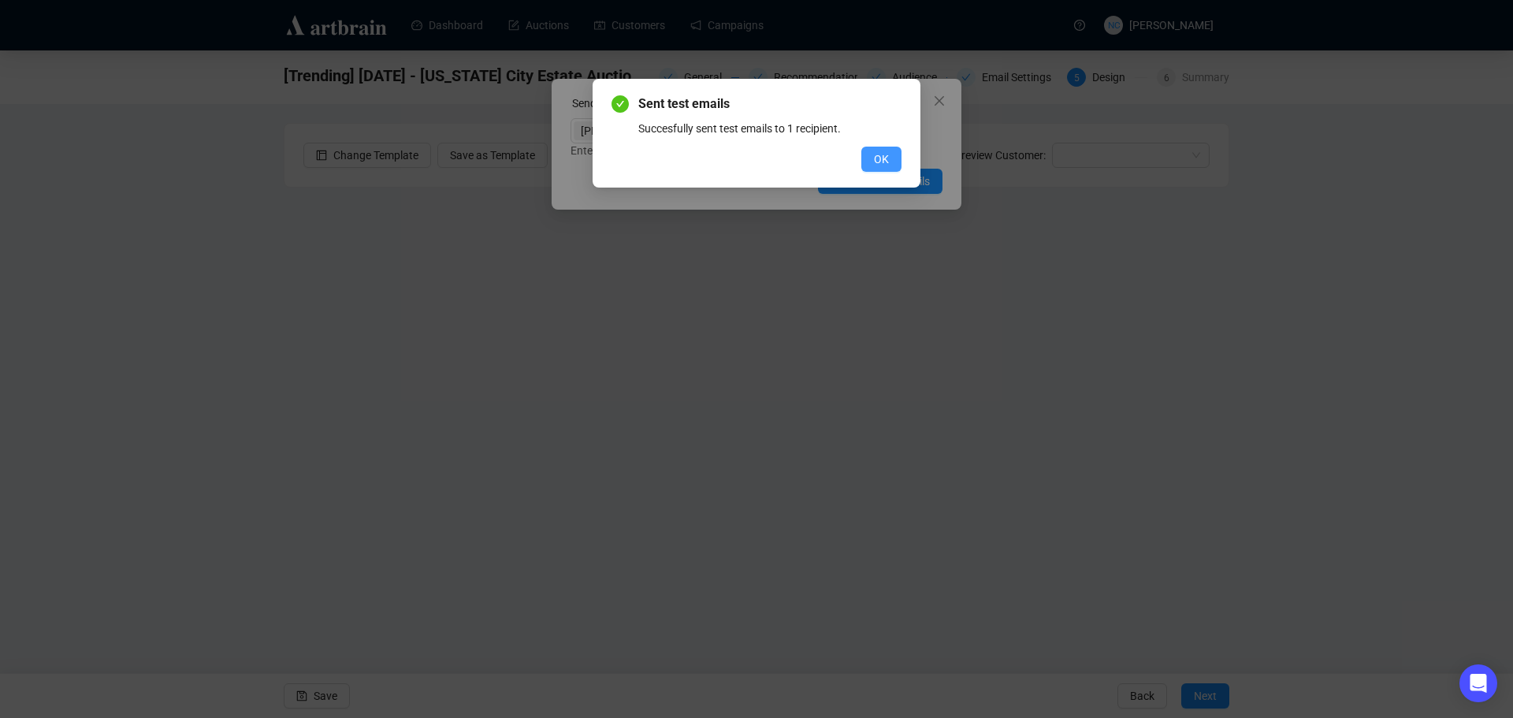
click at [880, 158] on span "OK" at bounding box center [881, 158] width 15 height 17
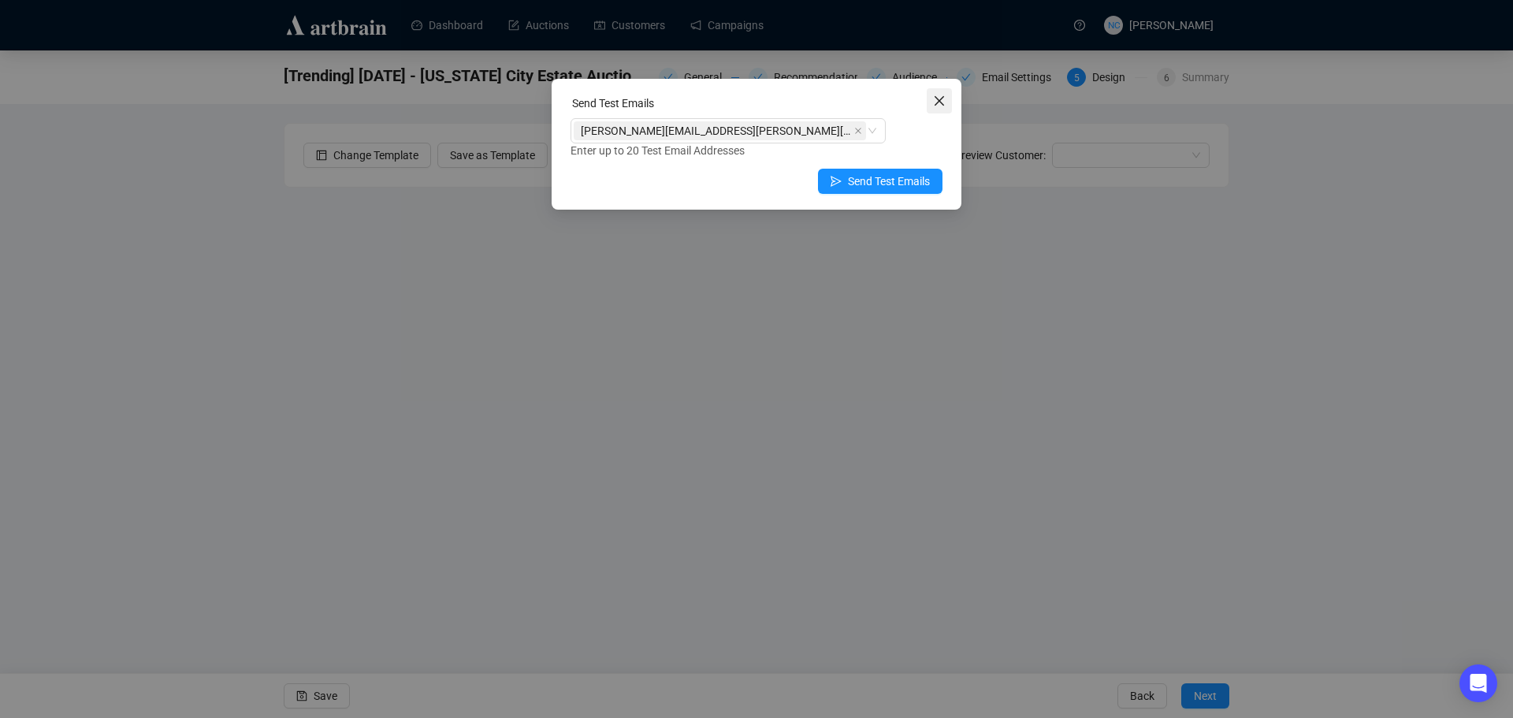
click at [941, 99] on icon "close" at bounding box center [938, 100] width 9 height 9
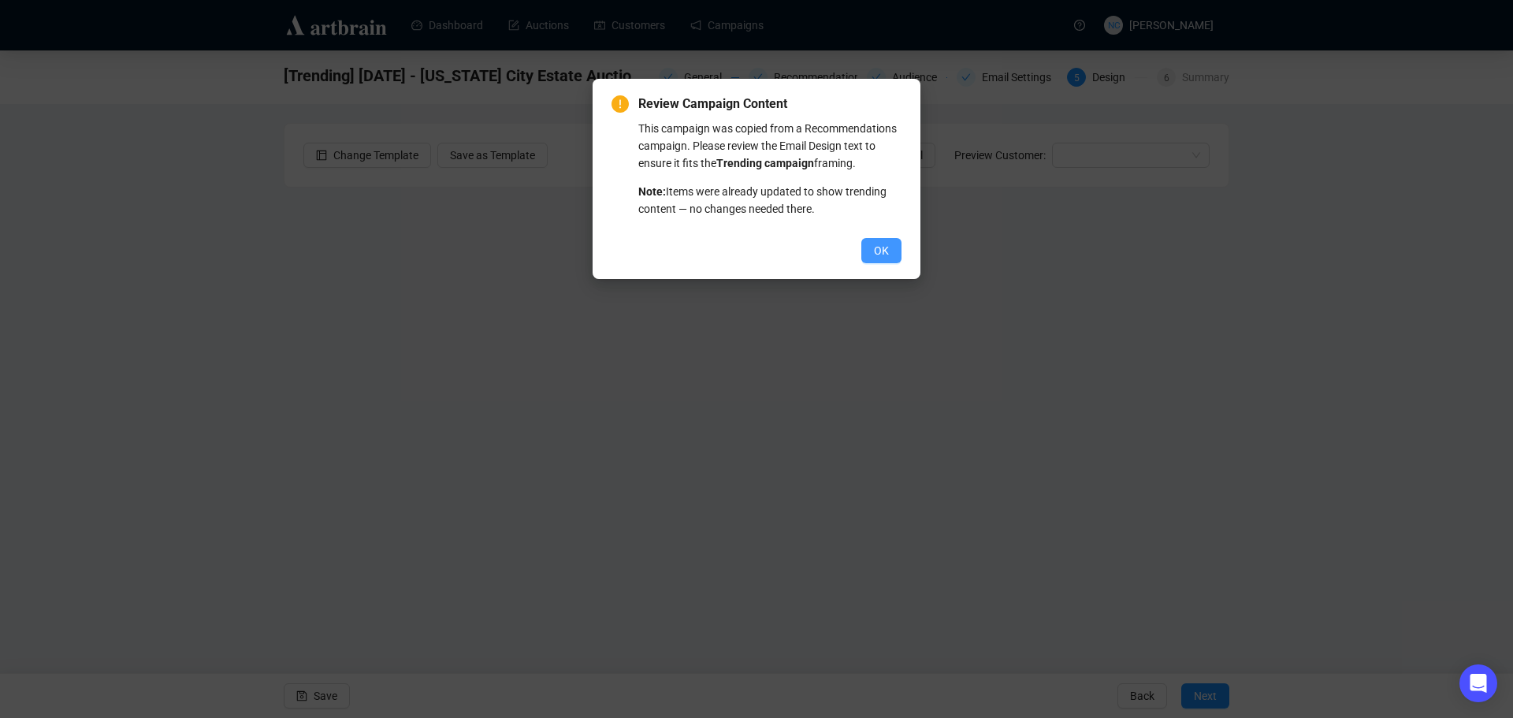
click at [878, 243] on span "OK" at bounding box center [881, 250] width 15 height 17
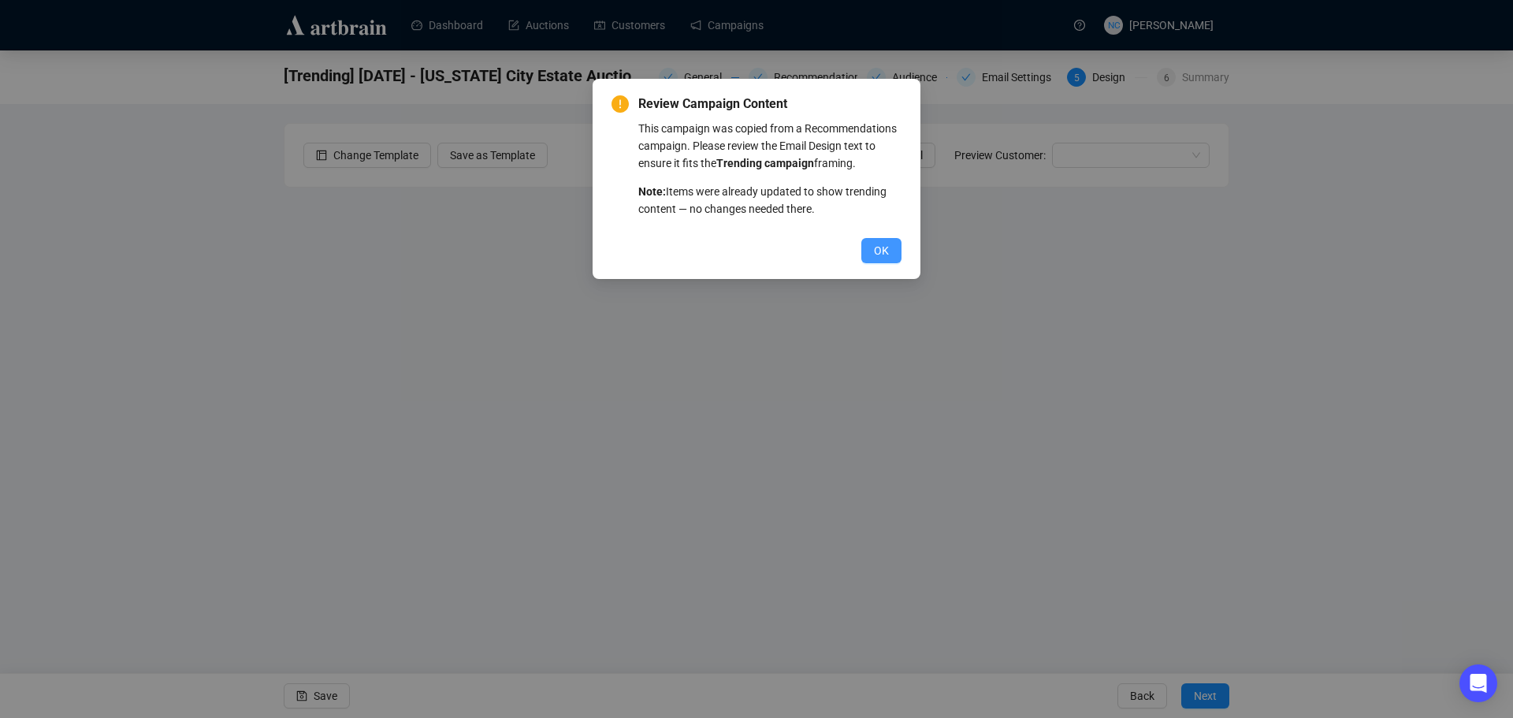
click at [885, 256] on span "OK" at bounding box center [881, 250] width 15 height 17
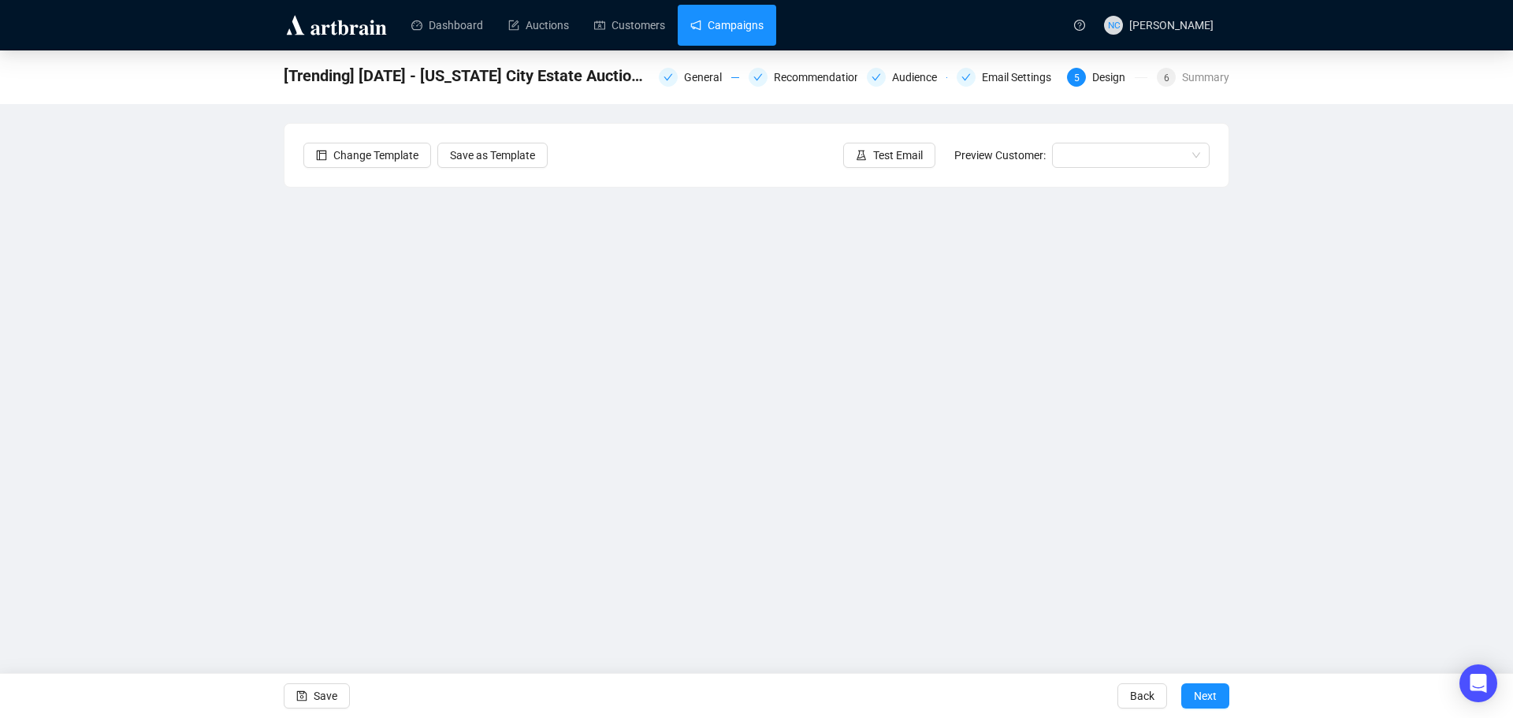
click at [746, 24] on link "Campaigns" at bounding box center [726, 25] width 73 height 41
